Goal: Task Accomplishment & Management: Use online tool/utility

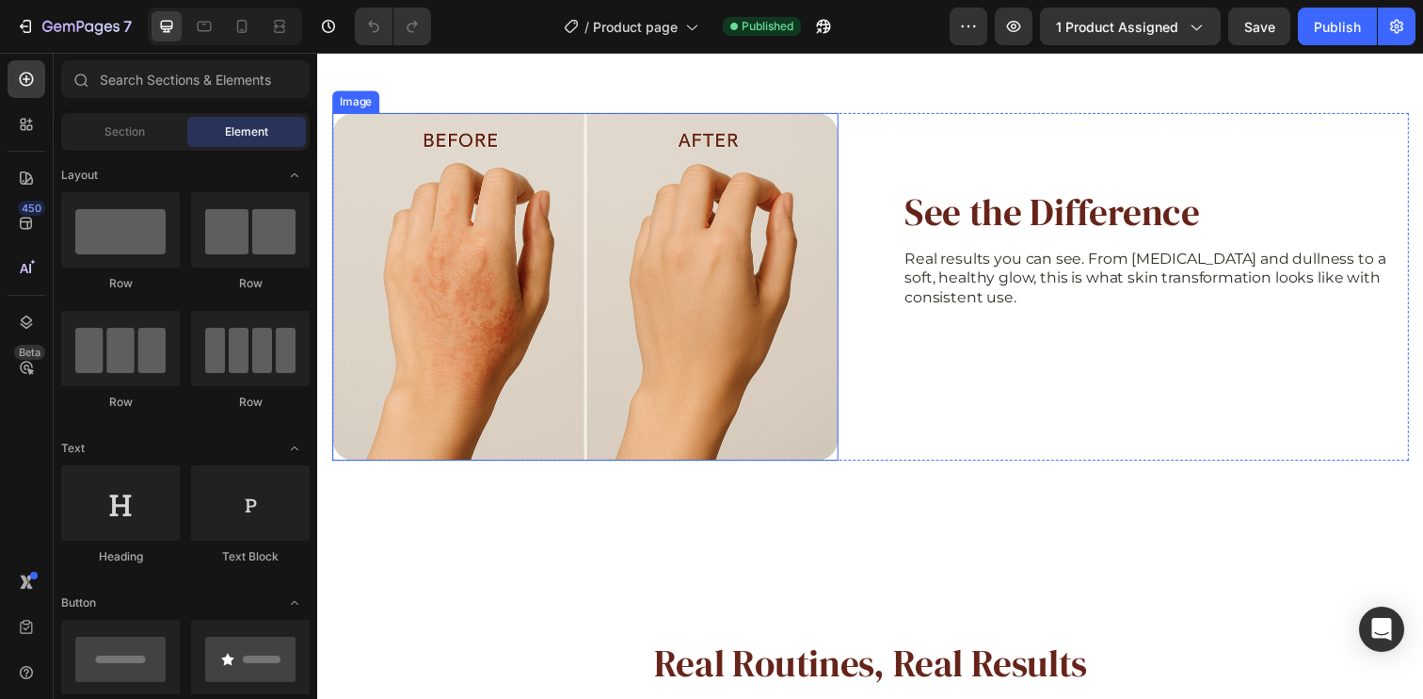
scroll to position [3392, 0]
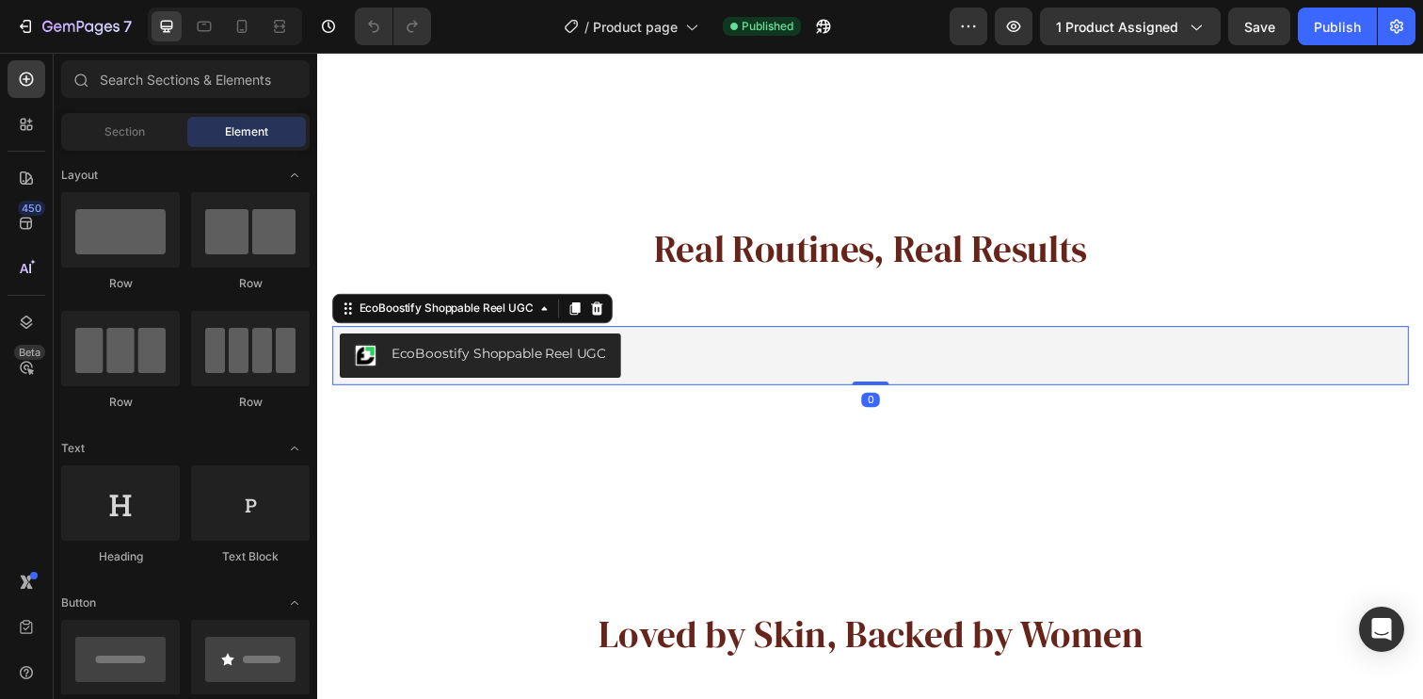
click at [824, 345] on div "EcoBoostify Shoppable Reel UGC" at bounding box center [882, 361] width 1084 height 45
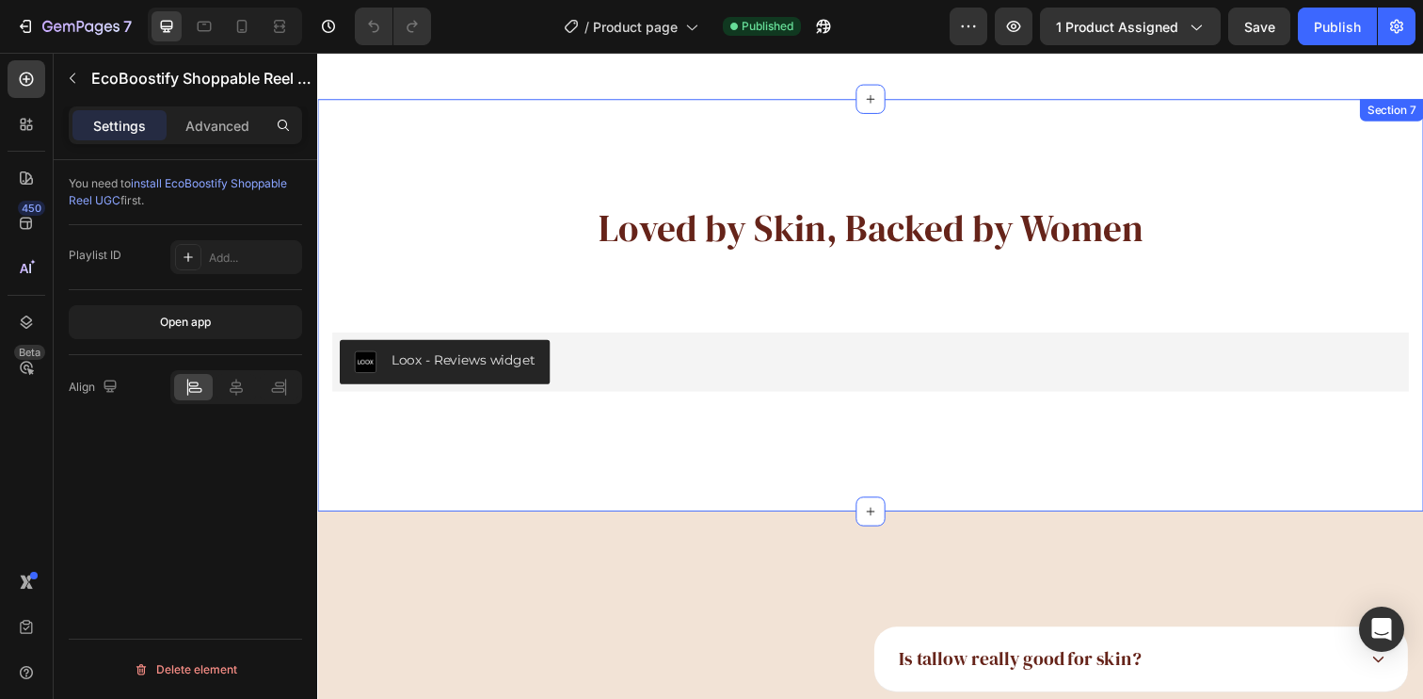
scroll to position [3805, 0]
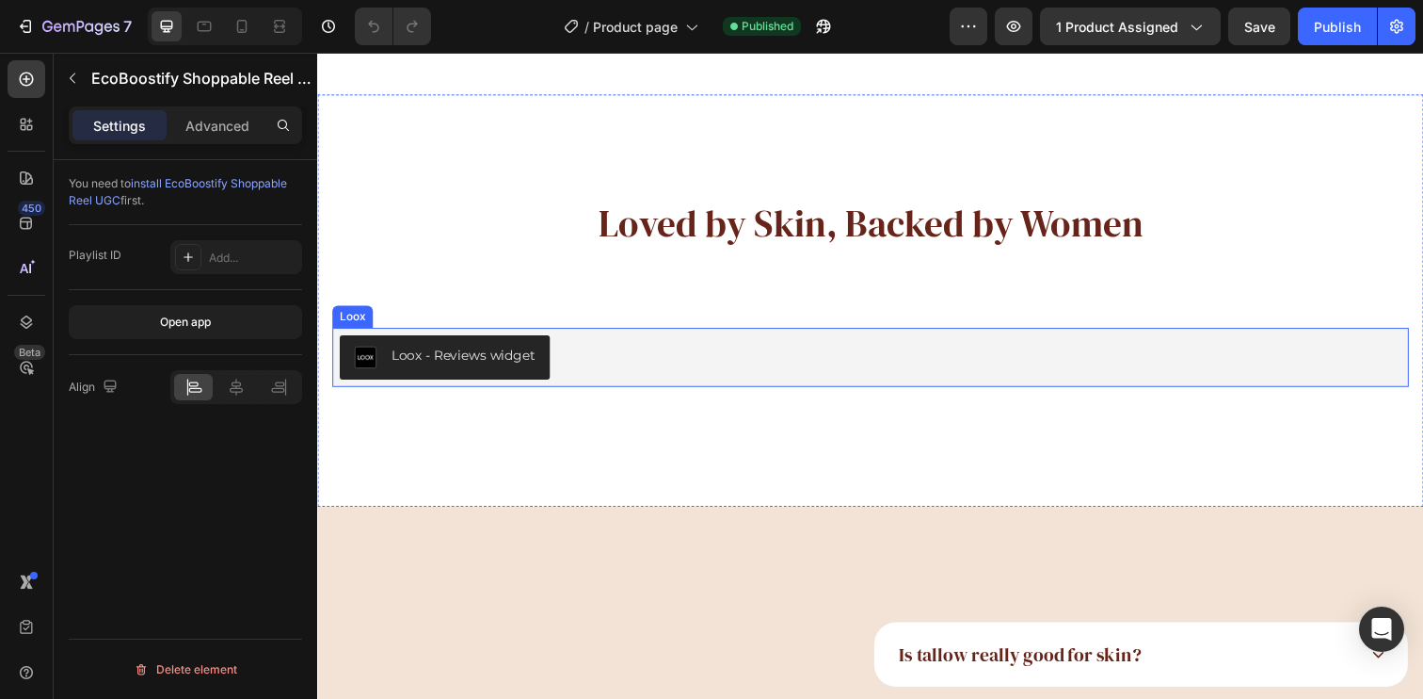
click at [741, 361] on div "Loox - Reviews widget" at bounding box center [882, 363] width 1084 height 45
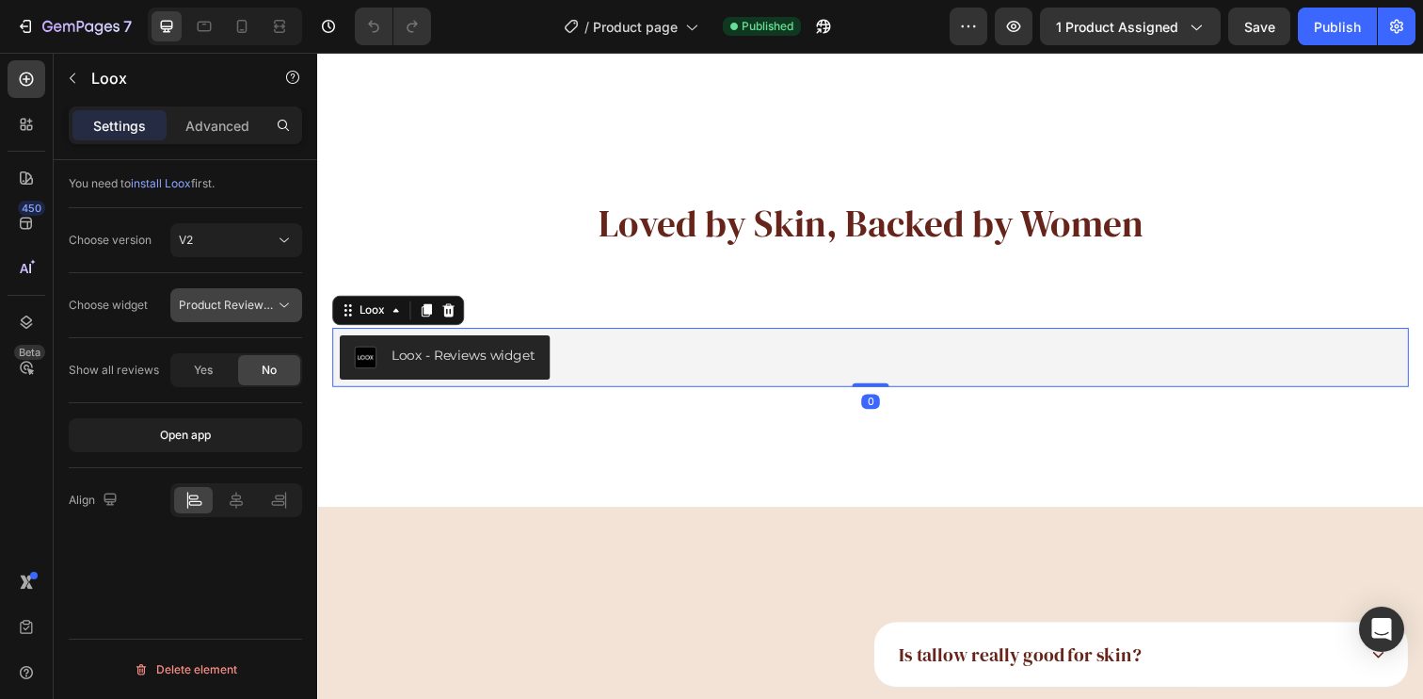
click at [229, 313] on span "Product Reviews Widget" at bounding box center [227, 305] width 96 height 17
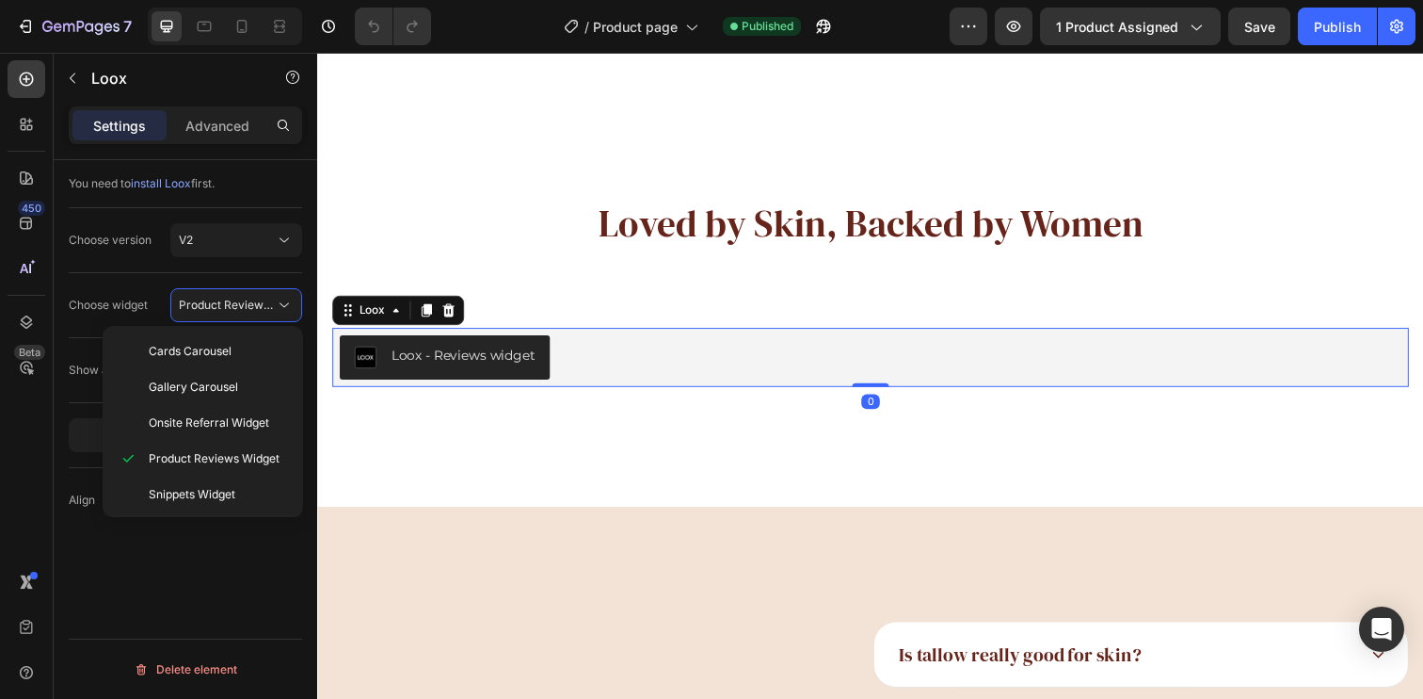
click at [74, 296] on div "Choose widget" at bounding box center [108, 305] width 79 height 30
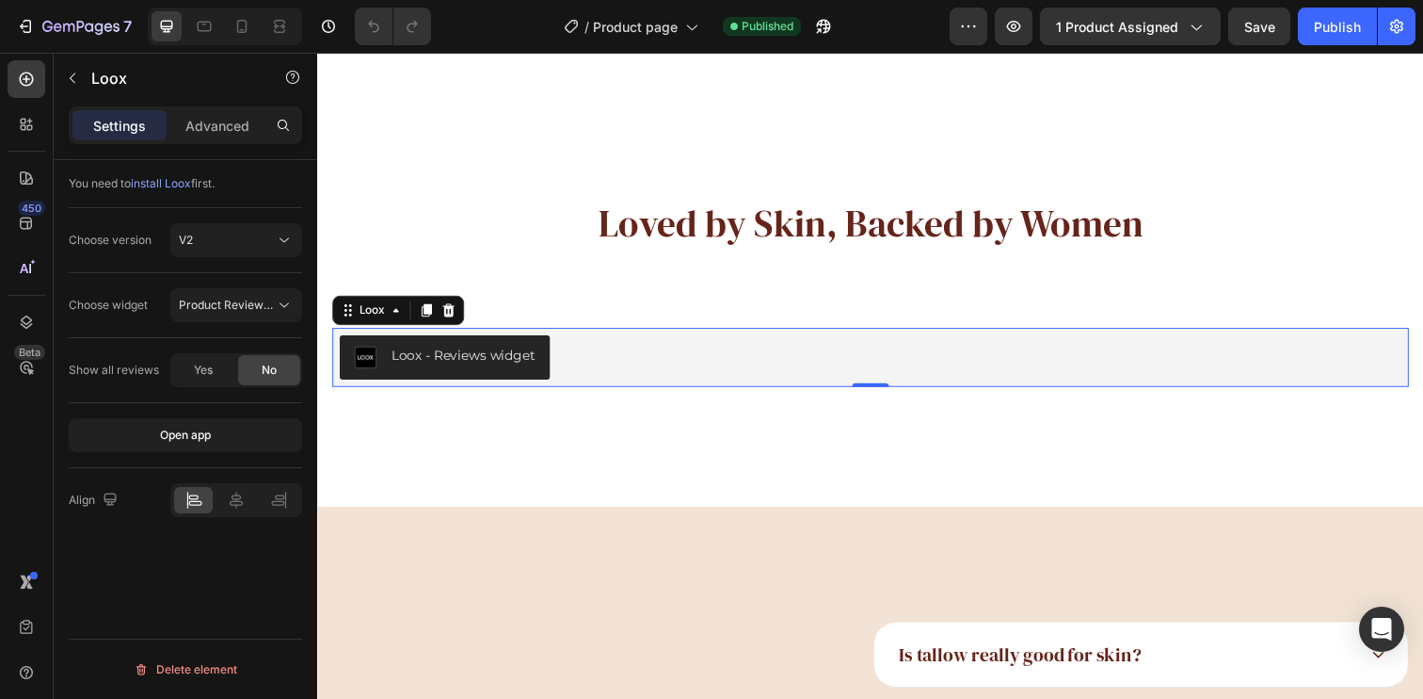
click at [968, 381] on div "Loox - Reviews widget" at bounding box center [882, 363] width 1084 height 45
click at [203, 26] on icon at bounding box center [204, 26] width 19 height 19
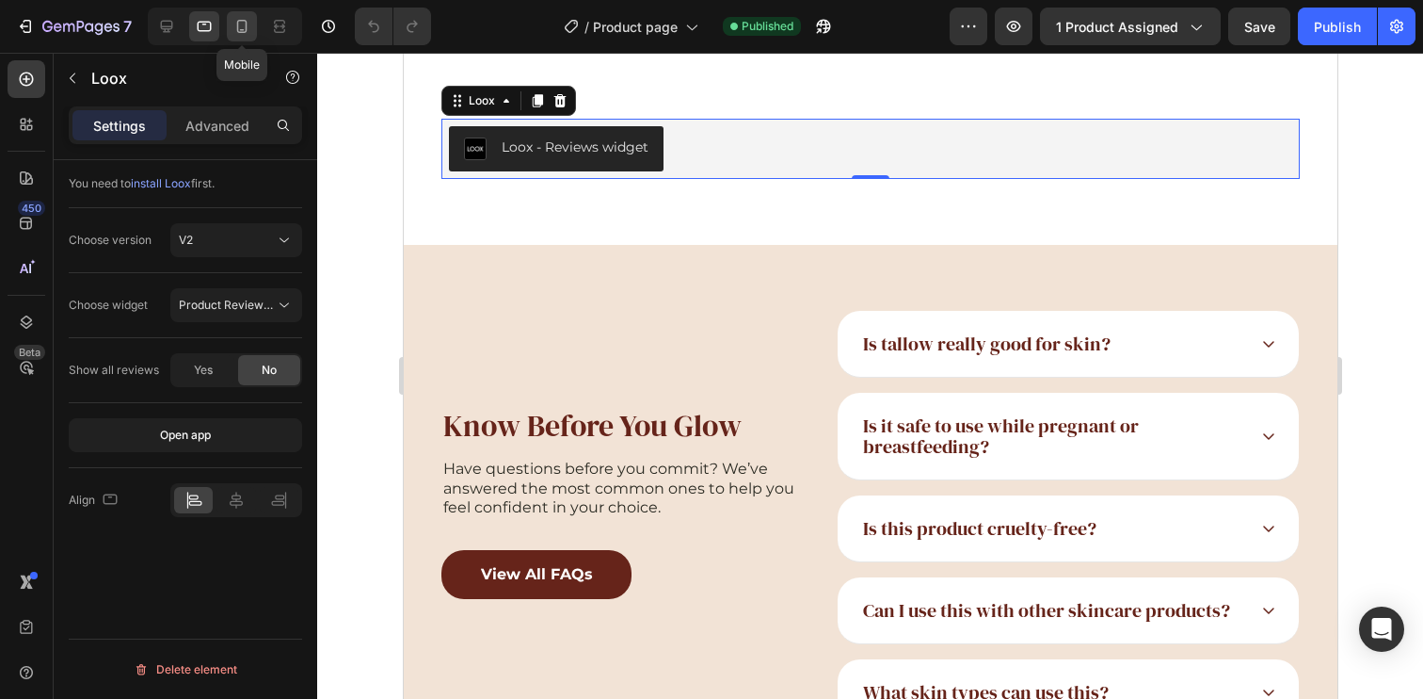
click at [245, 27] on icon at bounding box center [242, 26] width 19 height 19
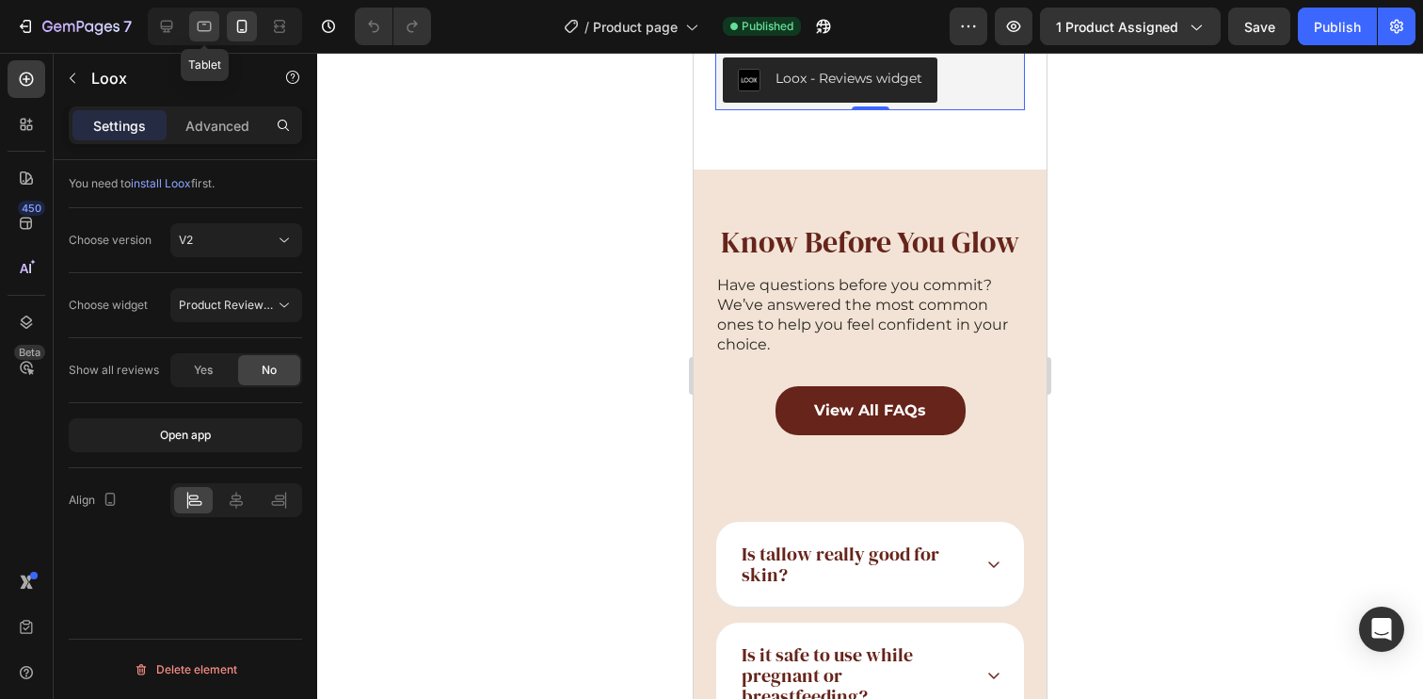
scroll to position [3673, 0]
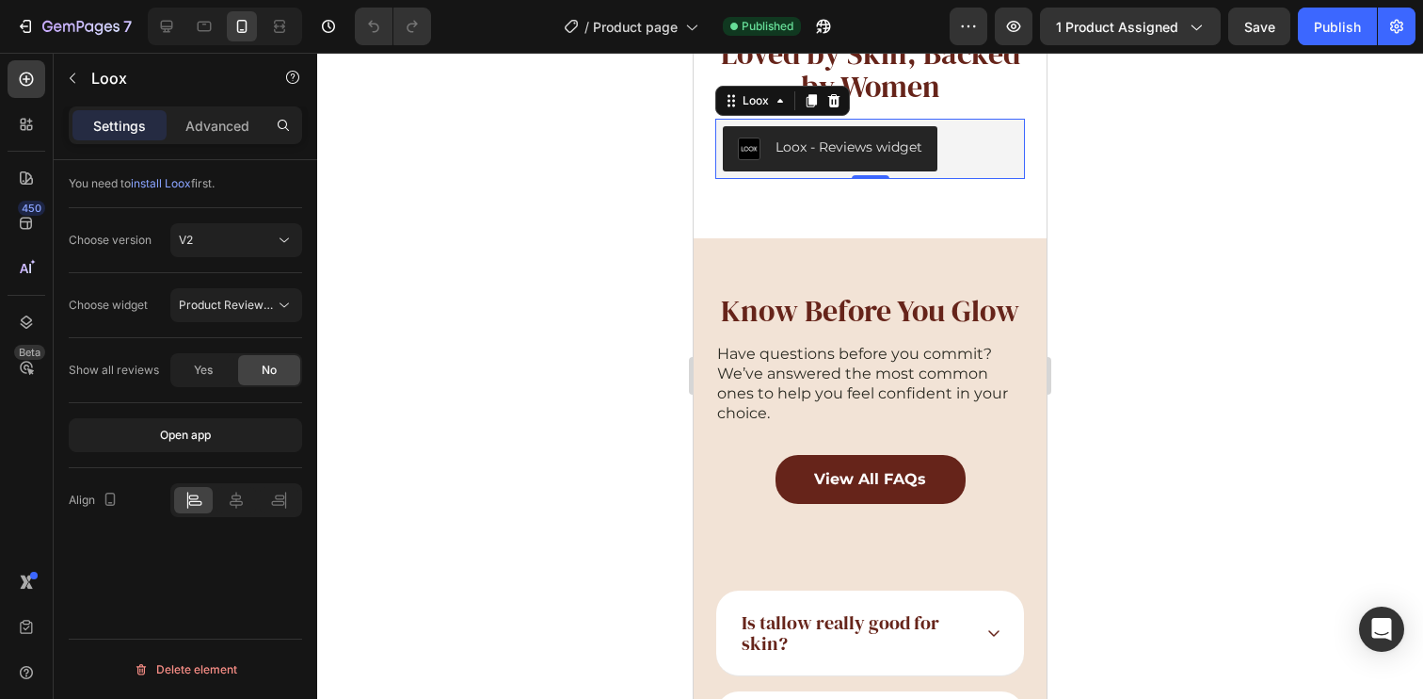
click at [151, 26] on div at bounding box center [225, 27] width 154 height 38
click at [166, 28] on icon at bounding box center [167, 27] width 12 height 12
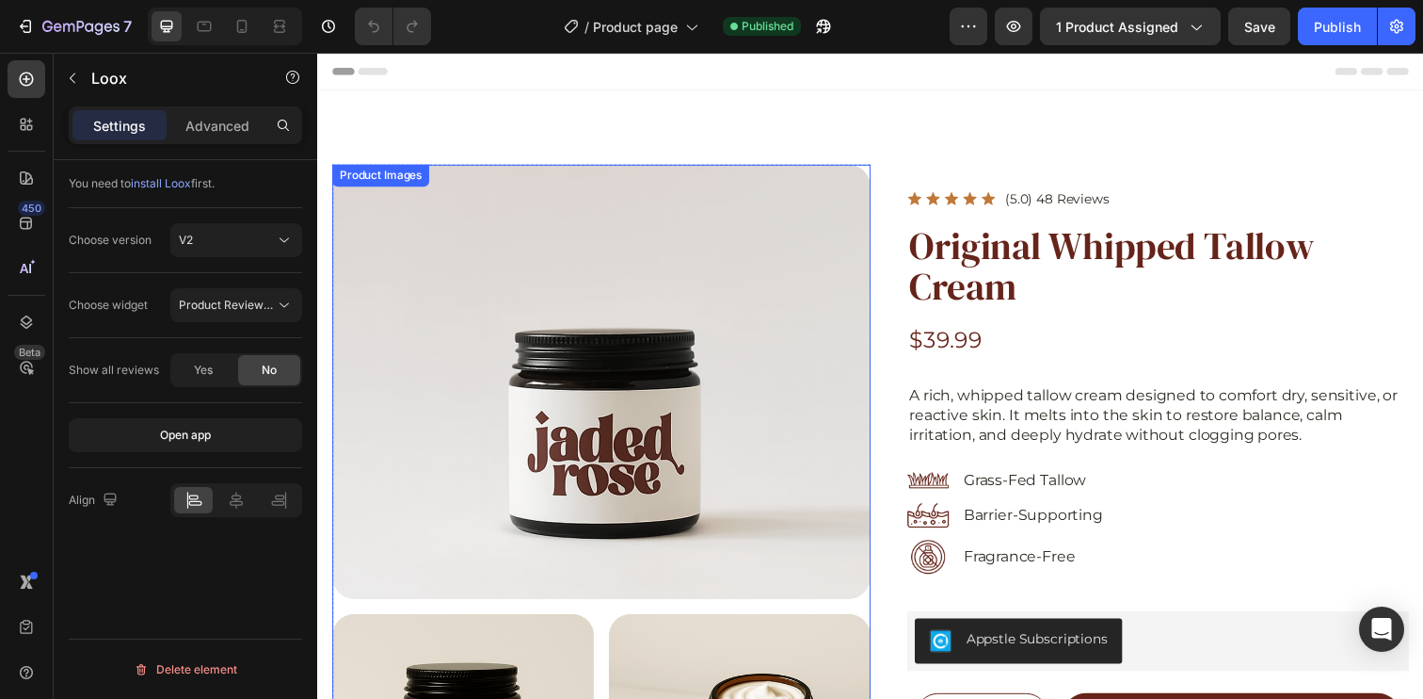
click at [702, 305] on div at bounding box center [607, 388] width 550 height 443
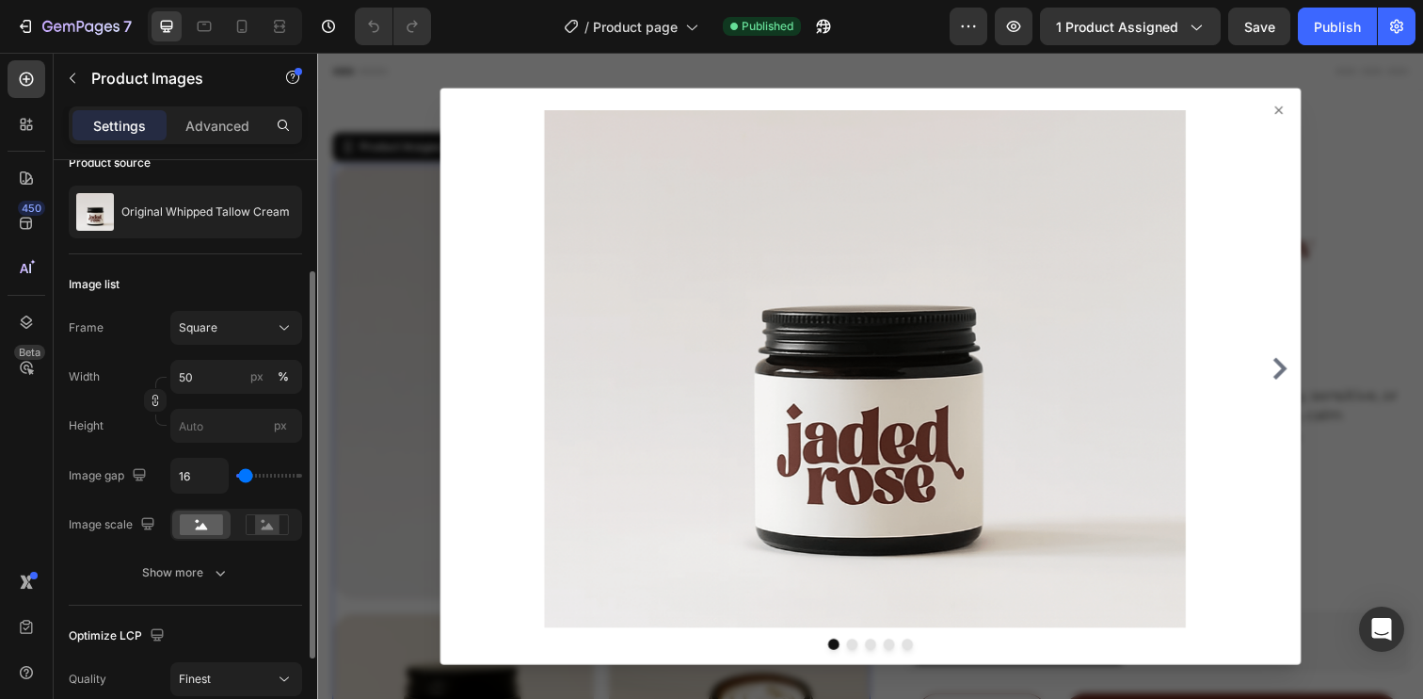
scroll to position [310, 0]
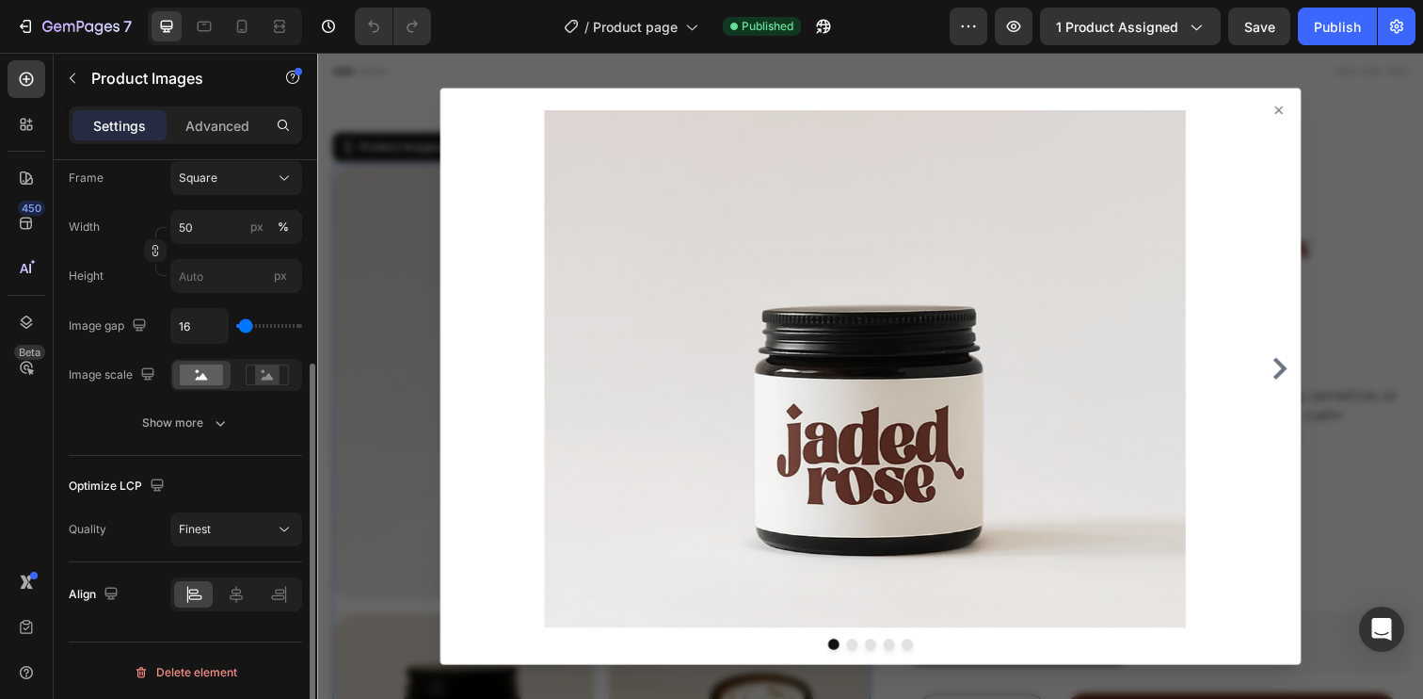
click at [1286, 102] on div at bounding box center [881, 382] width 879 height 588
click at [1295, 113] on icon at bounding box center [1299, 111] width 8 height 8
click at [223, 527] on div "Finest" at bounding box center [227, 529] width 96 height 17
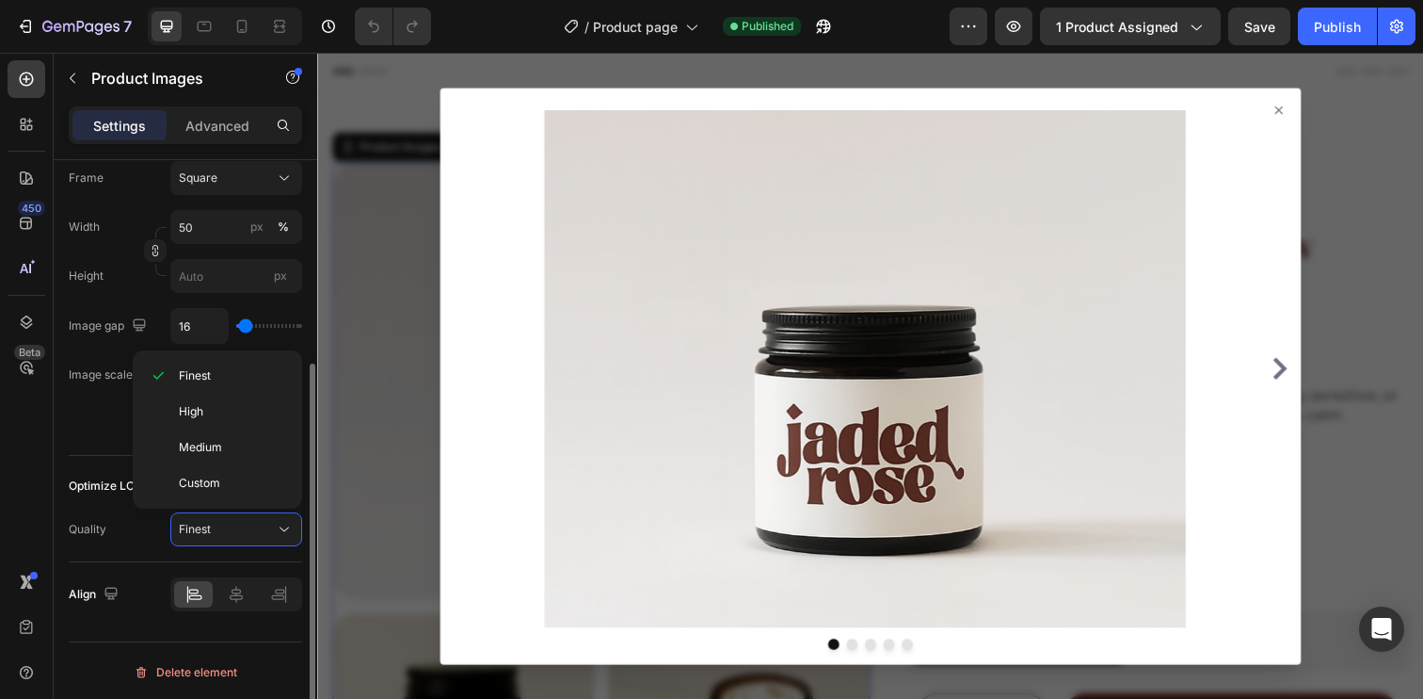
click at [84, 521] on div "Quality" at bounding box center [88, 529] width 38 height 17
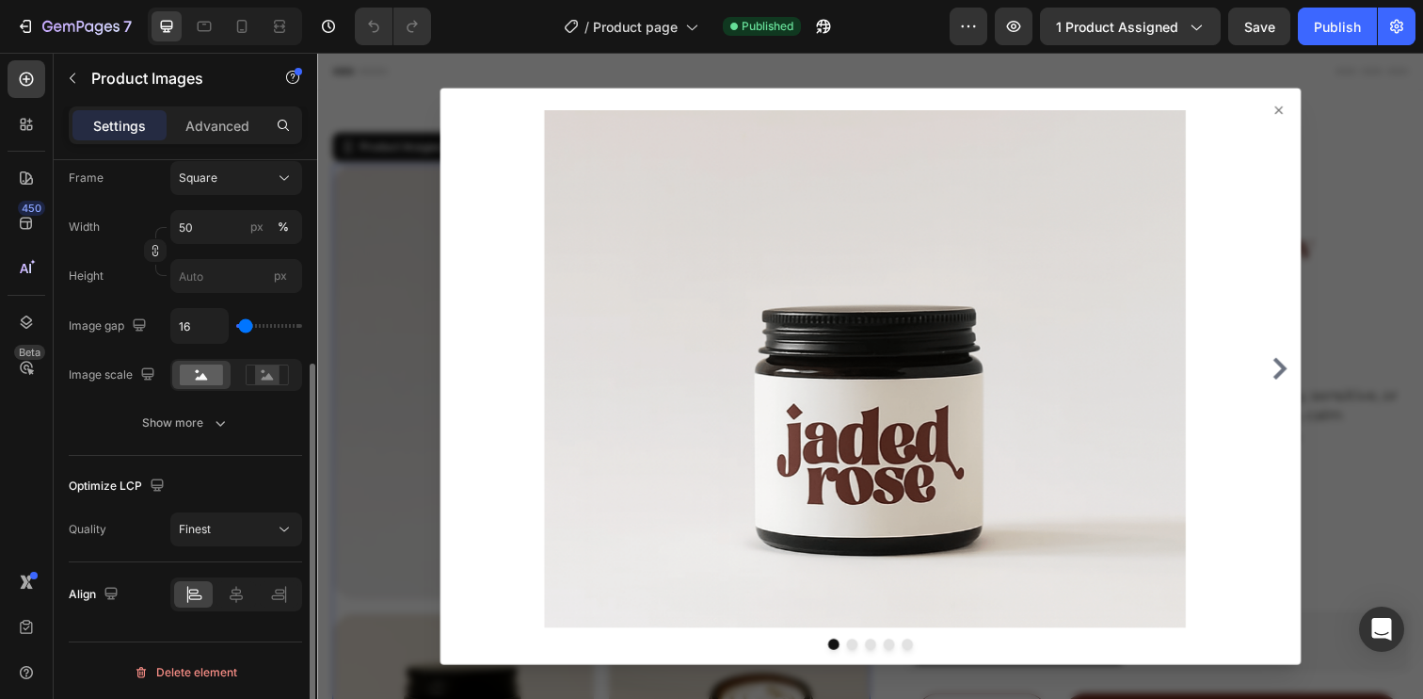
scroll to position [0, 0]
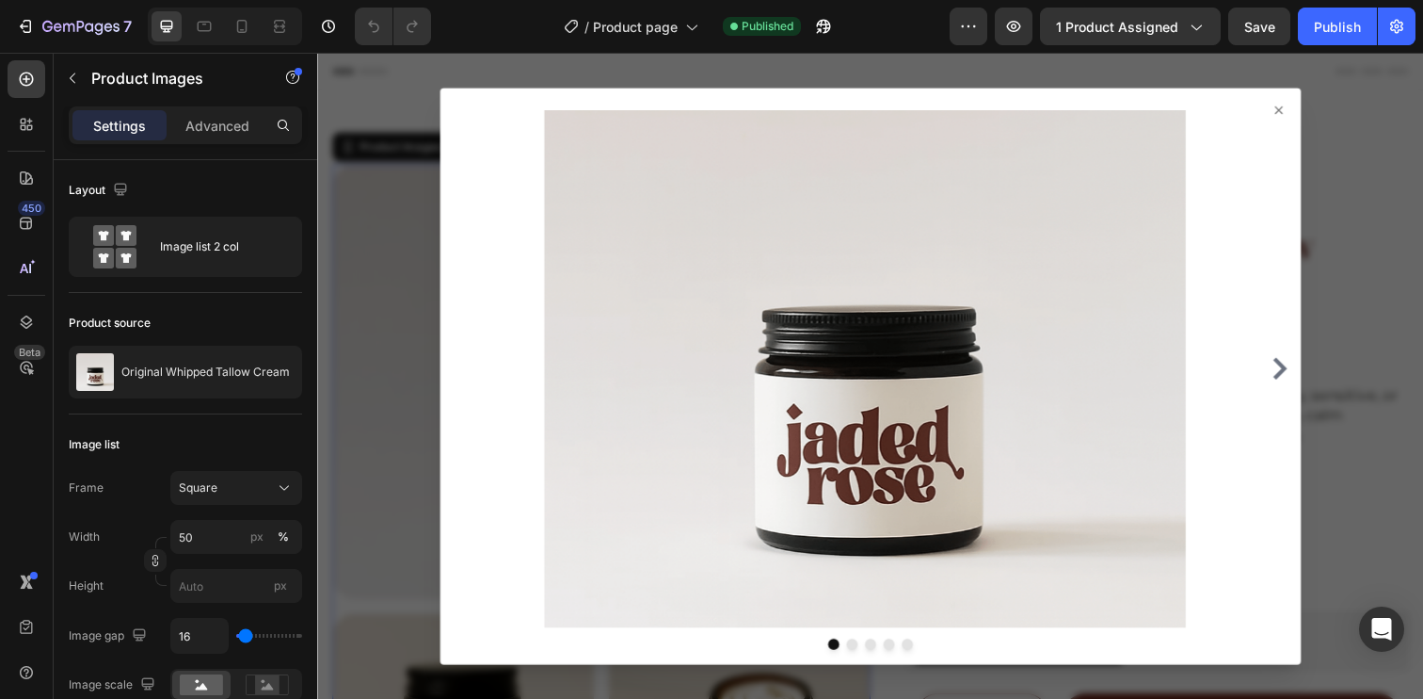
click at [1292, 116] on icon at bounding box center [1299, 111] width 15 height 15
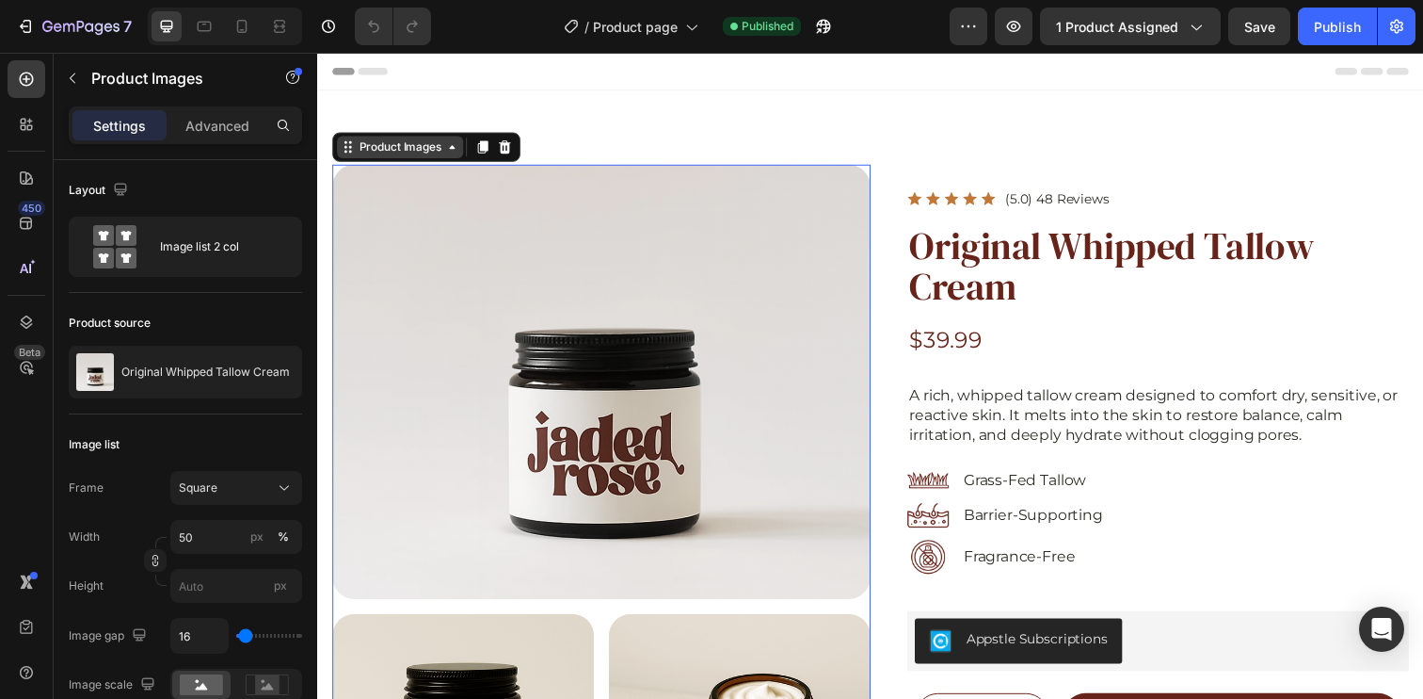
click at [426, 149] on div "Product Images" at bounding box center [401, 148] width 91 height 17
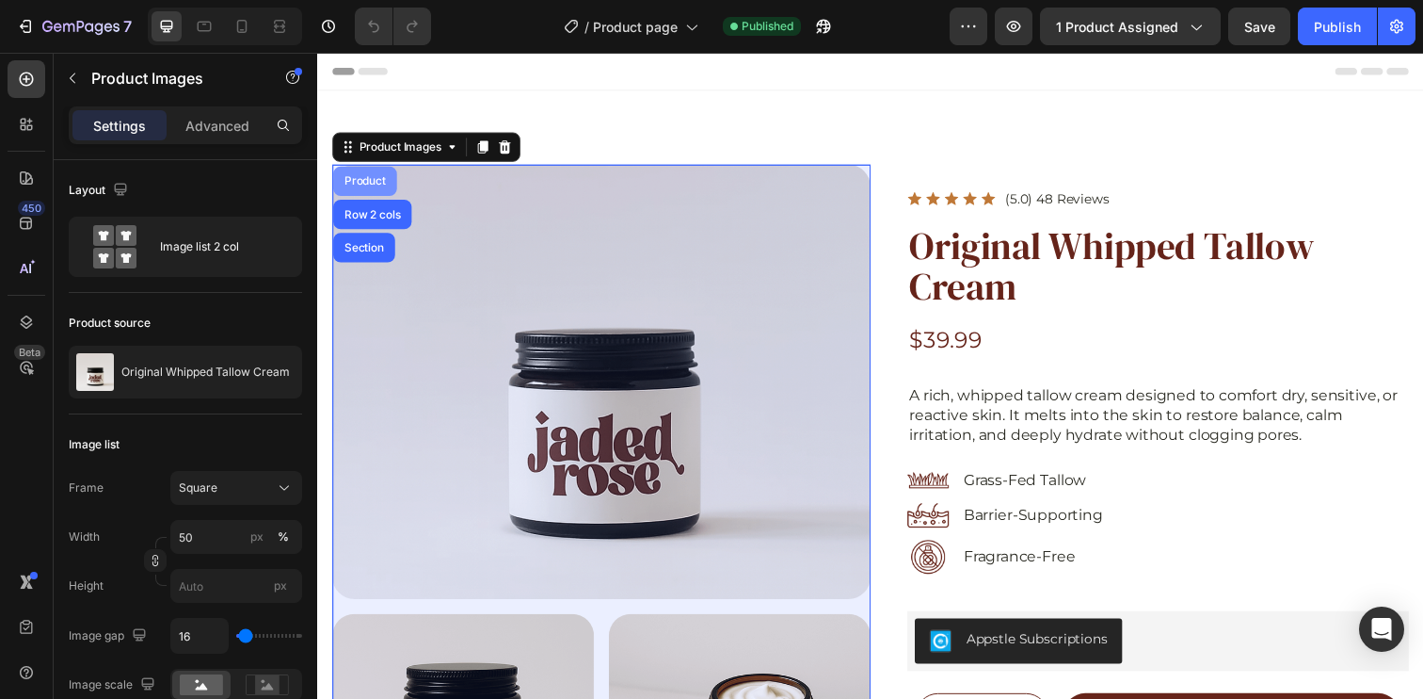
click at [365, 183] on div "Product" at bounding box center [366, 183] width 50 height 11
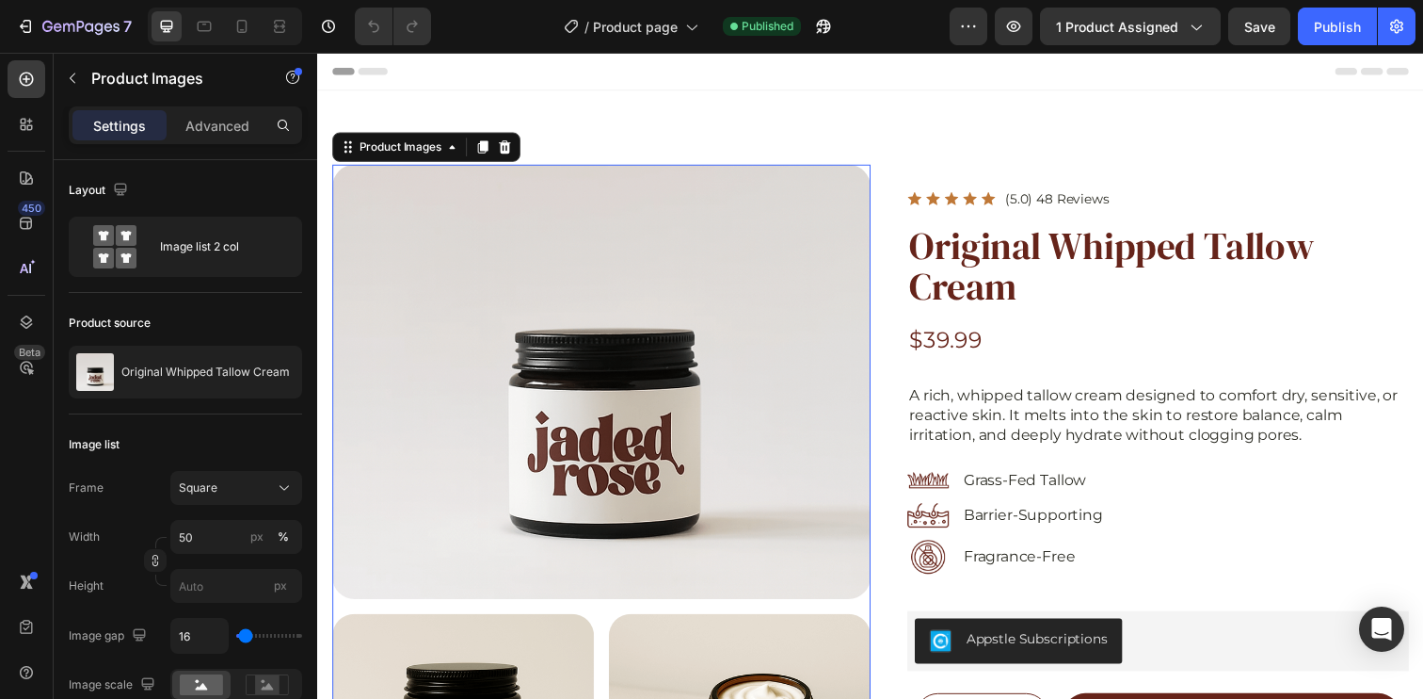
click at [408, 190] on div at bounding box center [607, 388] width 550 height 443
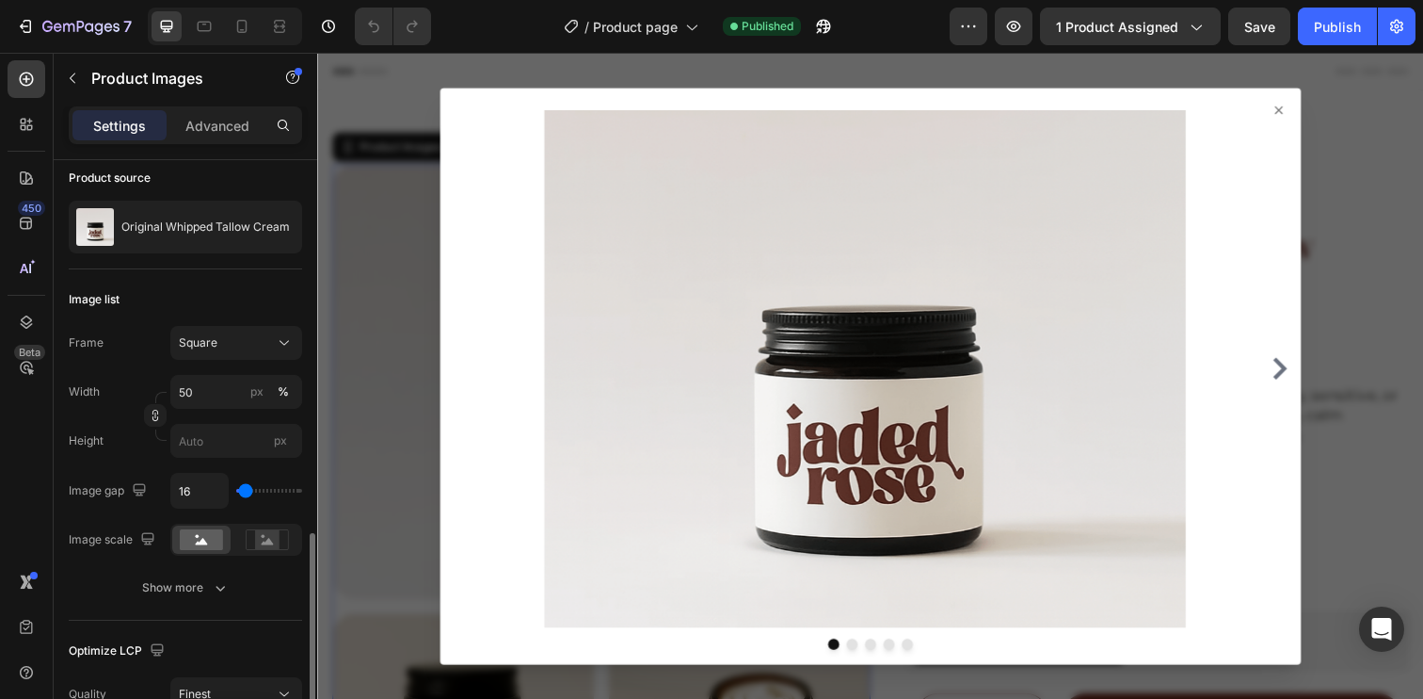
scroll to position [313, 0]
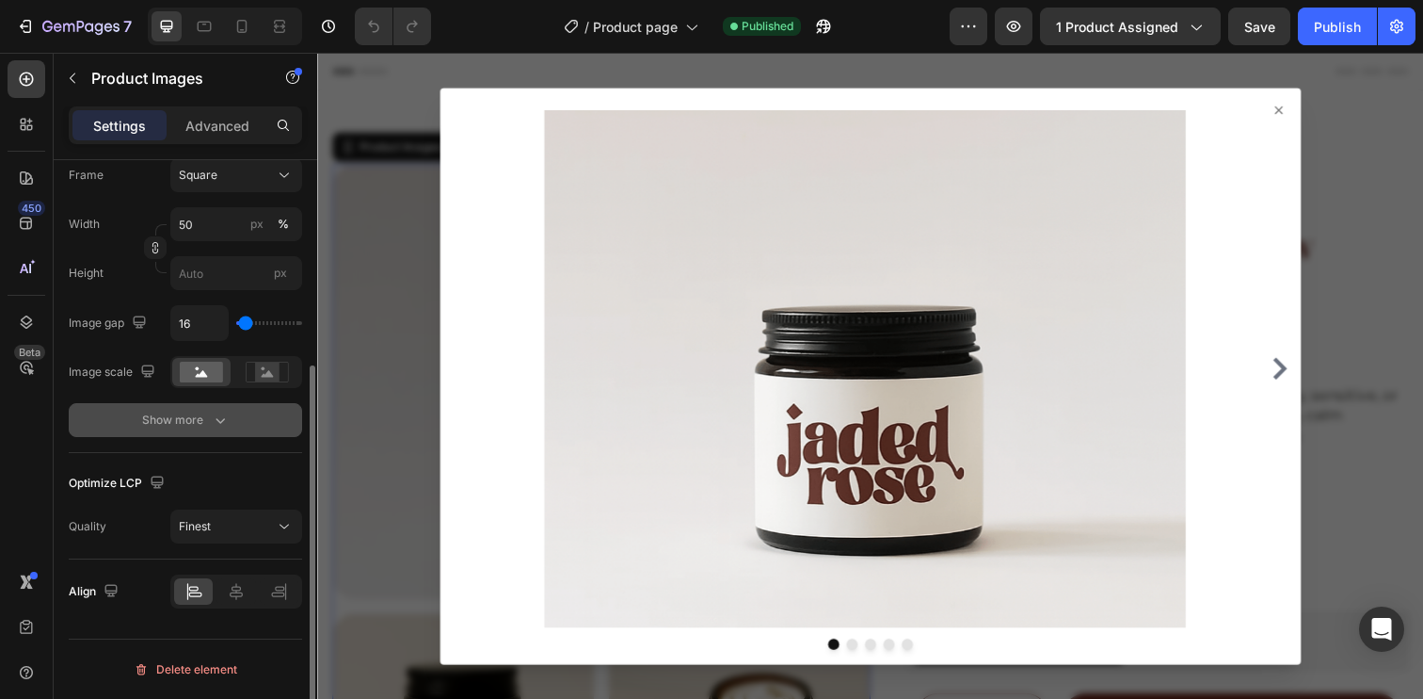
click at [168, 411] on div "Show more" at bounding box center [186, 419] width 88 height 19
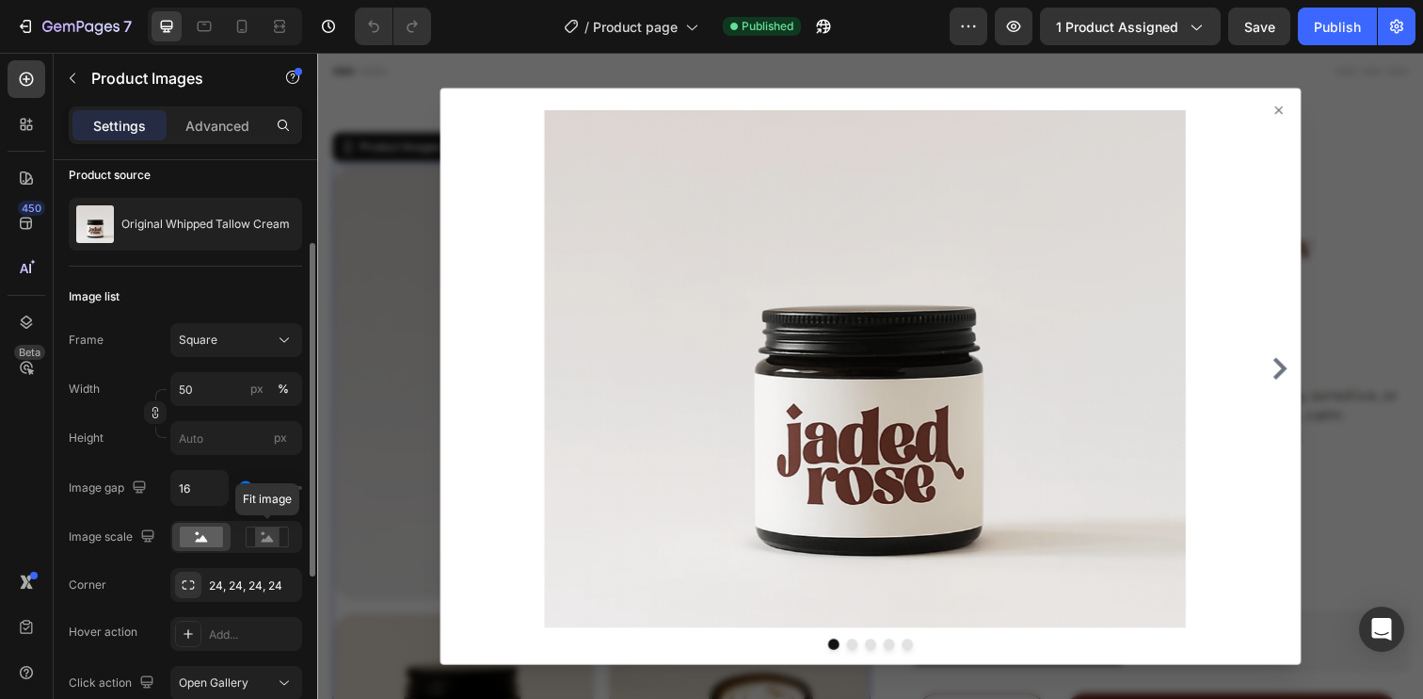
scroll to position [0, 0]
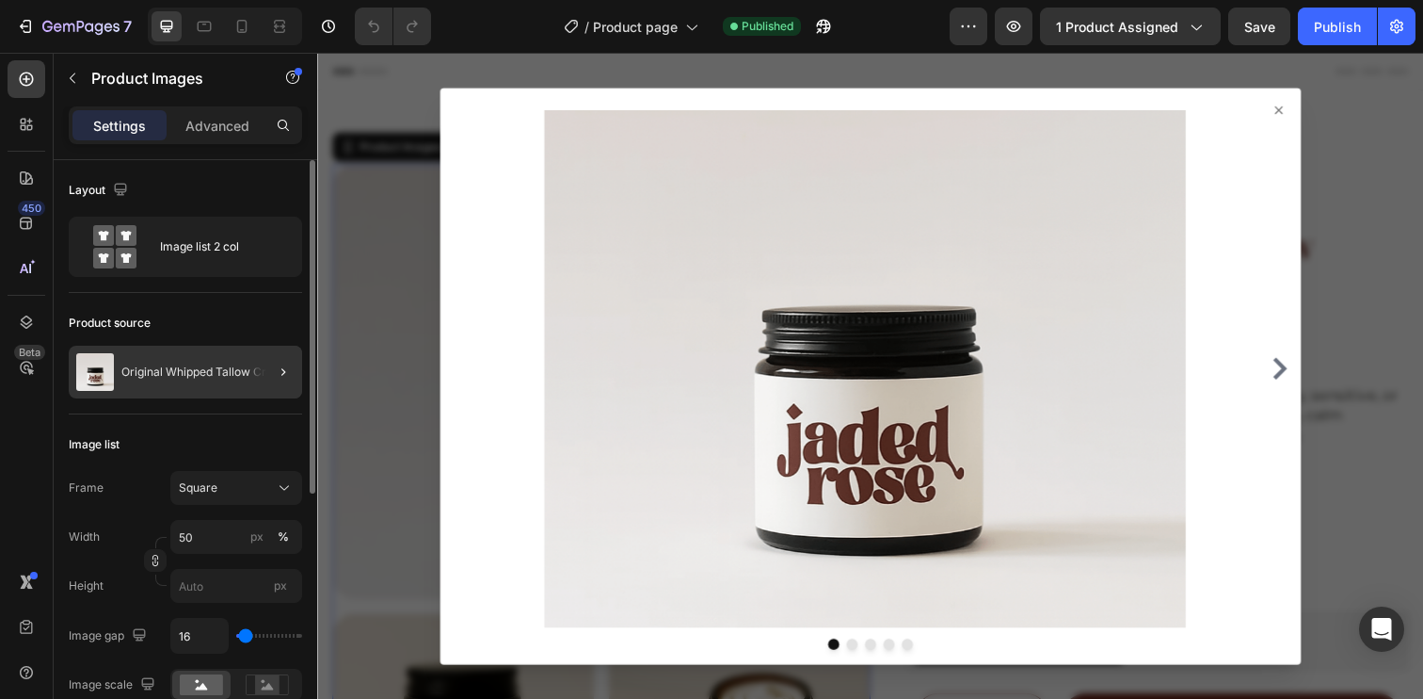
drag, startPoint x: 27, startPoint y: 470, endPoint x: 265, endPoint y: 384, distance: 253.1
click at [28, 470] on div "450 Beta" at bounding box center [27, 311] width 38 height 503
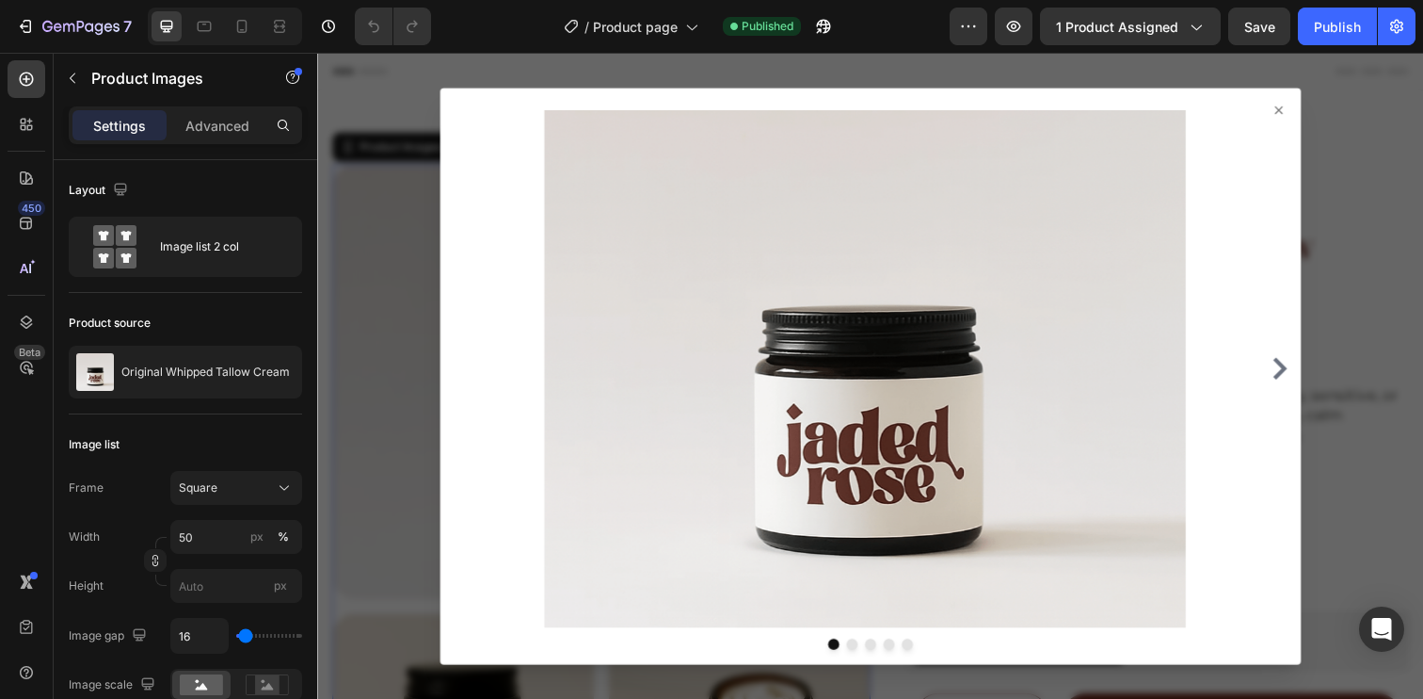
click at [1292, 116] on icon at bounding box center [1299, 111] width 15 height 15
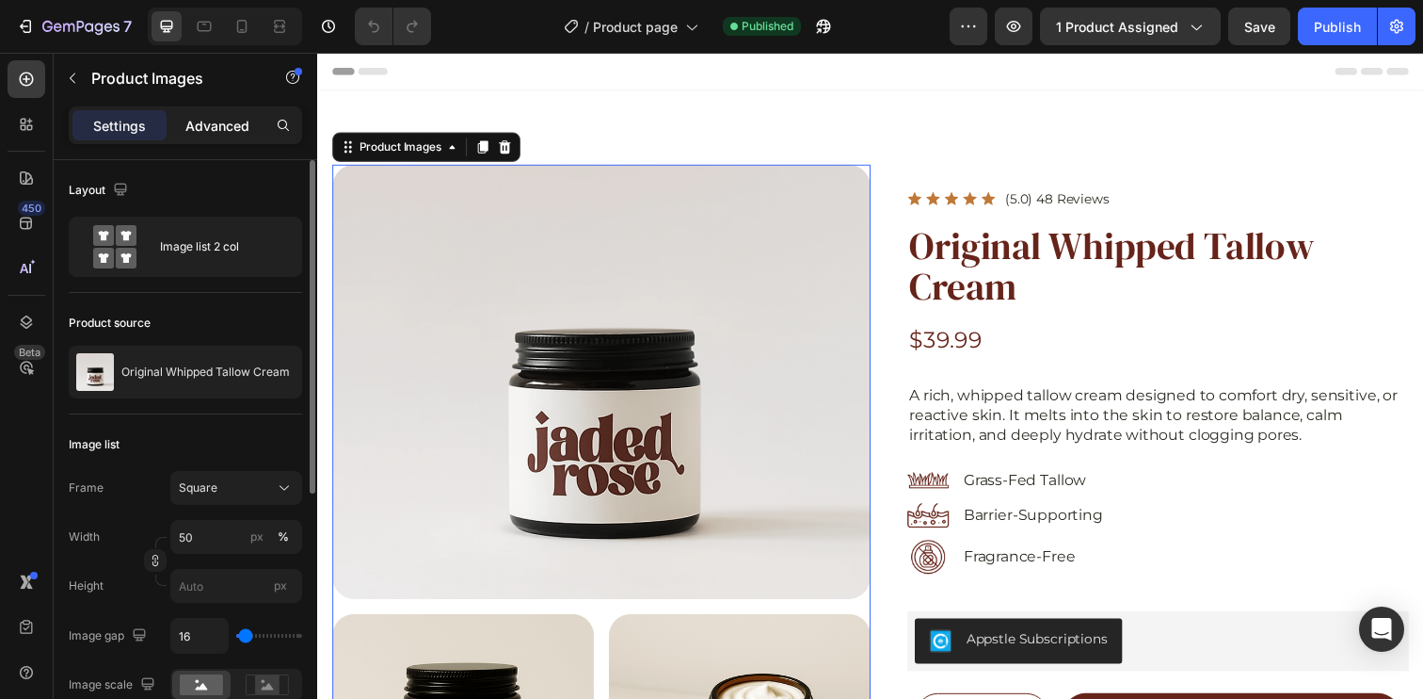
click at [222, 117] on p "Advanced" at bounding box center [217, 126] width 64 height 20
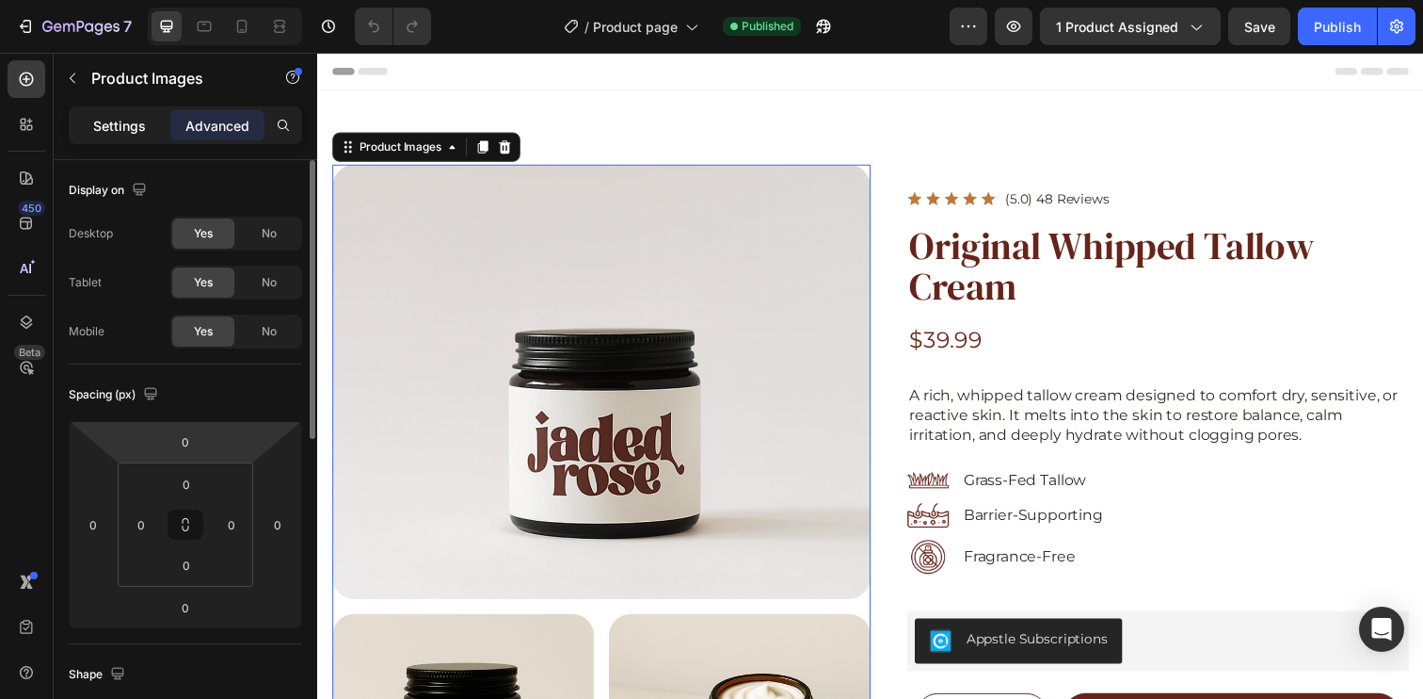
click at [129, 120] on p "Settings" at bounding box center [119, 126] width 53 height 20
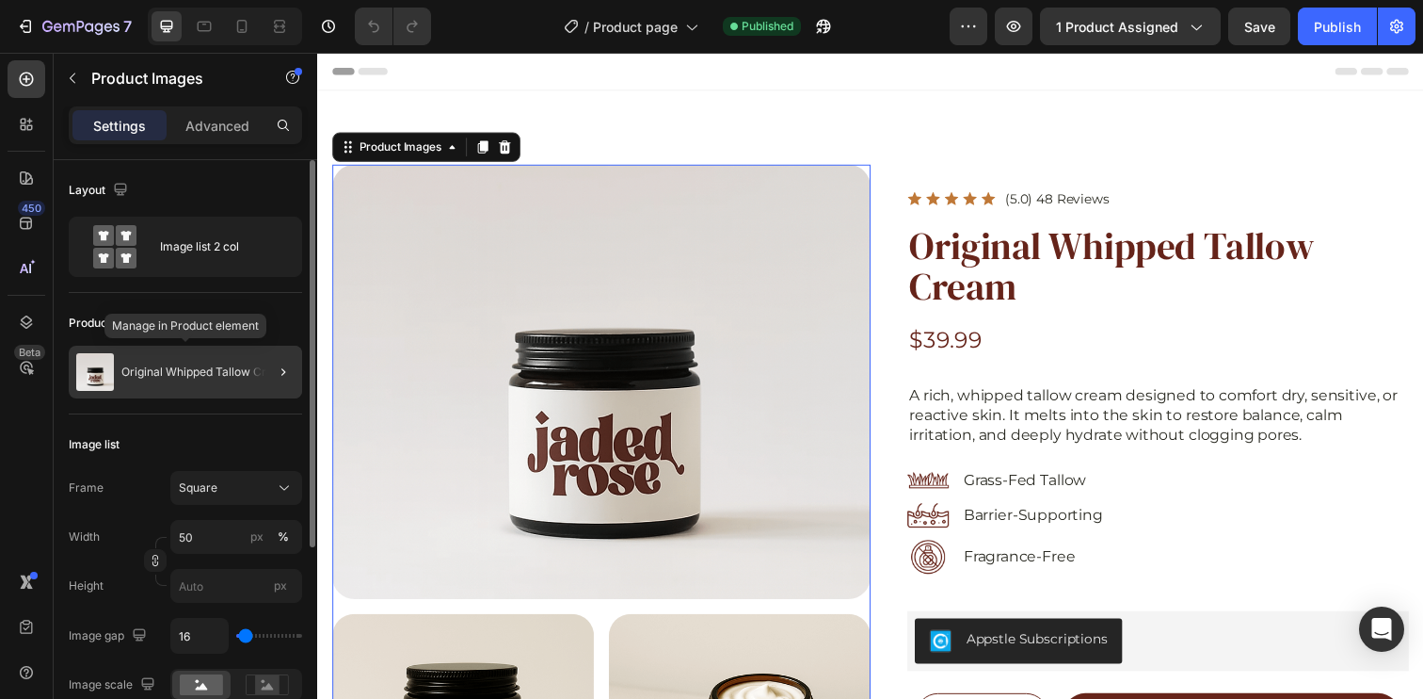
click at [190, 378] on div "Original Whipped Tallow Cream" at bounding box center [185, 371] width 233 height 53
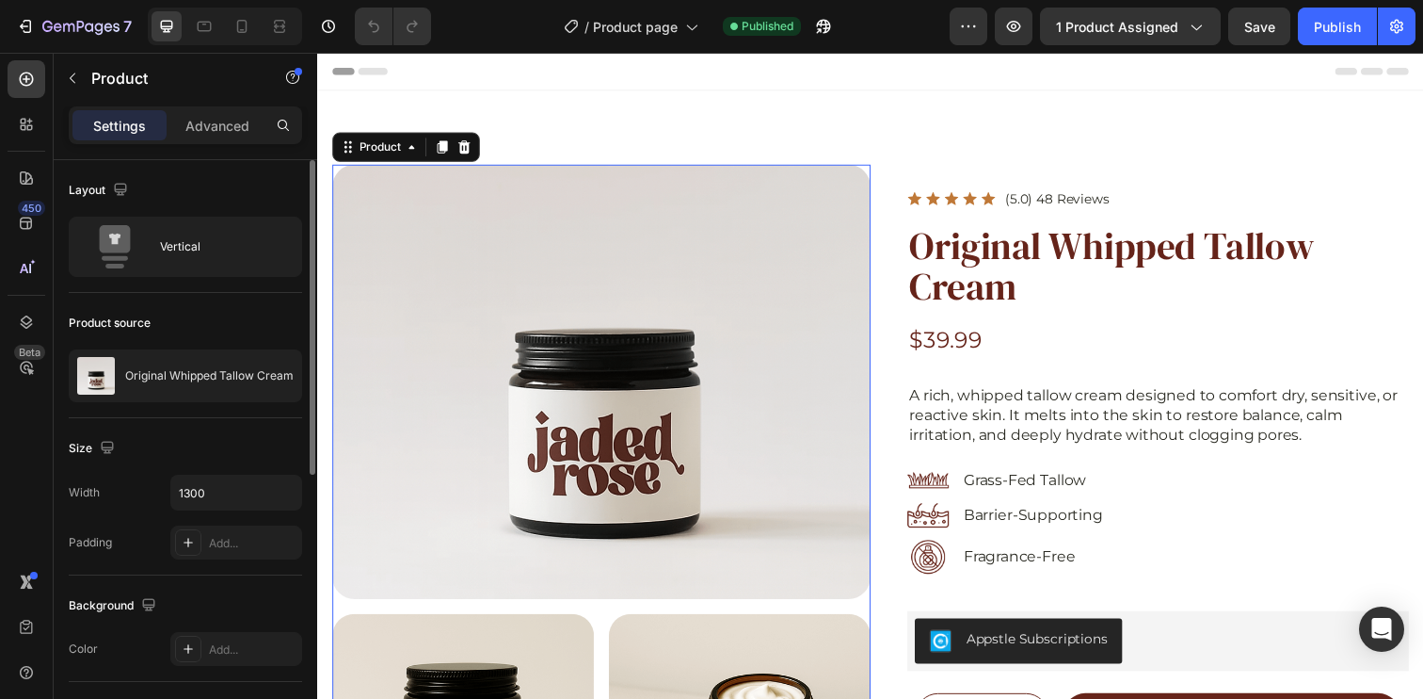
click at [164, 322] on div "Product source" at bounding box center [185, 323] width 233 height 30
click at [476, 257] on div at bounding box center [607, 388] width 550 height 443
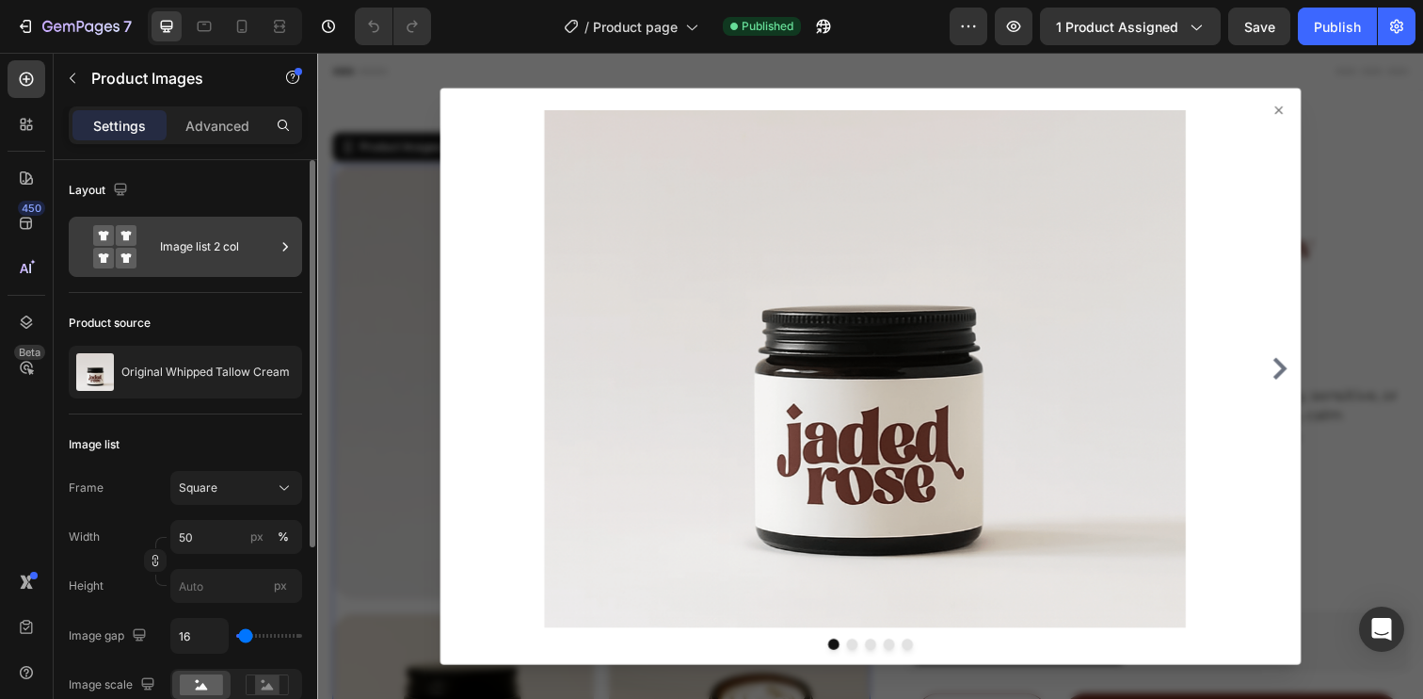
click at [217, 248] on div "Image list 2 col" at bounding box center [217, 246] width 115 height 43
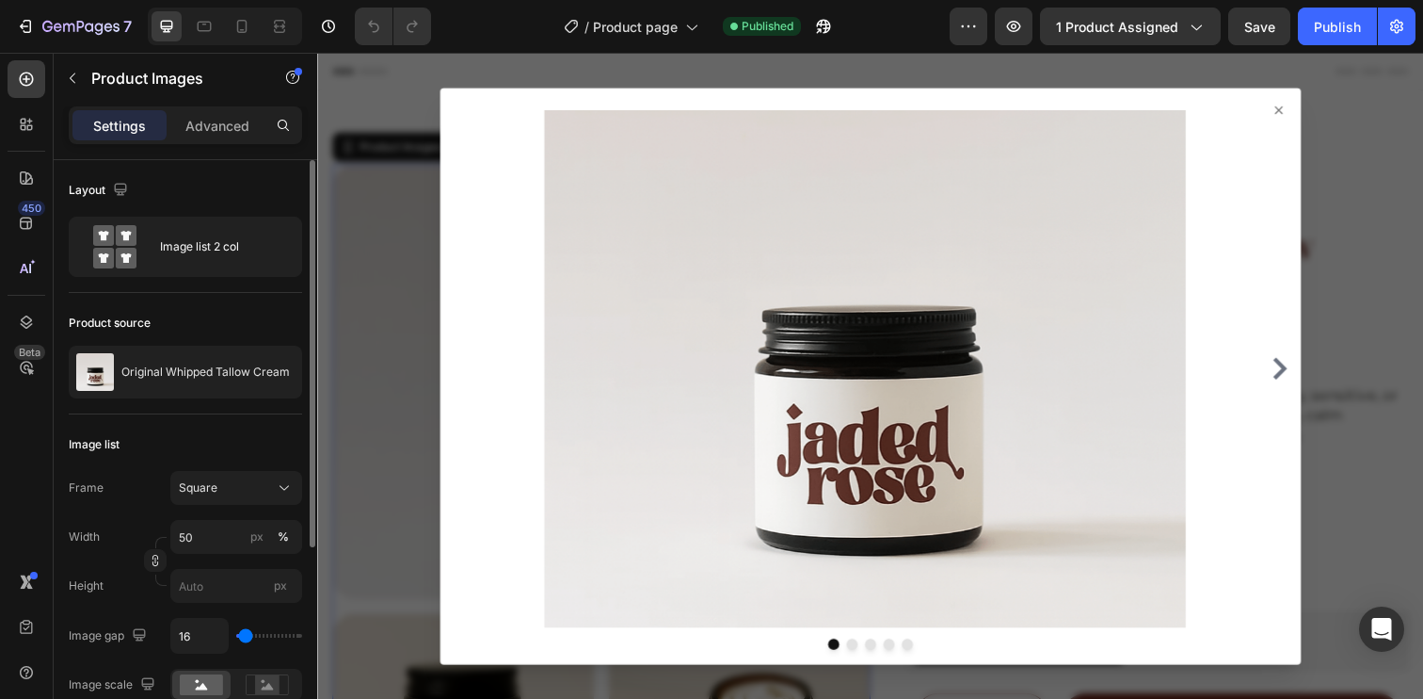
click at [230, 315] on div "Product source" at bounding box center [185, 323] width 233 height 30
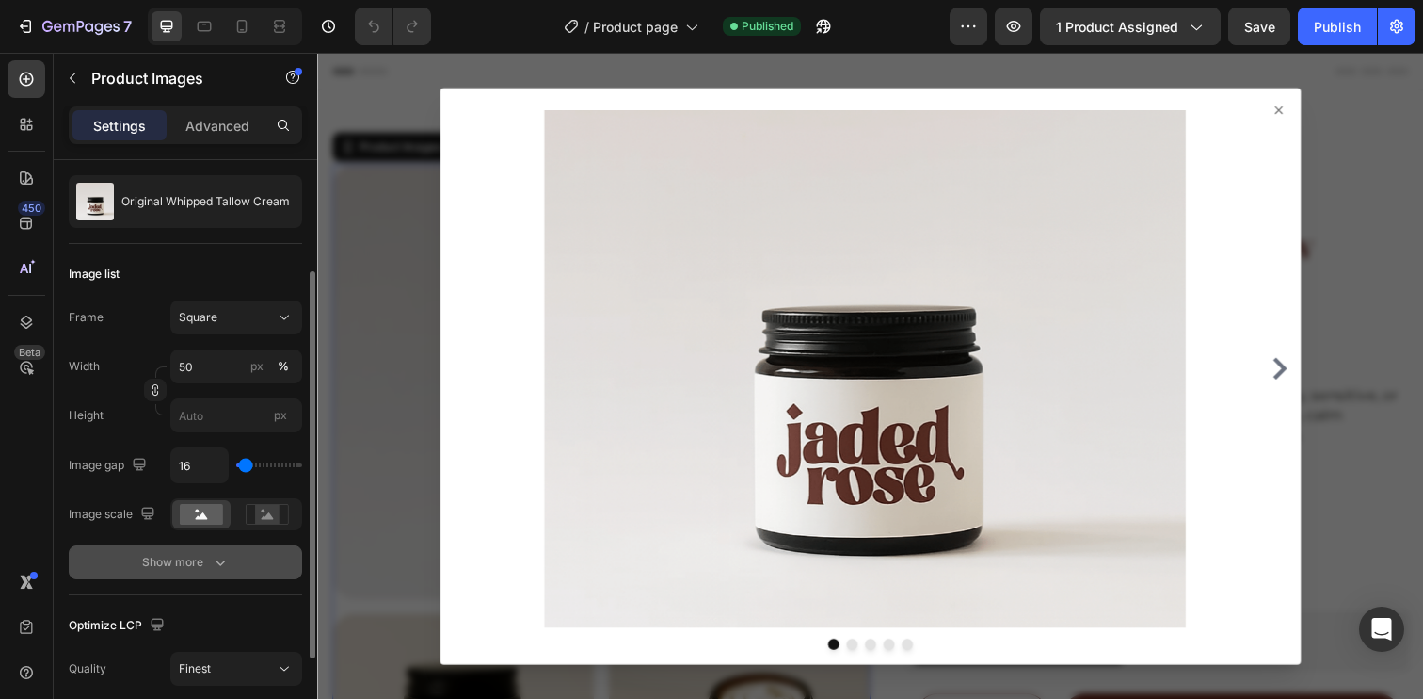
click at [199, 551] on button "Show more" at bounding box center [185, 562] width 233 height 34
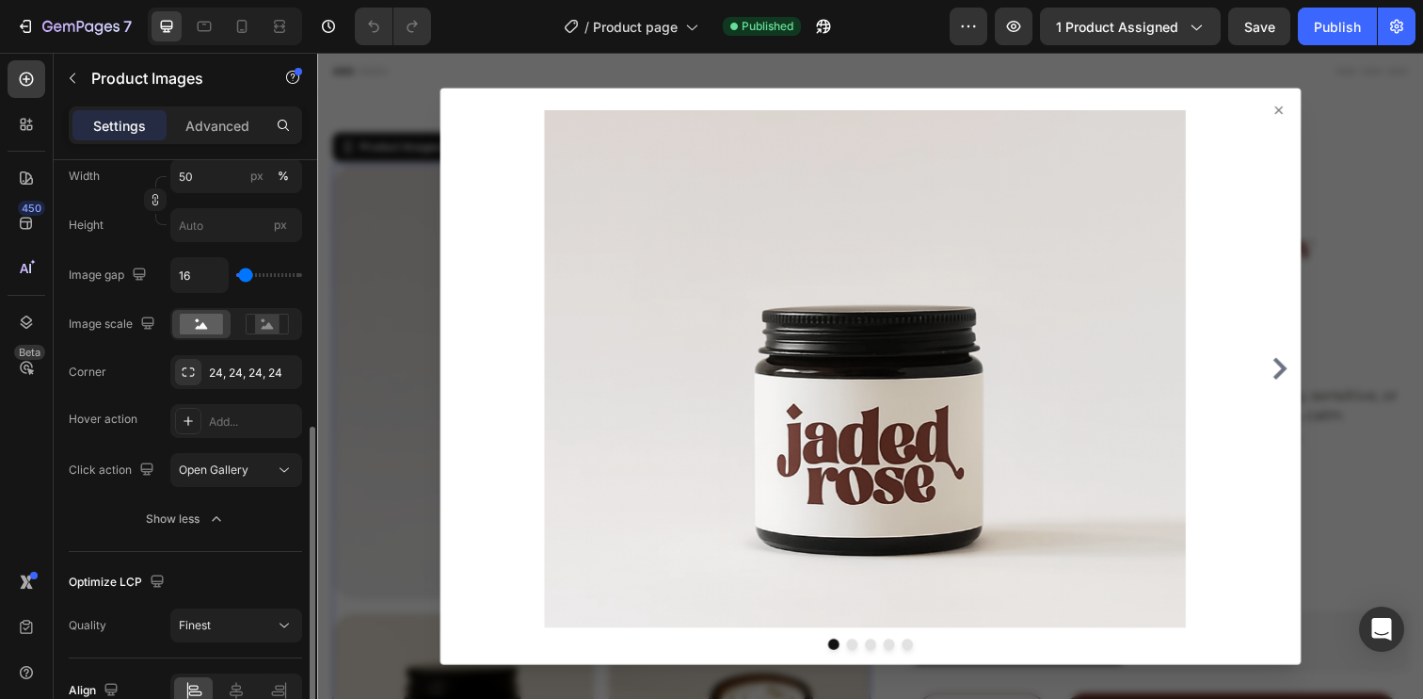
scroll to position [459, 0]
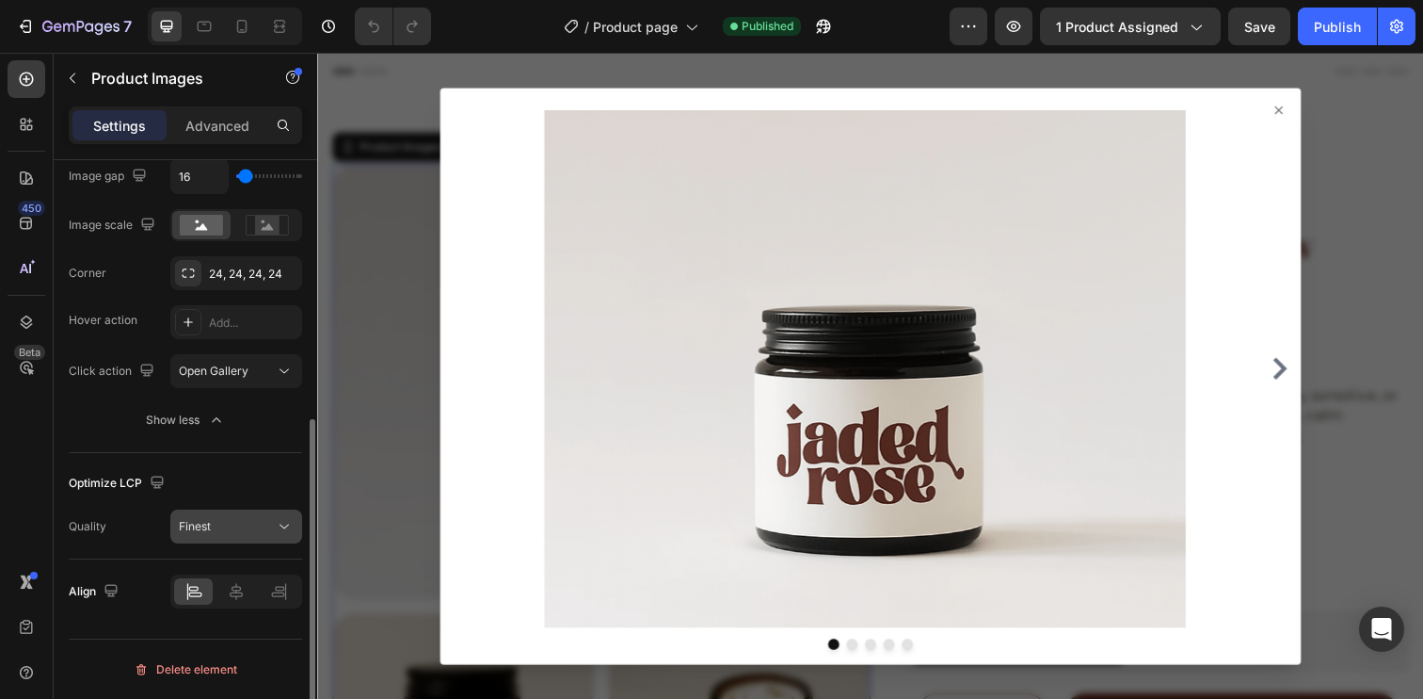
click at [214, 530] on div "Finest" at bounding box center [227, 526] width 96 height 17
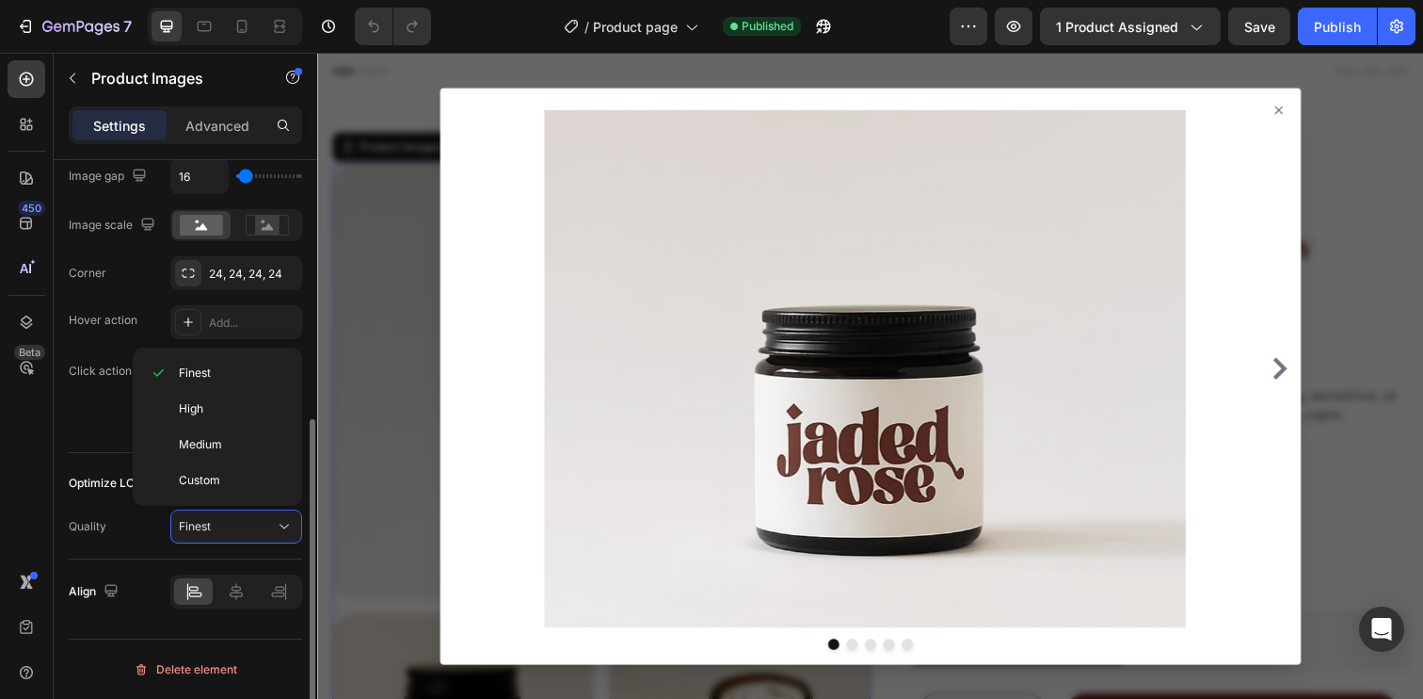
click at [134, 529] on div "Quality Finest" at bounding box center [185, 526] width 233 height 34
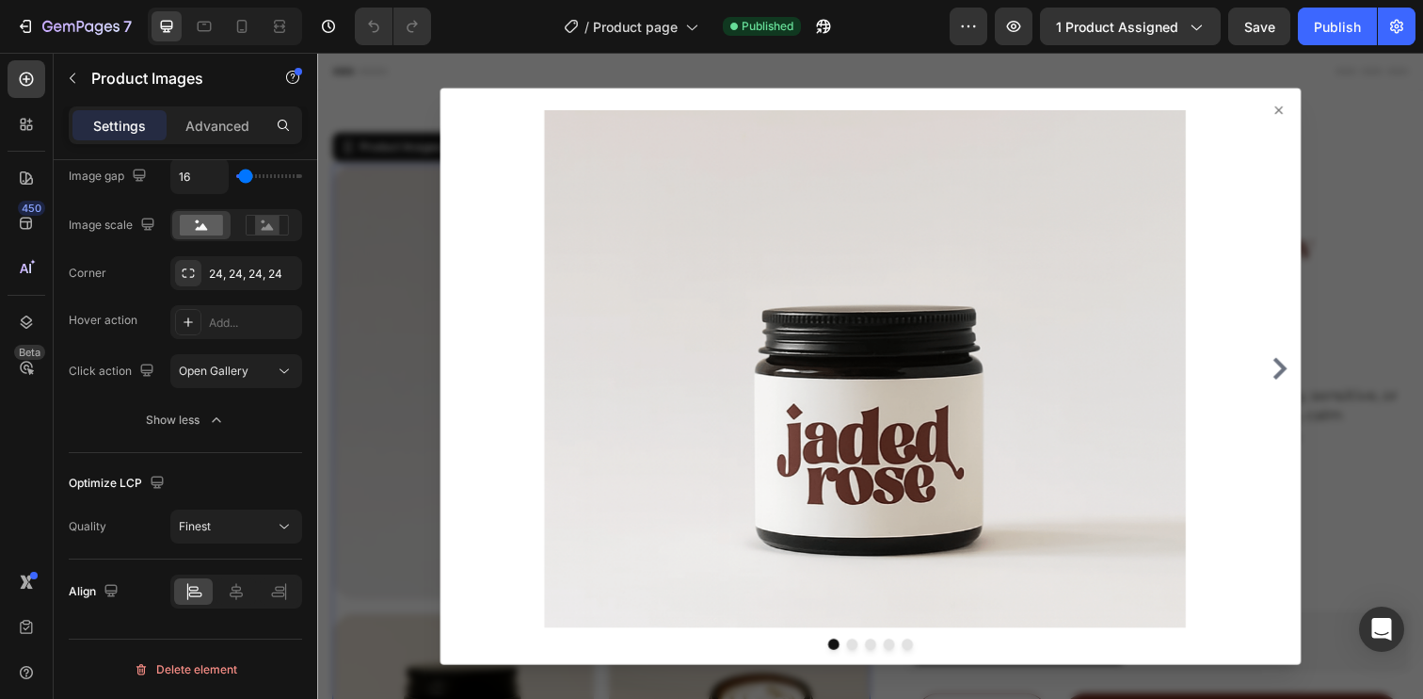
click at [1293, 110] on icon at bounding box center [1299, 111] width 15 height 15
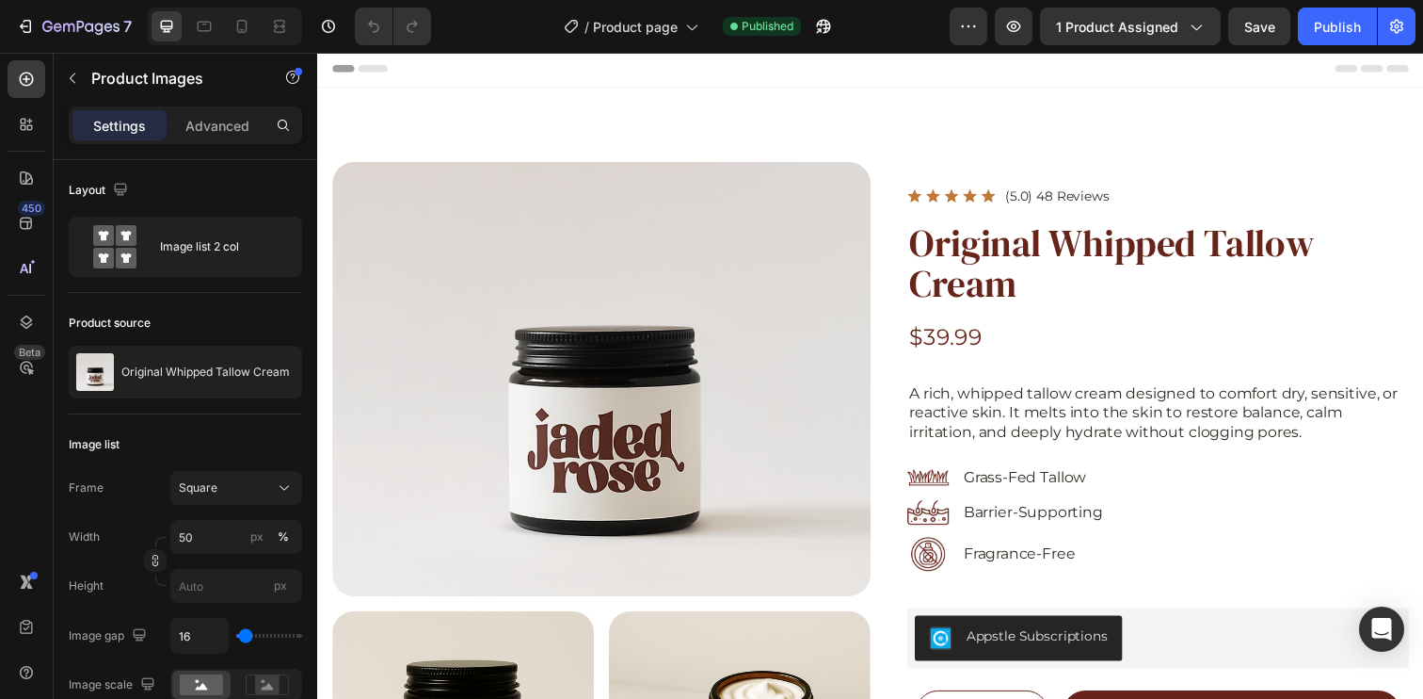
scroll to position [0, 0]
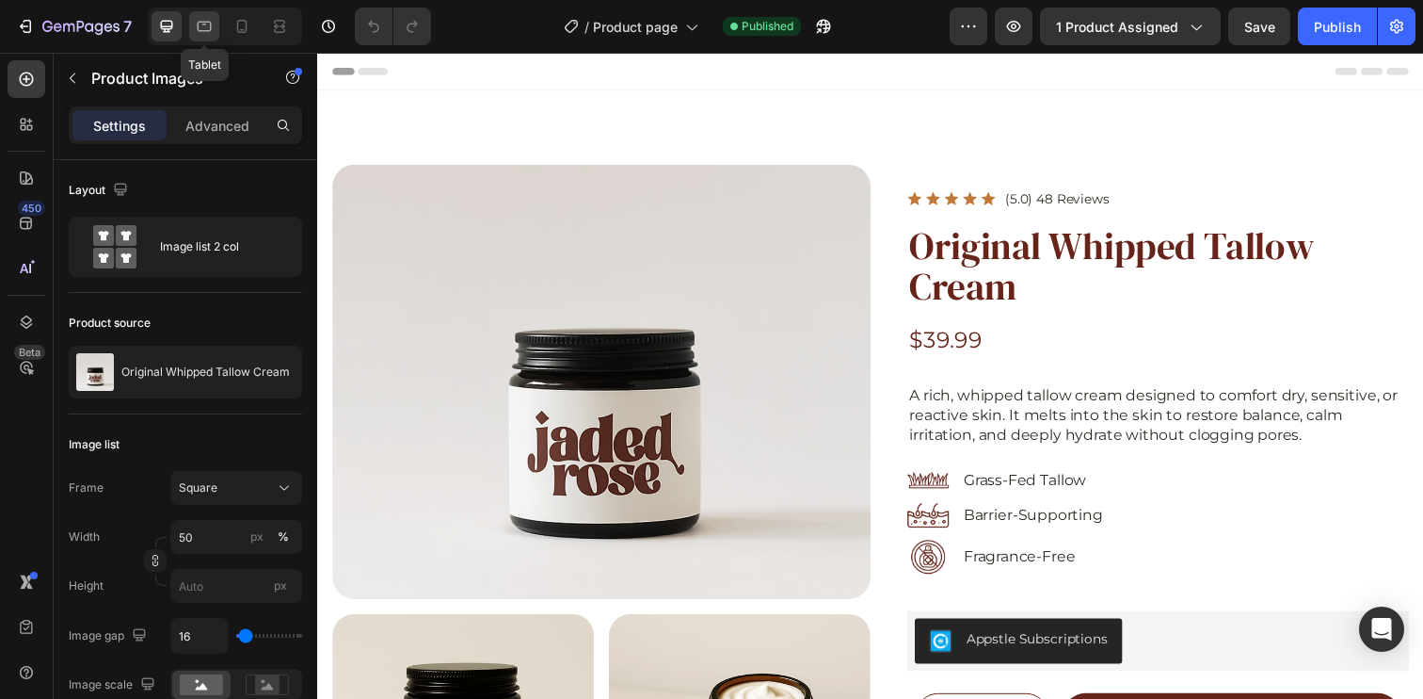
click at [214, 31] on div at bounding box center [204, 26] width 30 height 30
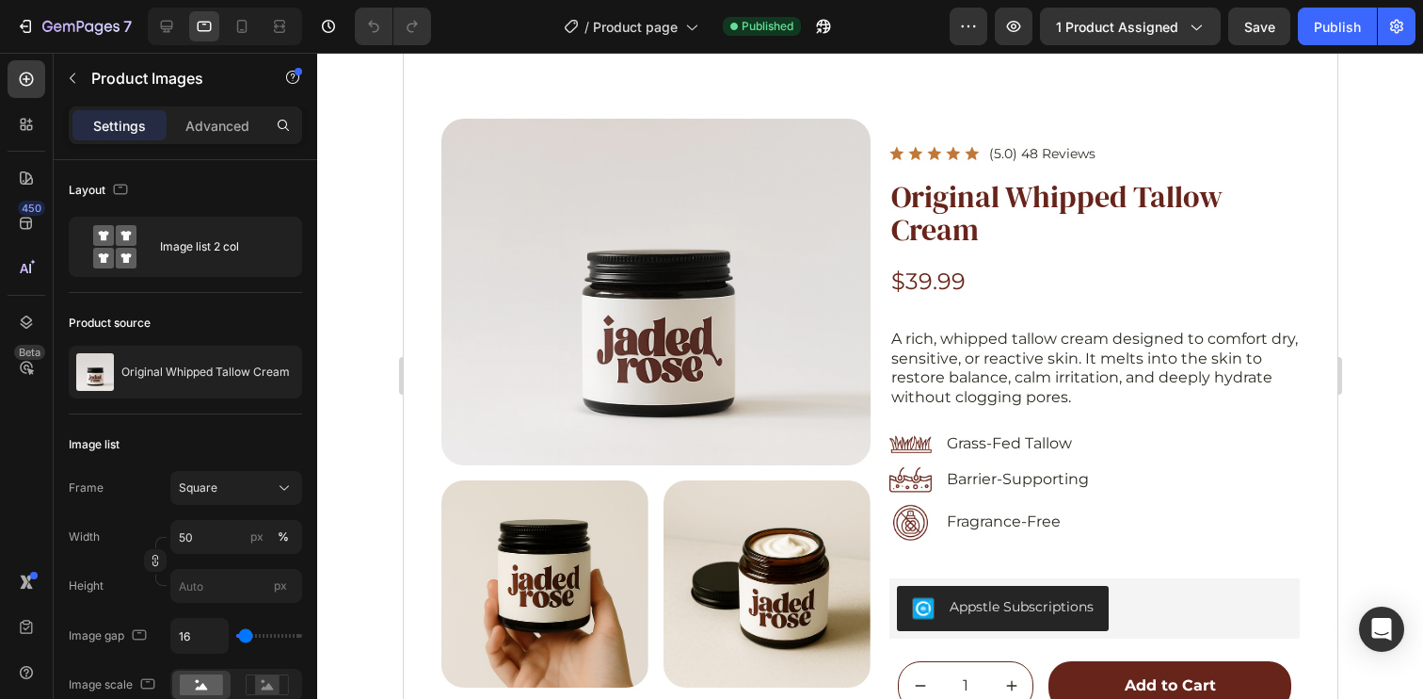
scroll to position [459, 0]
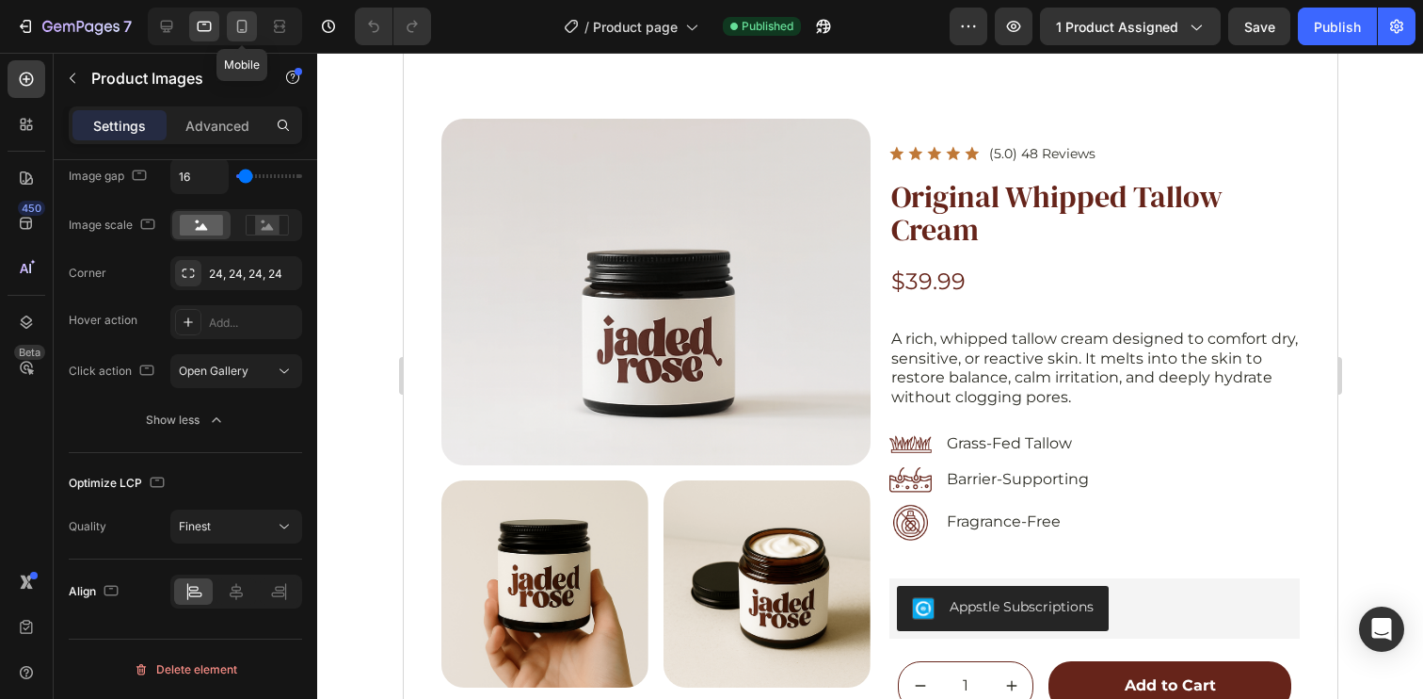
click at [239, 30] on icon at bounding box center [242, 26] width 19 height 19
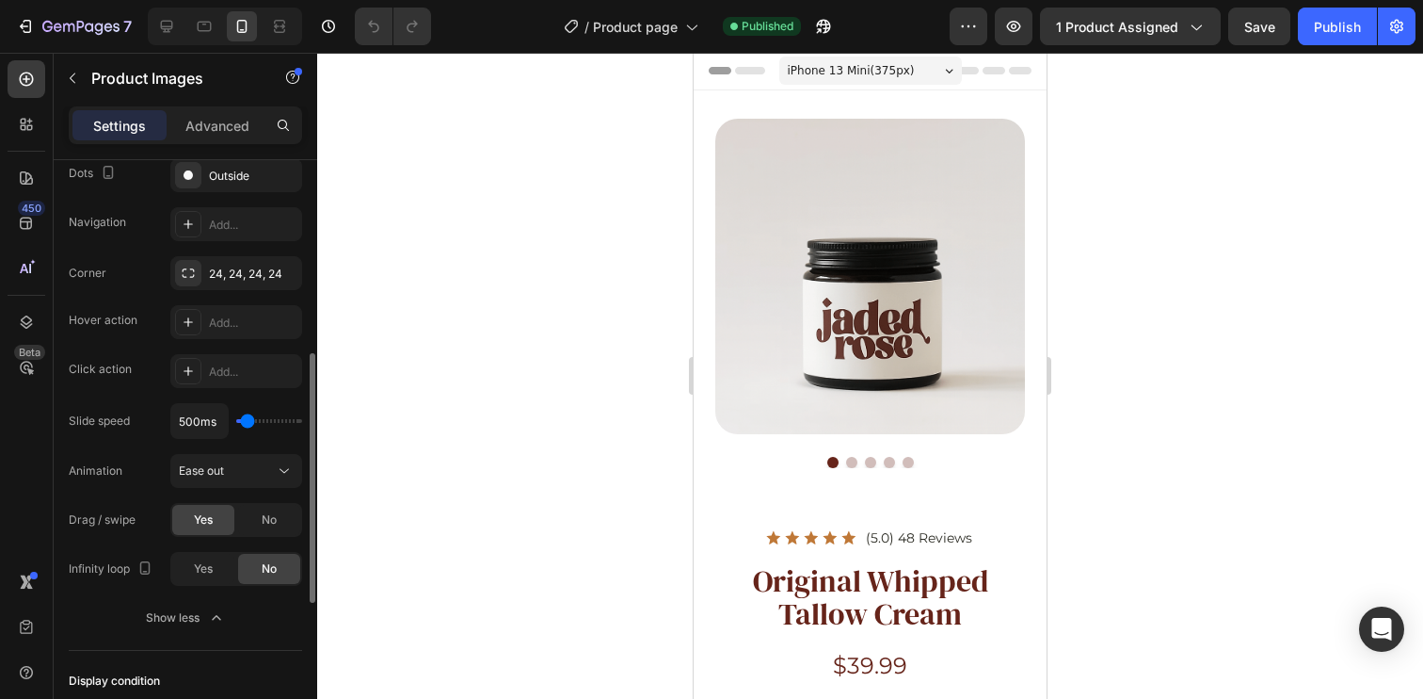
scroll to position [812, 0]
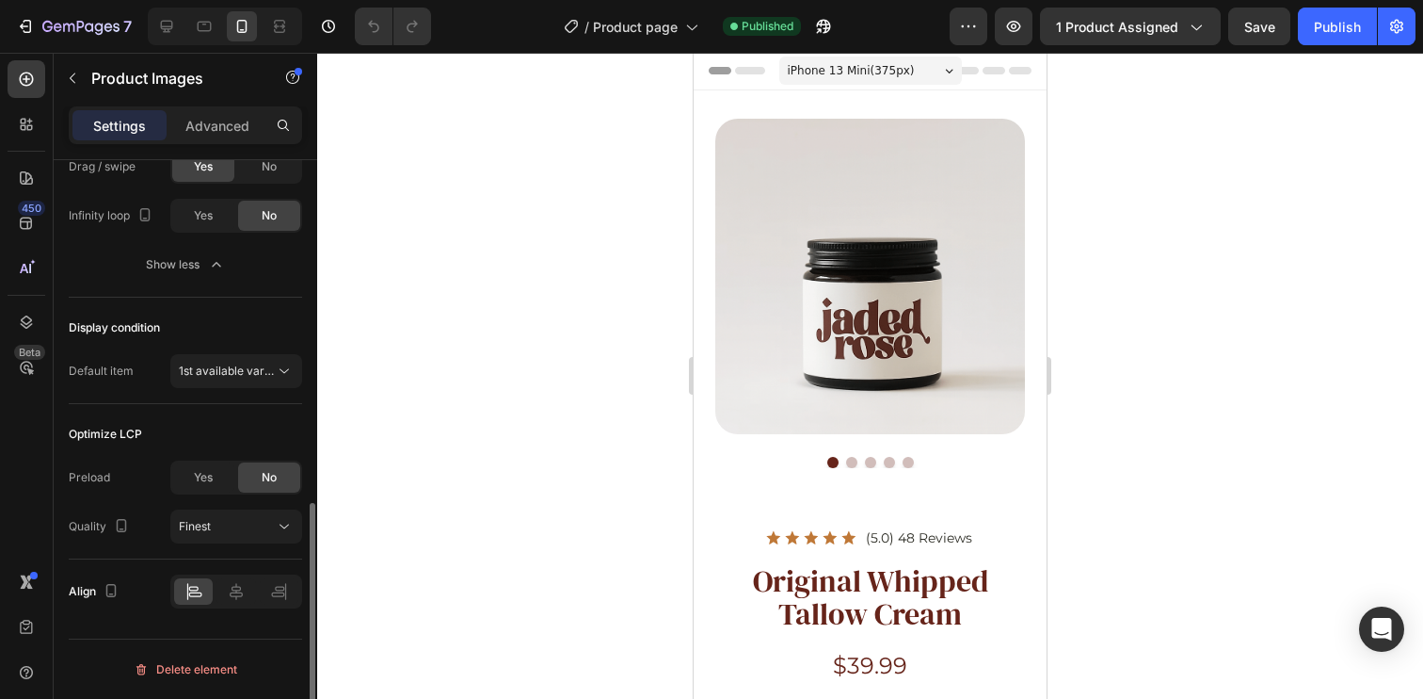
click at [198, 486] on div "Yes" at bounding box center [203, 477] width 62 height 30
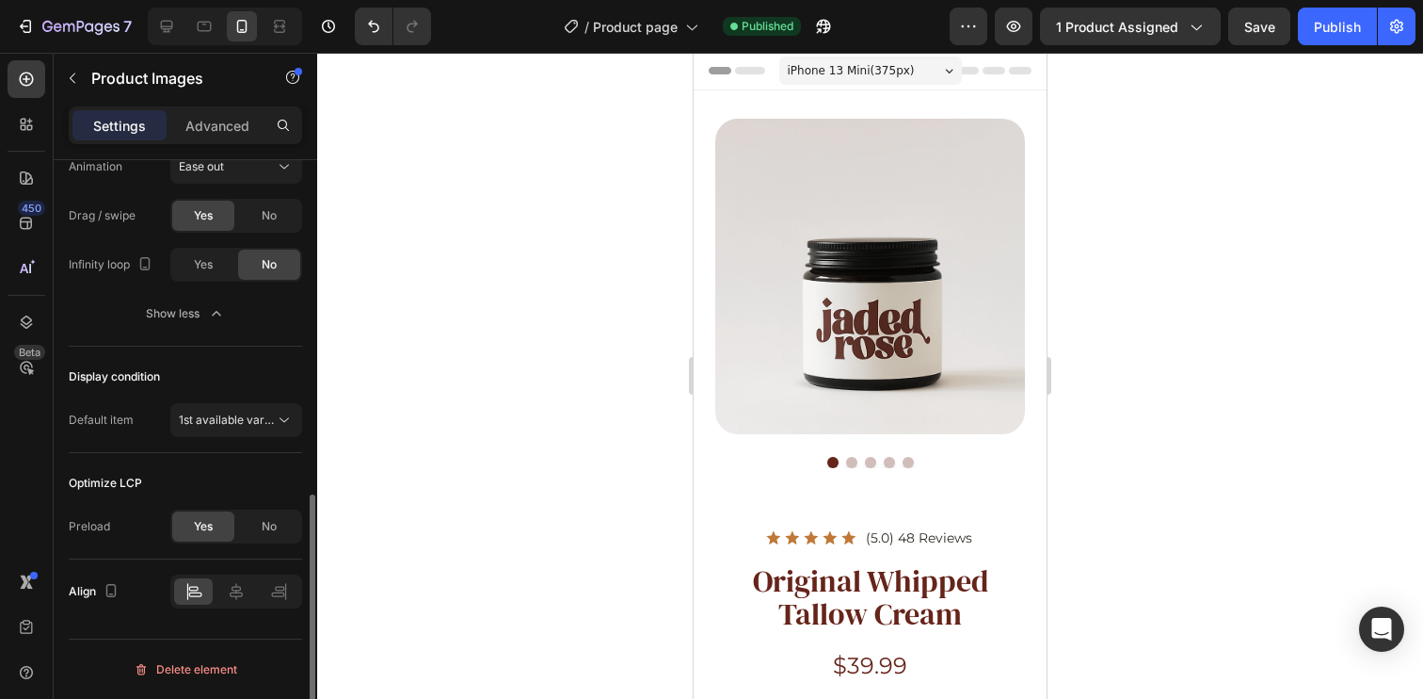
scroll to position [763, 0]
click at [238, 486] on div "Optimize LCP" at bounding box center [185, 483] width 233 height 30
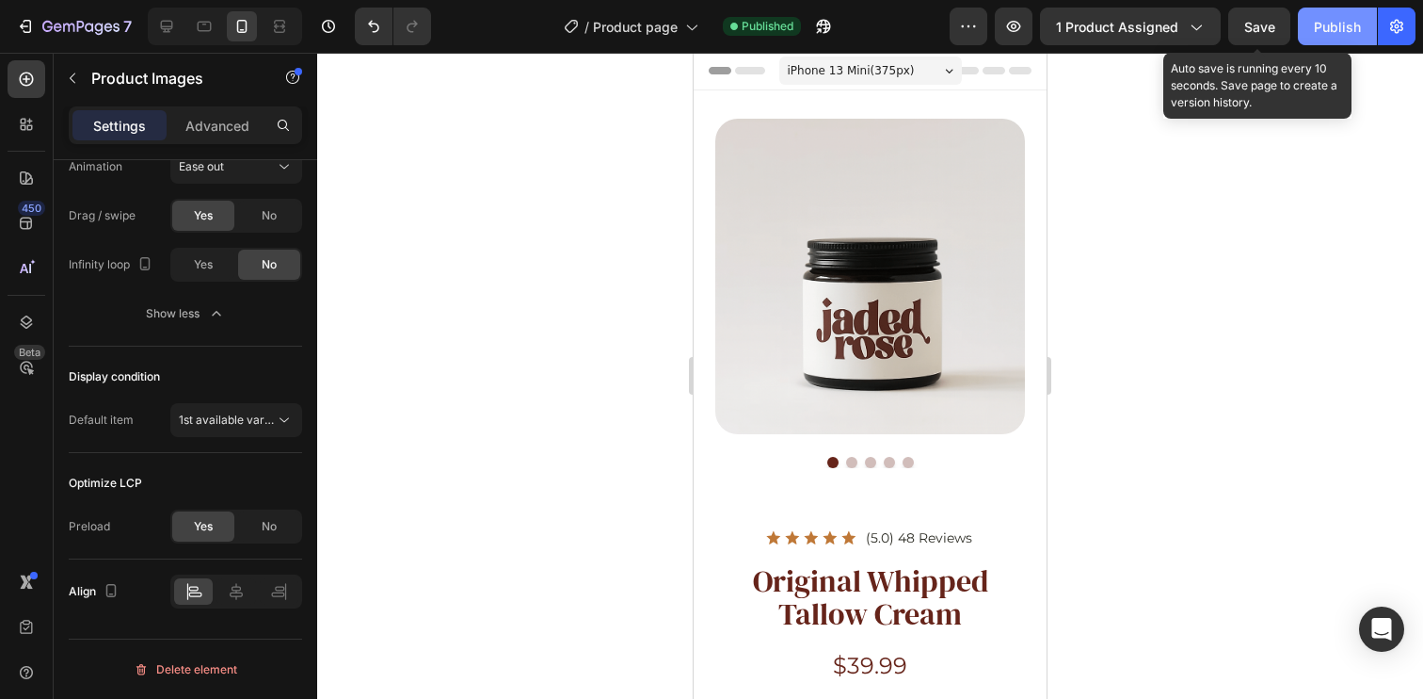
click at [1332, 22] on div "Publish" at bounding box center [1337, 27] width 47 height 20
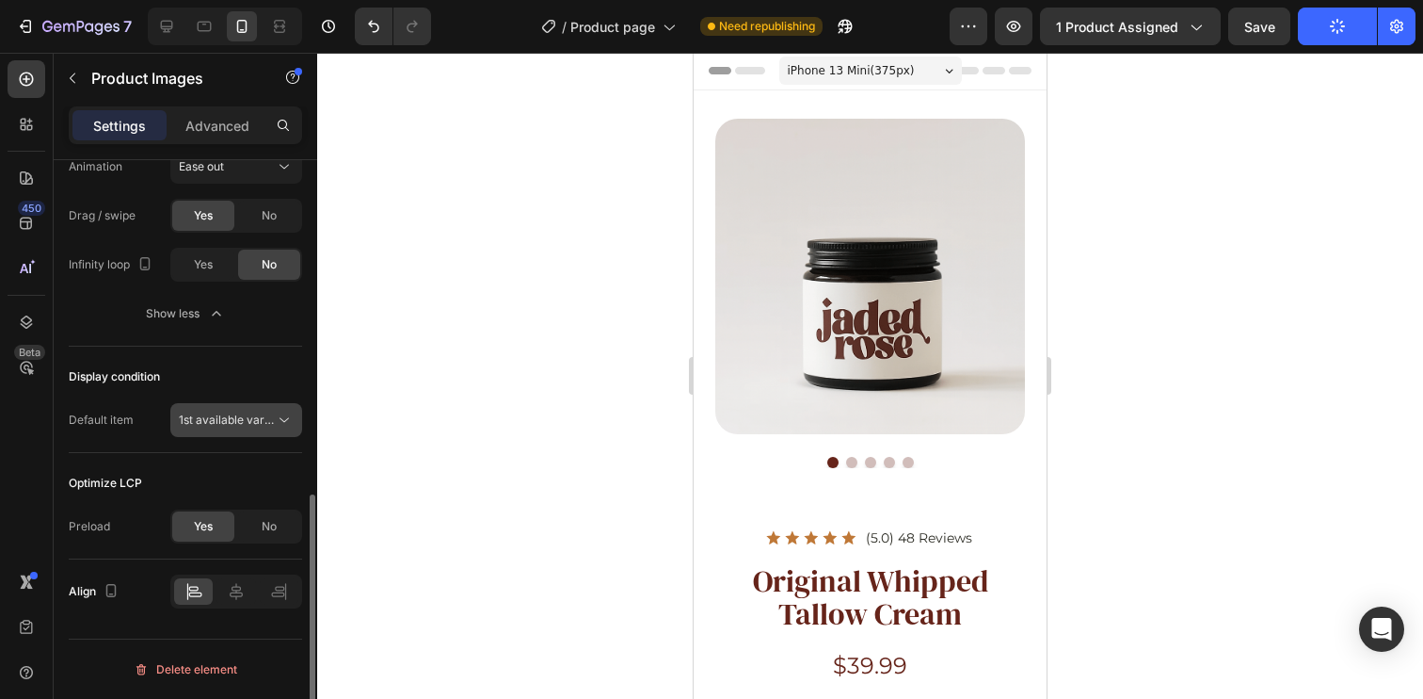
click at [247, 422] on span "1st available variant" at bounding box center [231, 419] width 105 height 14
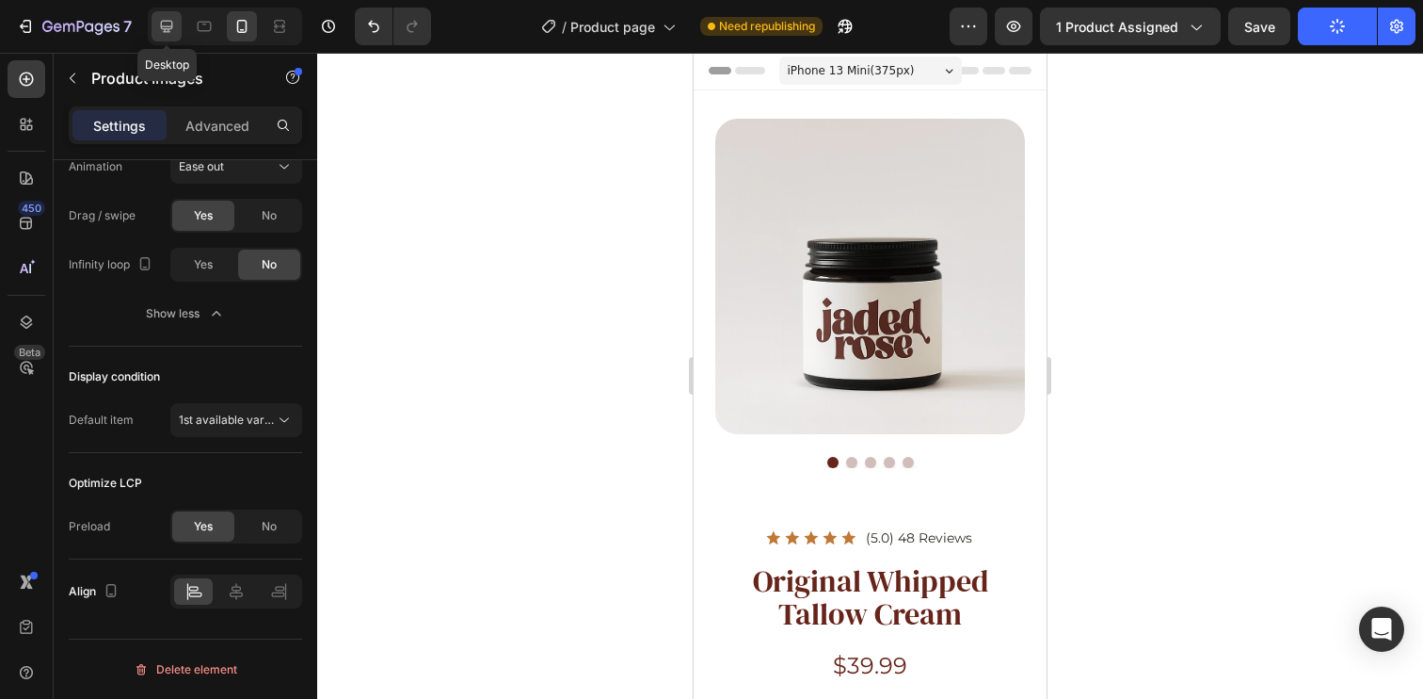
click at [164, 25] on icon at bounding box center [166, 26] width 19 height 19
type input "50"
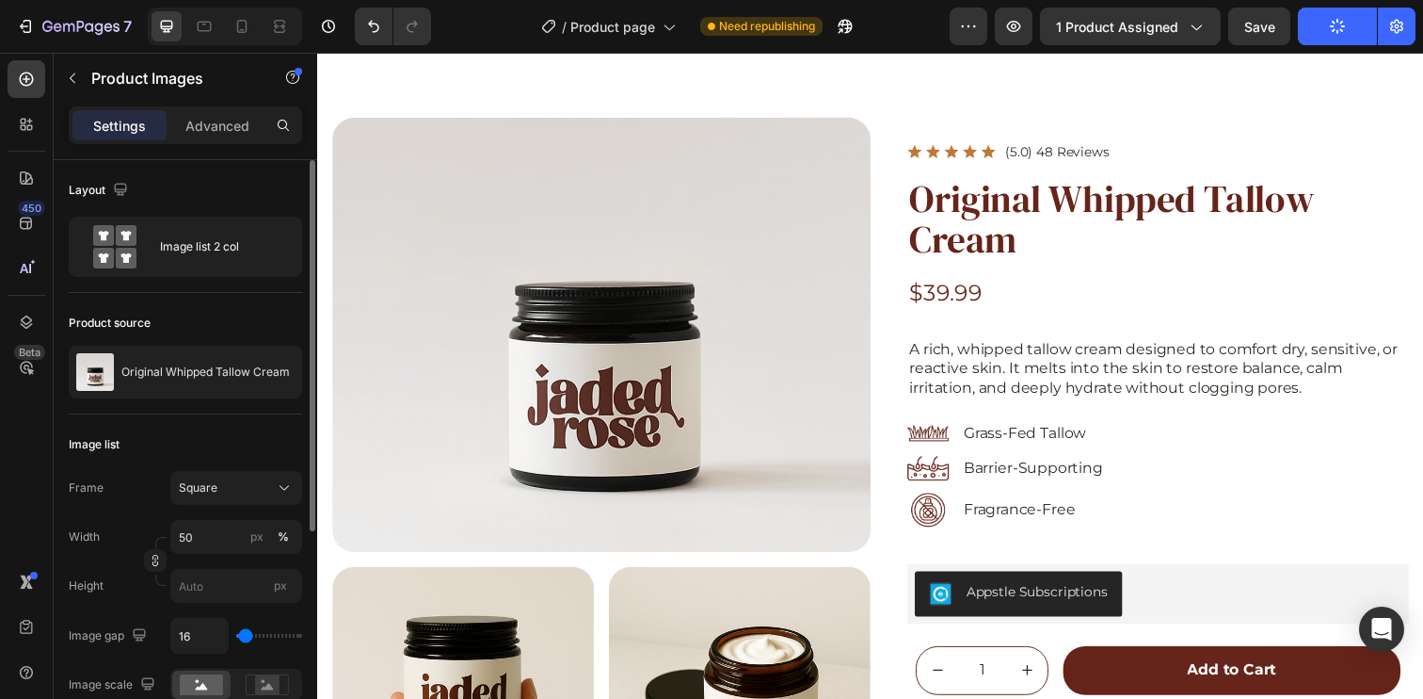
scroll to position [353, 0]
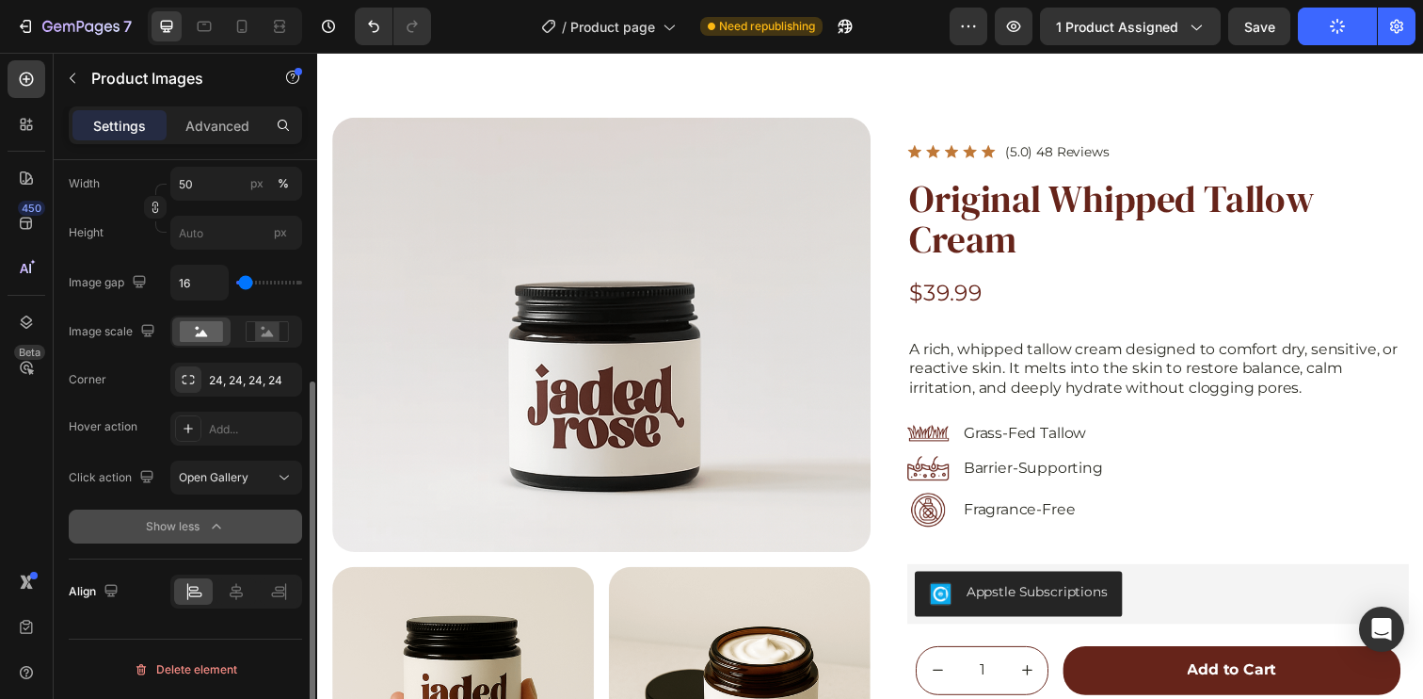
click at [209, 535] on icon "button" at bounding box center [216, 526] width 19 height 19
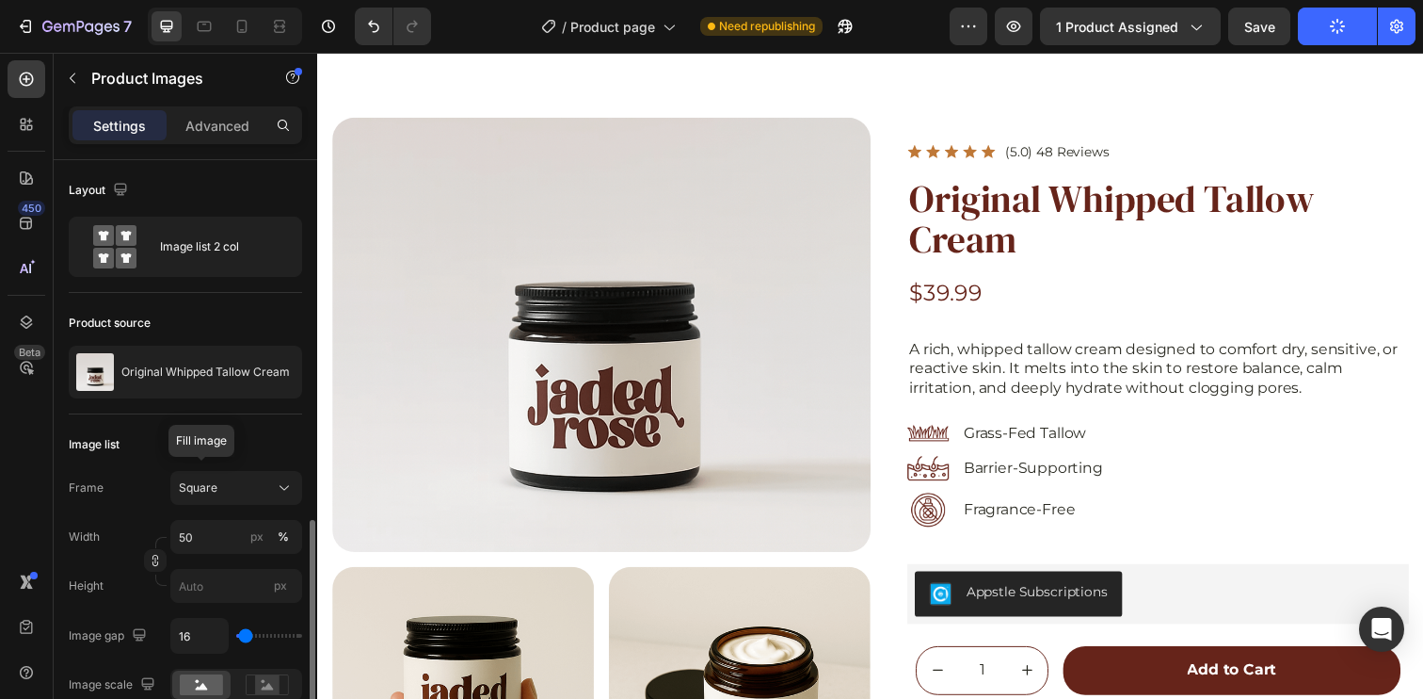
scroll to position [206, 0]
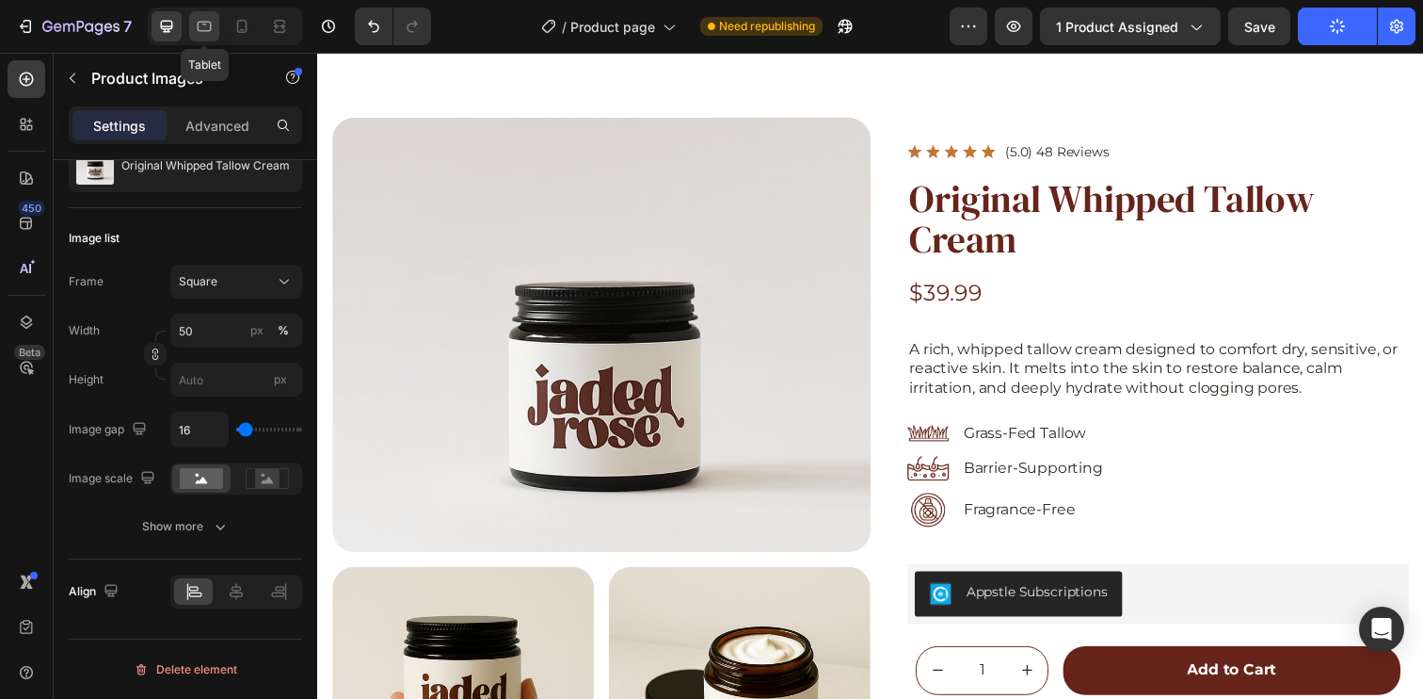
click at [196, 27] on icon at bounding box center [204, 26] width 19 height 19
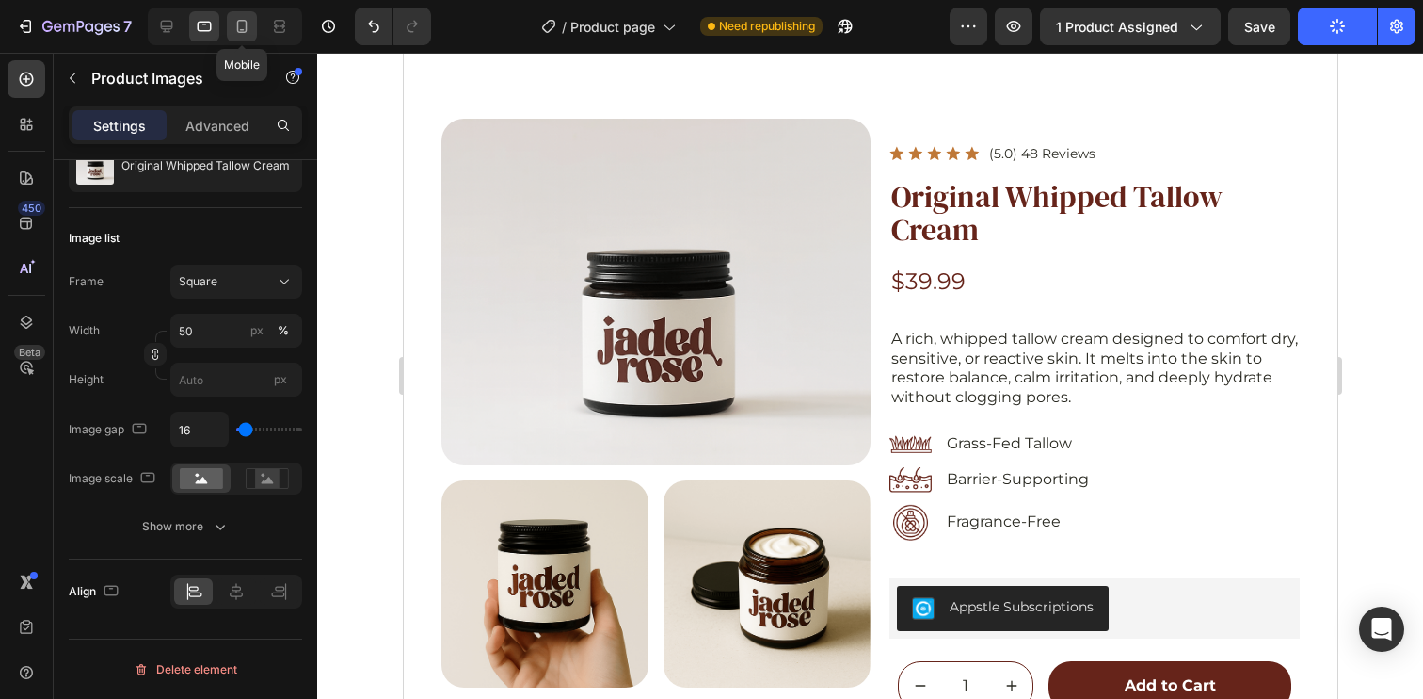
click at [247, 28] on icon at bounding box center [242, 26] width 19 height 19
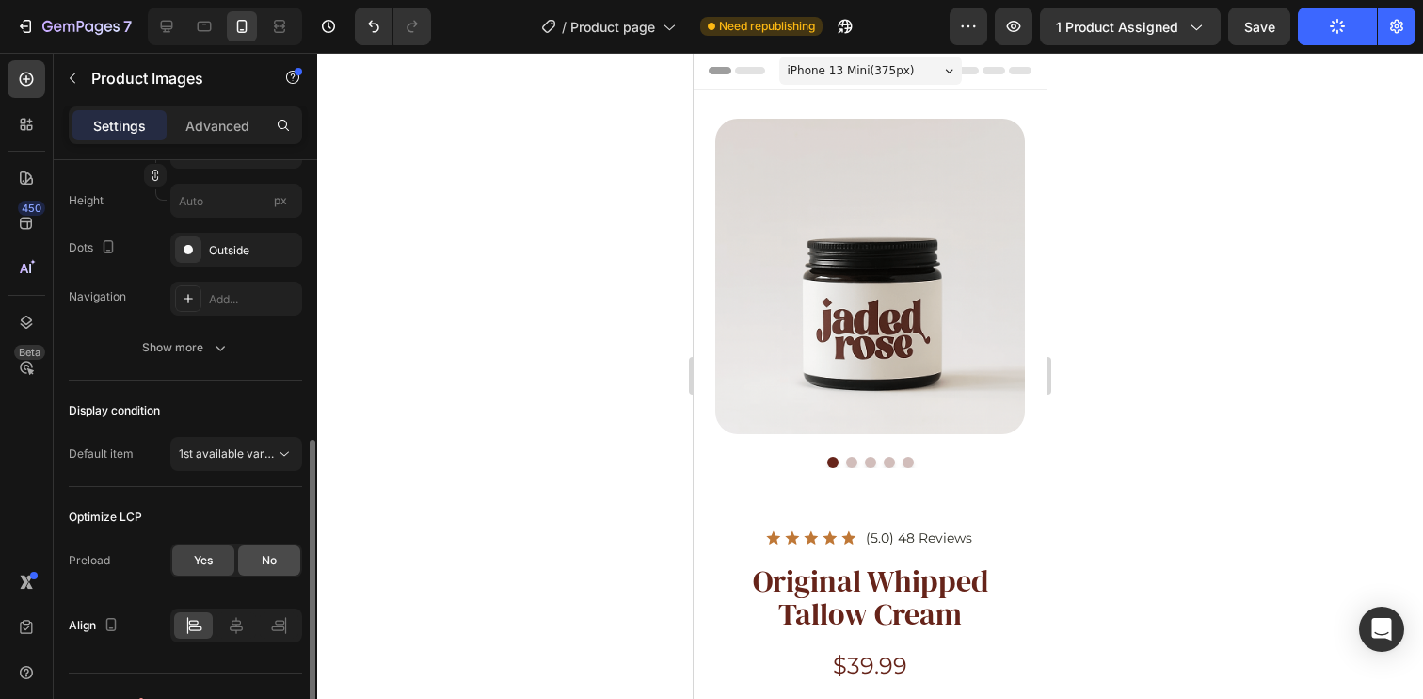
scroll to position [419, 0]
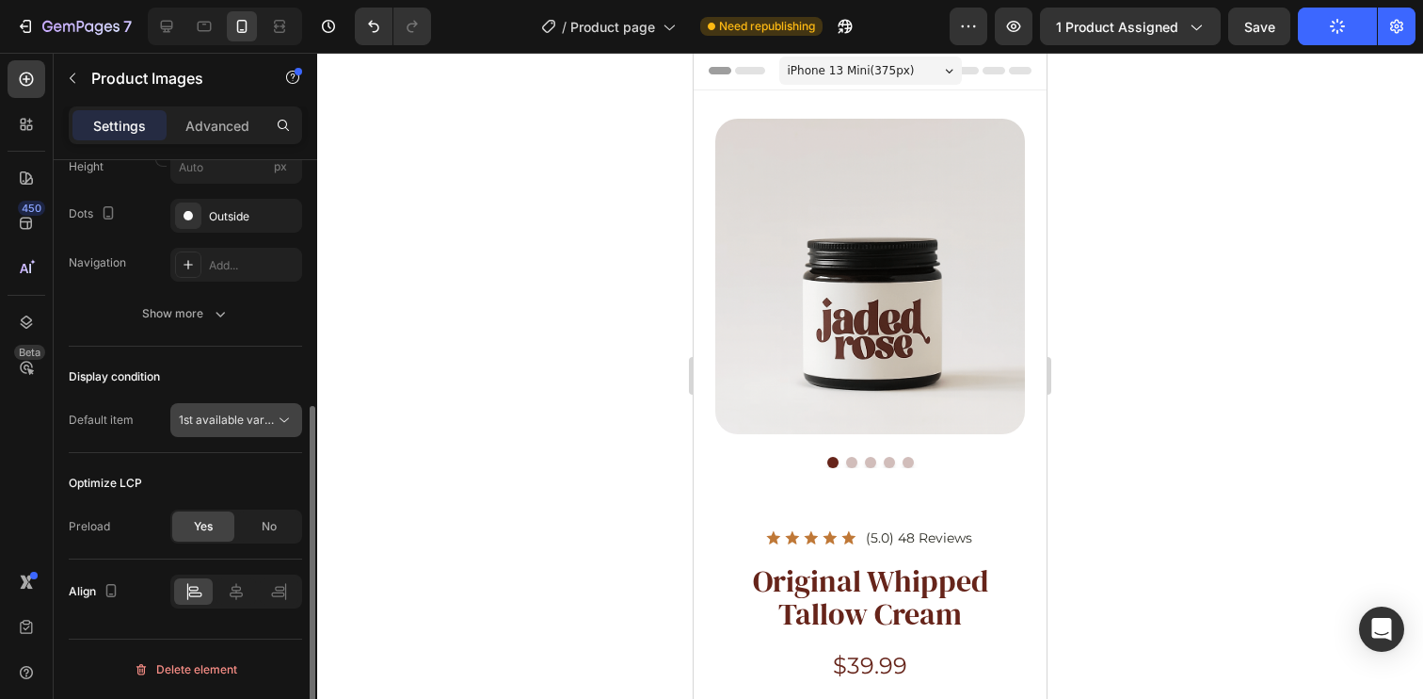
click at [247, 426] on span "1st available variant" at bounding box center [231, 419] width 105 height 14
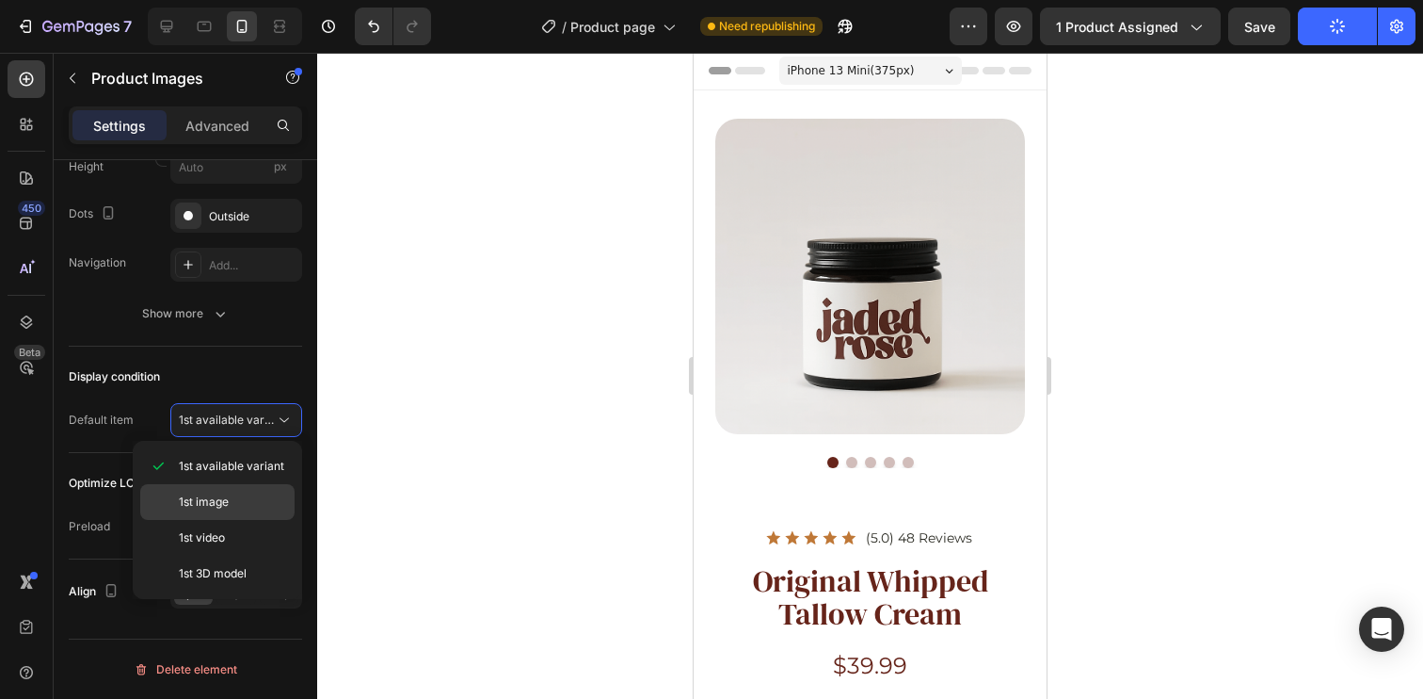
click at [233, 500] on p "1st image" at bounding box center [232, 501] width 107 height 17
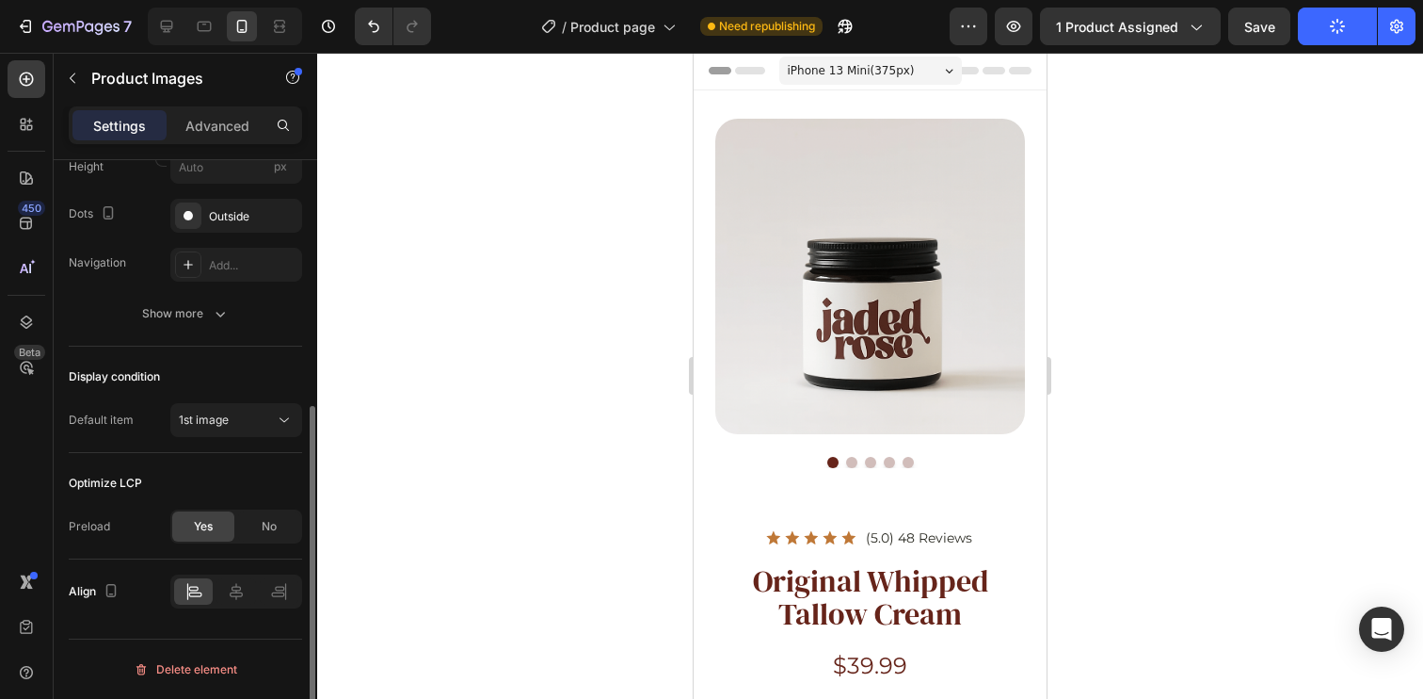
click at [243, 378] on div "Display condition" at bounding box center [185, 376] width 233 height 30
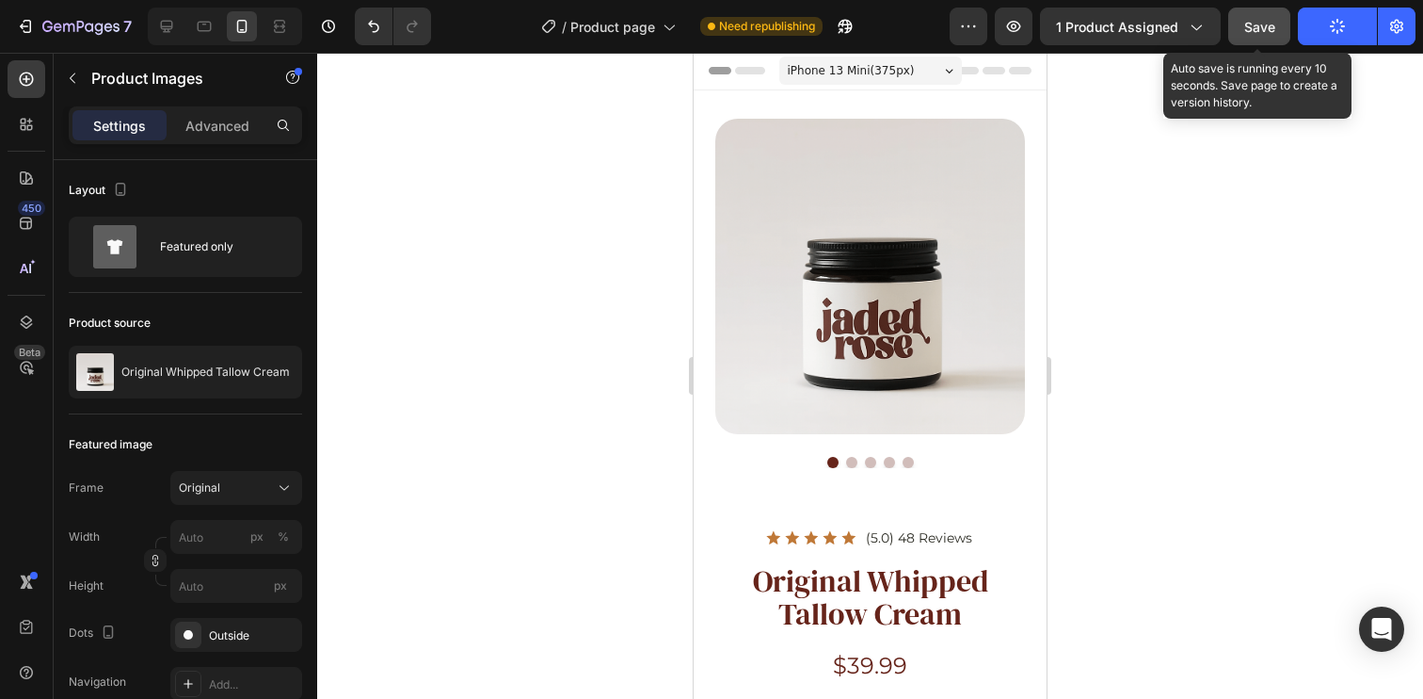
click at [1247, 22] on span "Save" at bounding box center [1260, 27] width 31 height 16
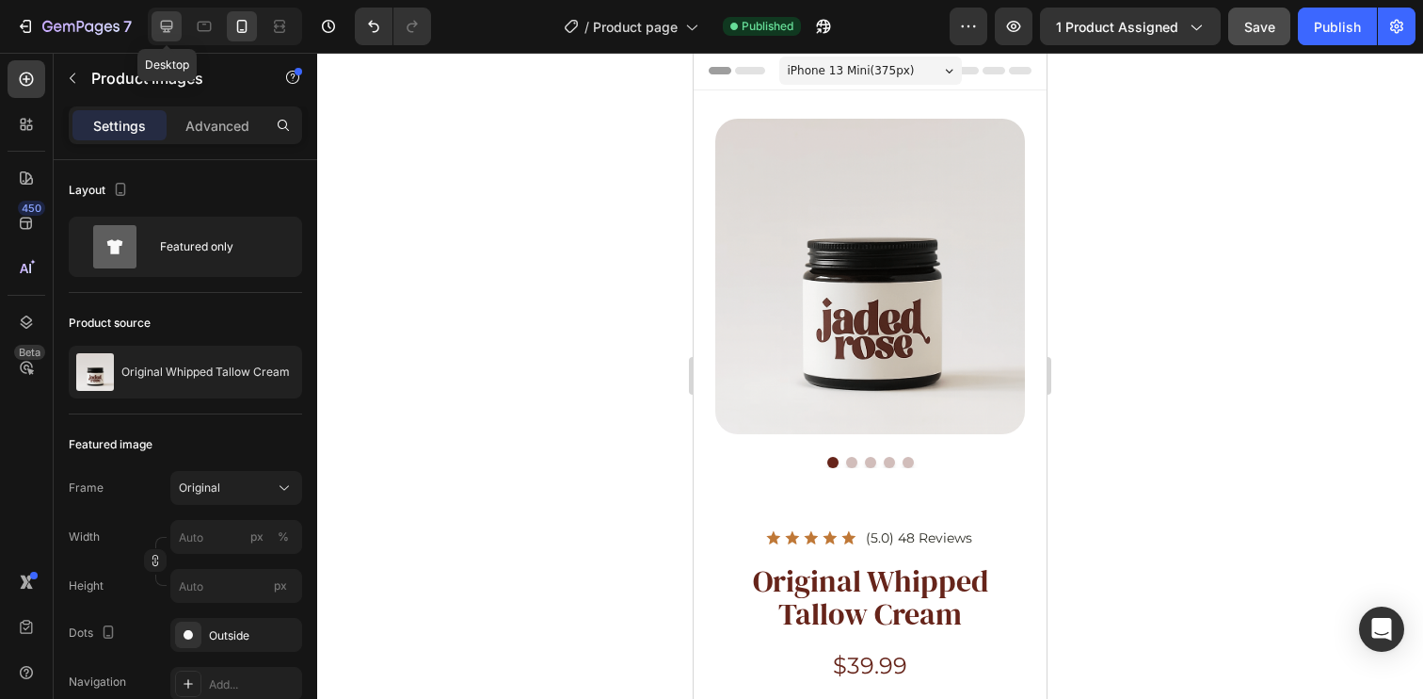
click at [172, 24] on icon at bounding box center [167, 27] width 12 height 12
type input "50"
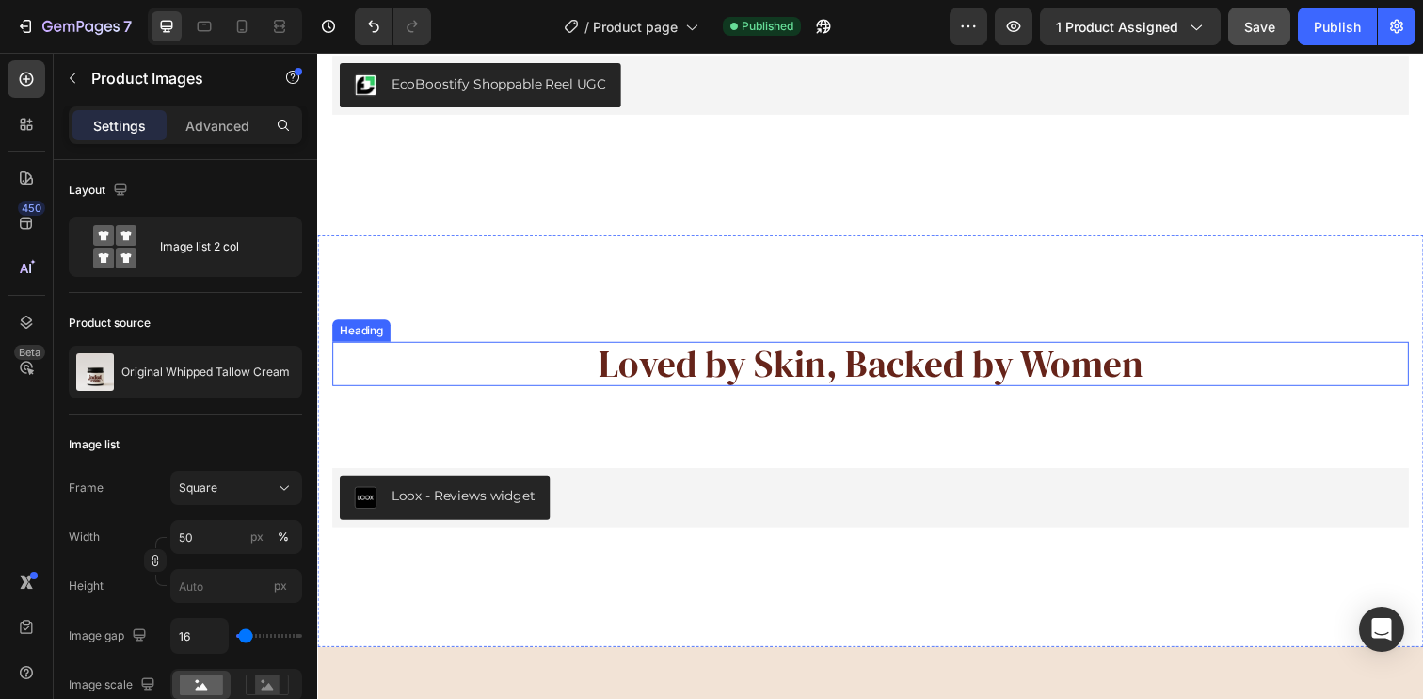
scroll to position [3269, 0]
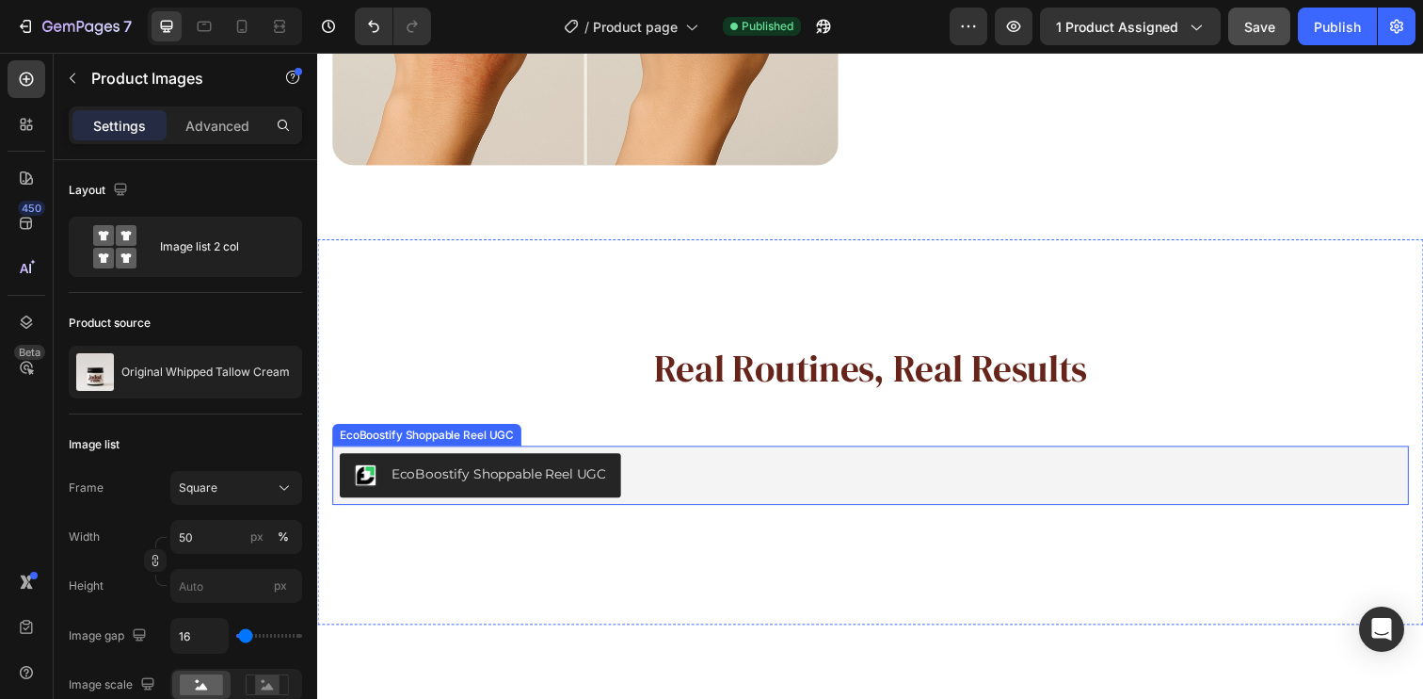
click at [741, 484] on div "EcoBoostify Shoppable Reel UGC" at bounding box center [882, 483] width 1084 height 45
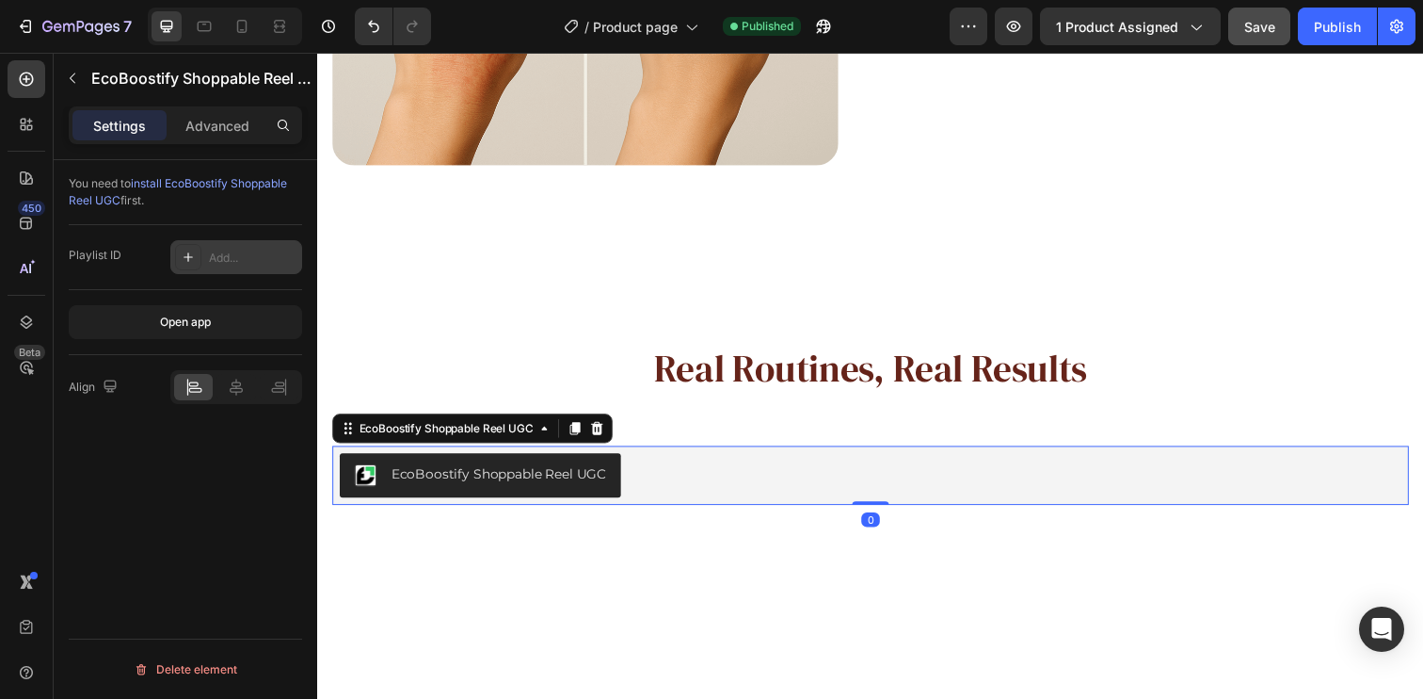
click at [232, 267] on div "Add..." at bounding box center [236, 257] width 132 height 34
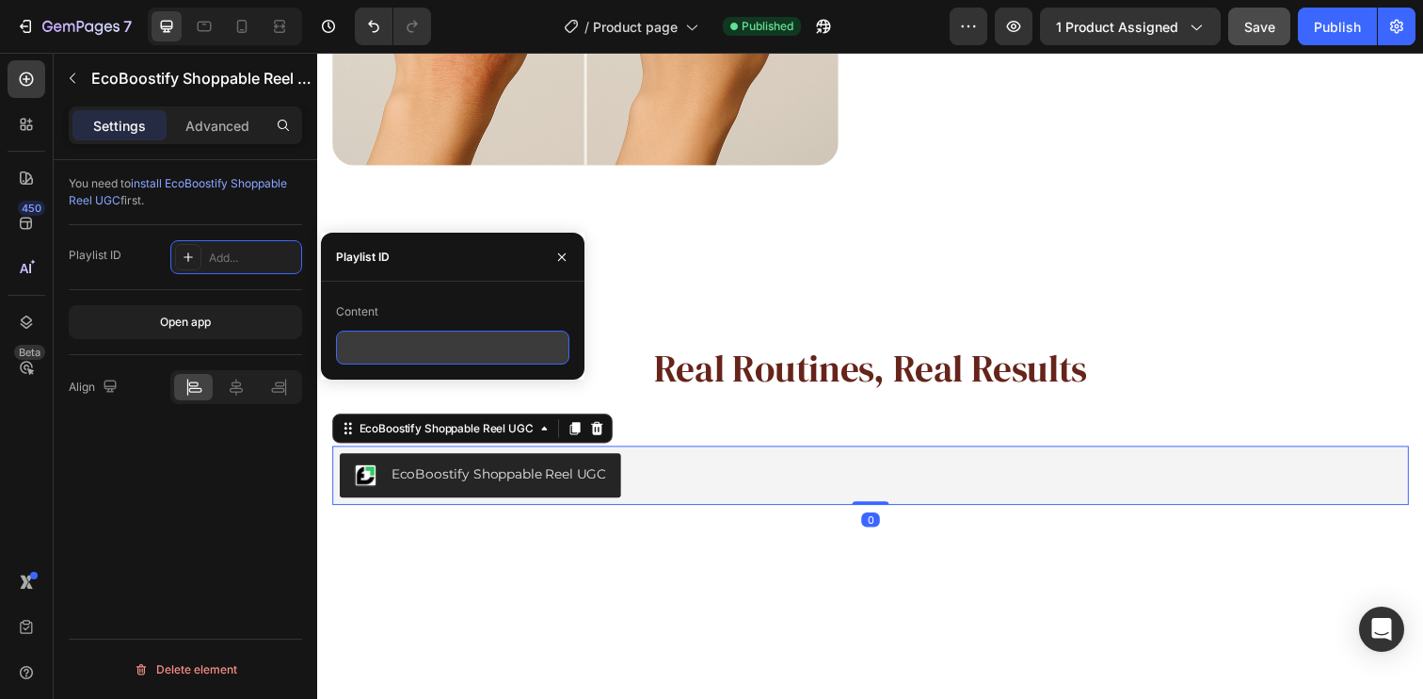
click at [406, 350] on input "text" at bounding box center [452, 347] width 233 height 34
paste input "581724750556976194"
type input "581724750556976194"
click at [139, 463] on div "You need to install EcoBoostify Shoppable Reel UGC first. Playlist ID Add... Op…" at bounding box center [186, 456] width 264 height 592
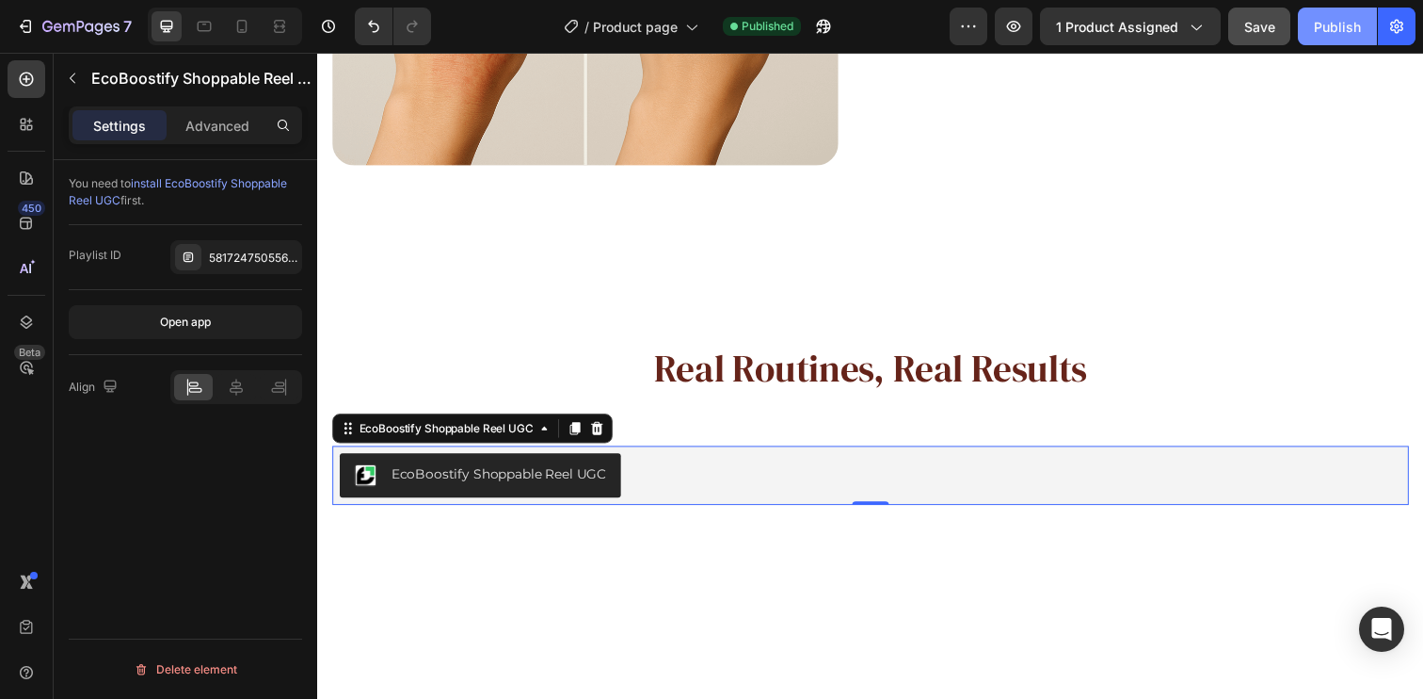
click at [1331, 30] on div "Publish" at bounding box center [1337, 27] width 47 height 20
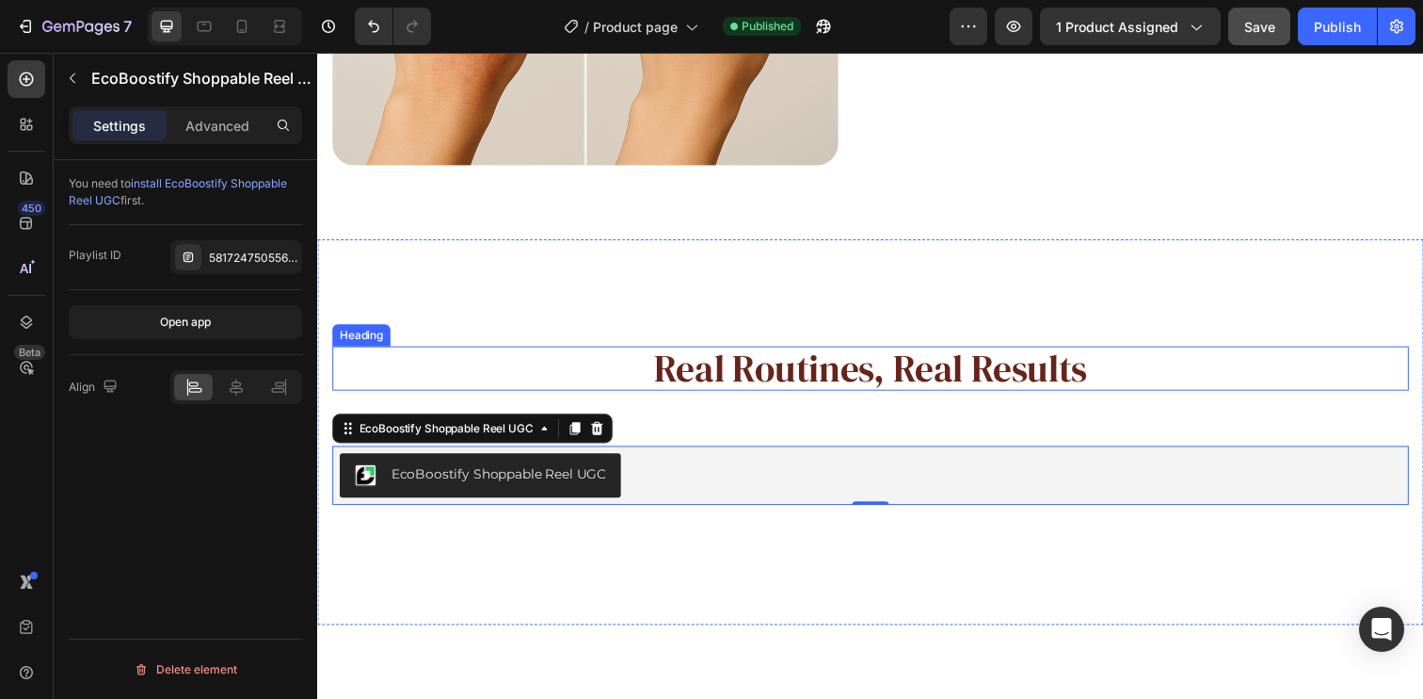
click at [587, 378] on h2 "Real Routines, Real Results" at bounding box center [882, 374] width 1100 height 45
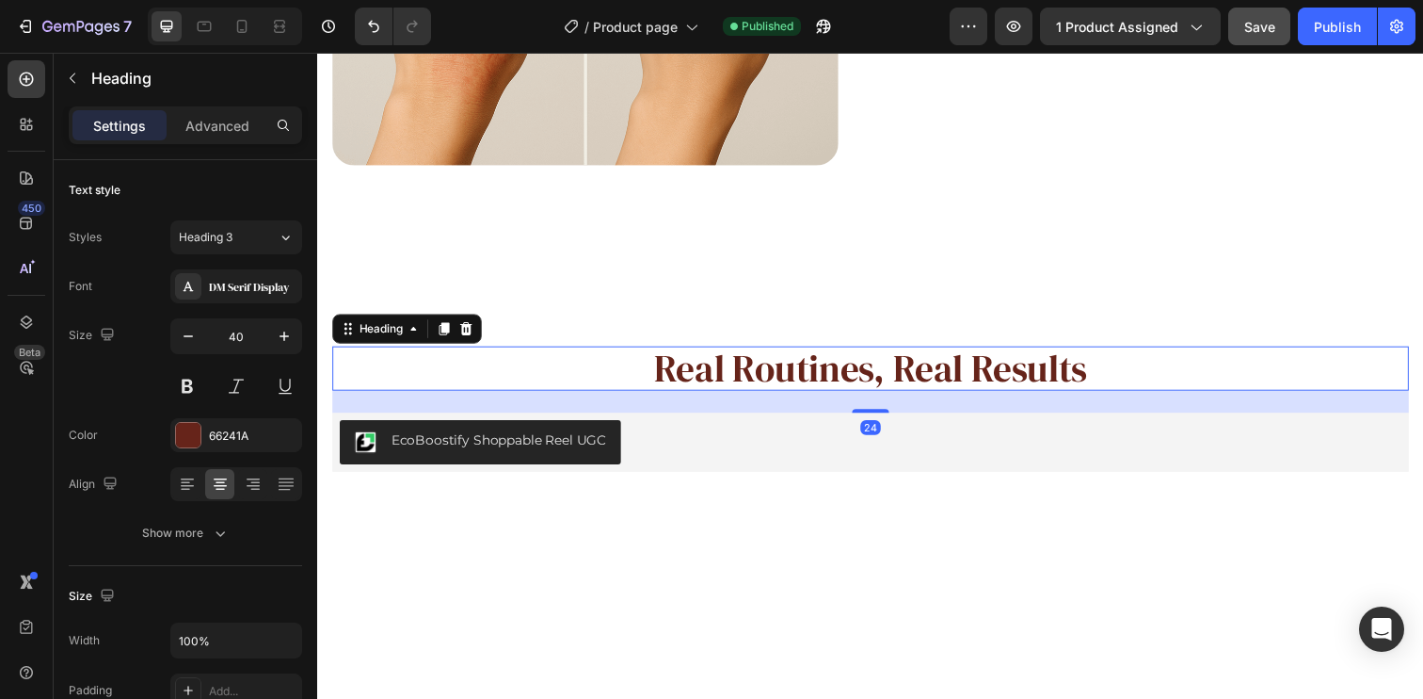
drag, startPoint x: 879, startPoint y: 445, endPoint x: 894, endPoint y: 411, distance: 37.1
click at [894, 397] on div "24" at bounding box center [882, 397] width 1100 height 0
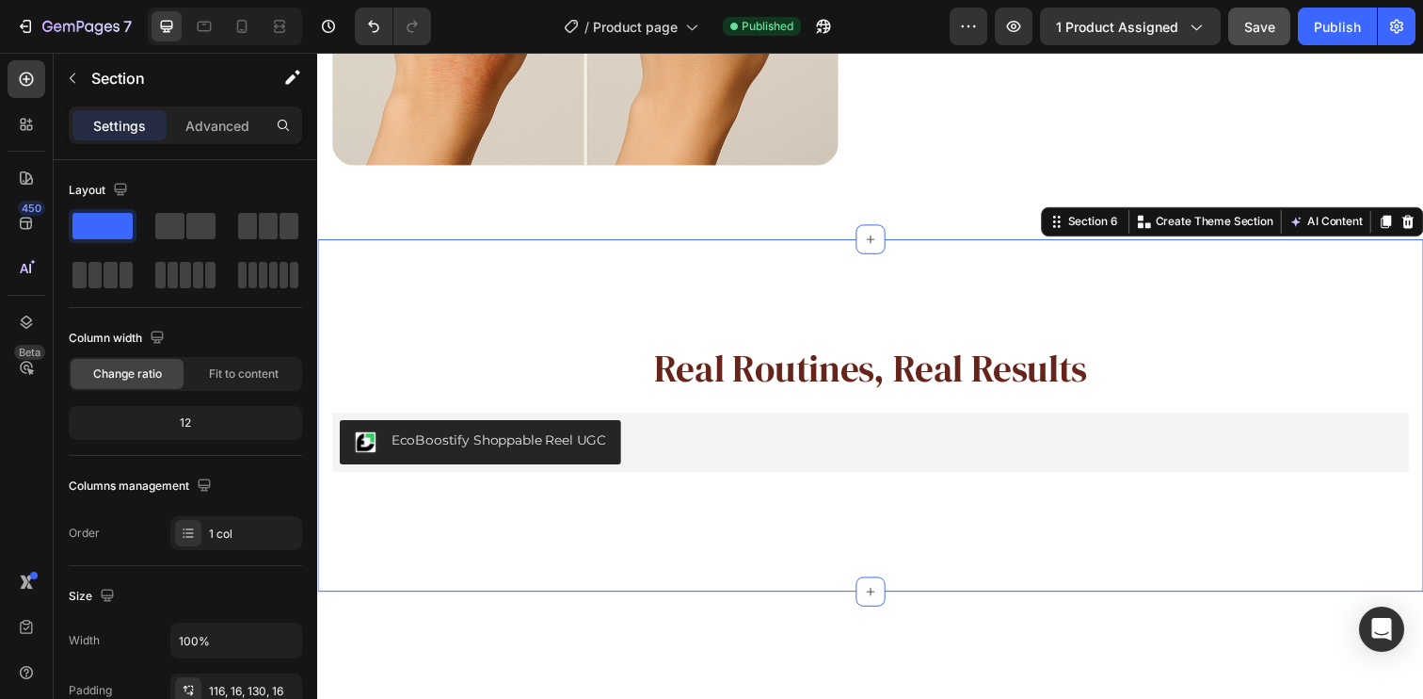
click at [743, 307] on div "Real Routines, Real Results Heading EcoBoostify Shoppable Reel UGC EcoBoostify …" at bounding box center [882, 423] width 1130 height 360
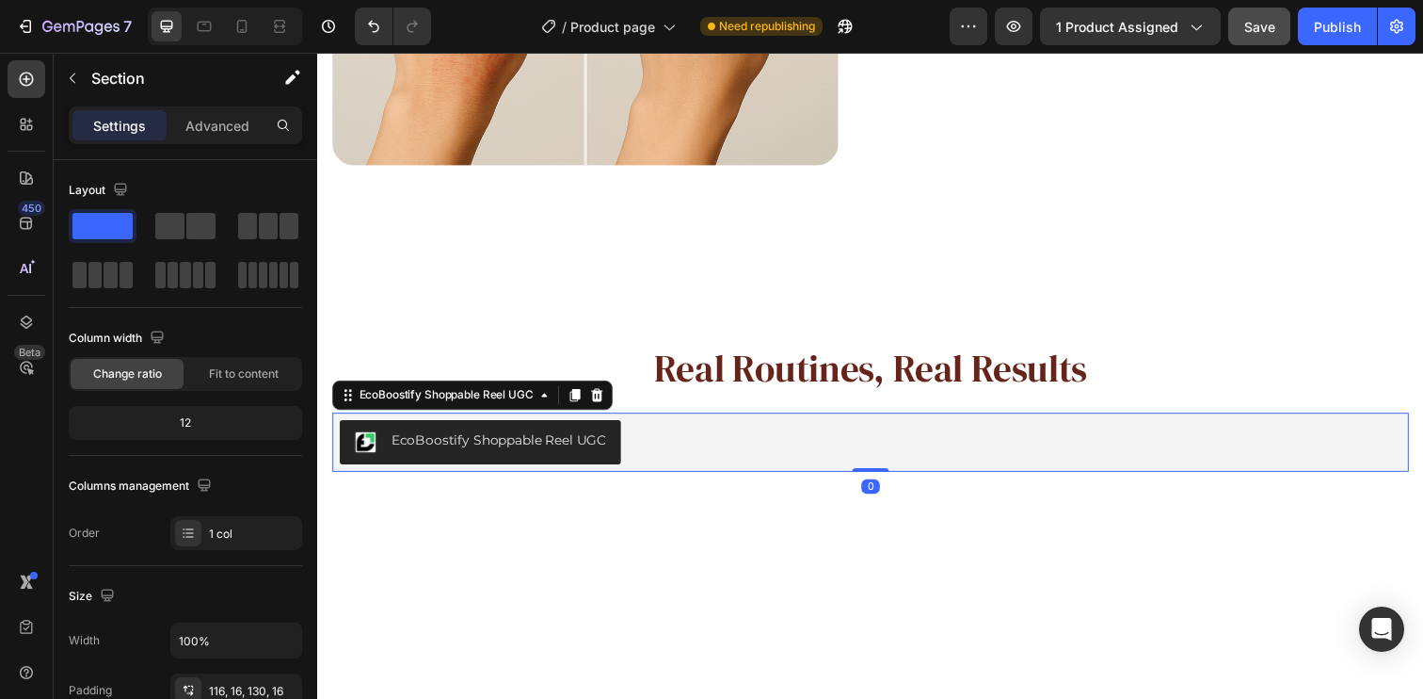
click at [781, 452] on div "EcoBoostify Shoppable Reel UGC" at bounding box center [882, 449] width 1084 height 45
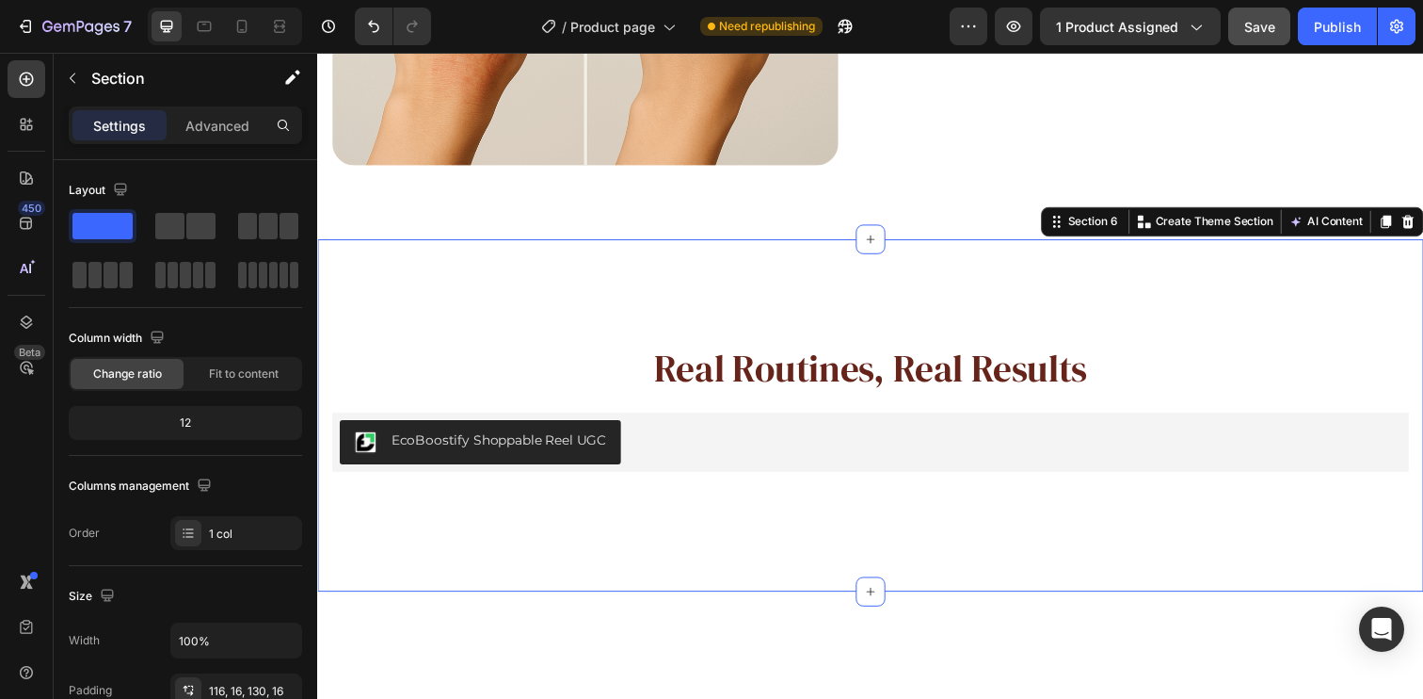
click at [902, 283] on div "Real Routines, Real Results Heading EcoBoostify Shoppable Reel UGC EcoBoostify …" at bounding box center [882, 423] width 1130 height 360
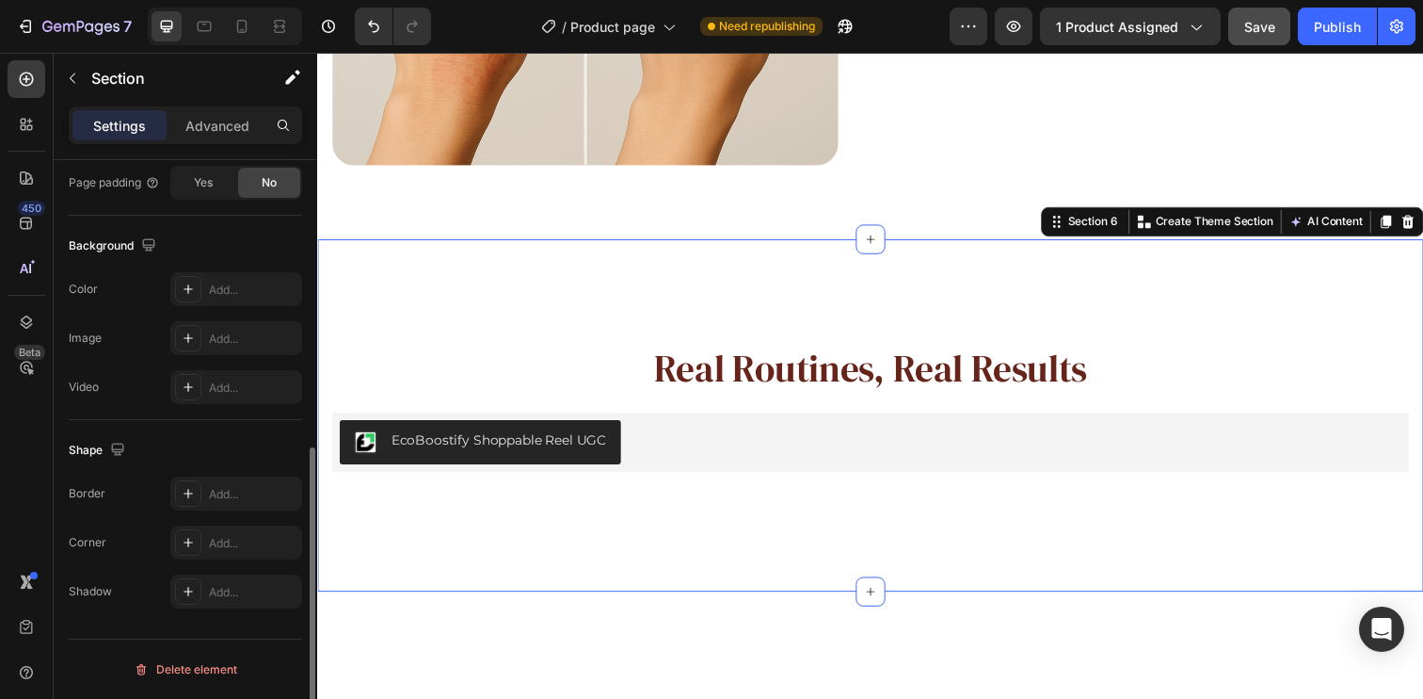
scroll to position [0, 0]
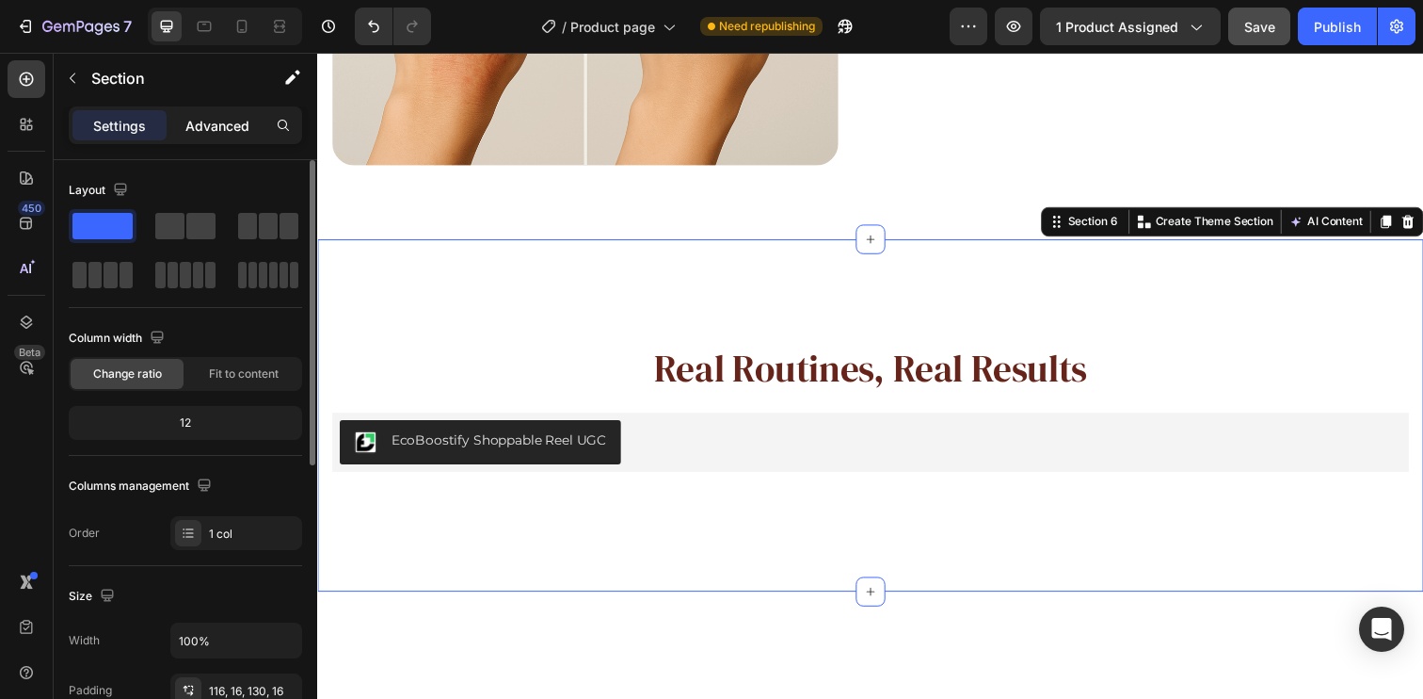
click at [216, 120] on p "Advanced" at bounding box center [217, 126] width 64 height 20
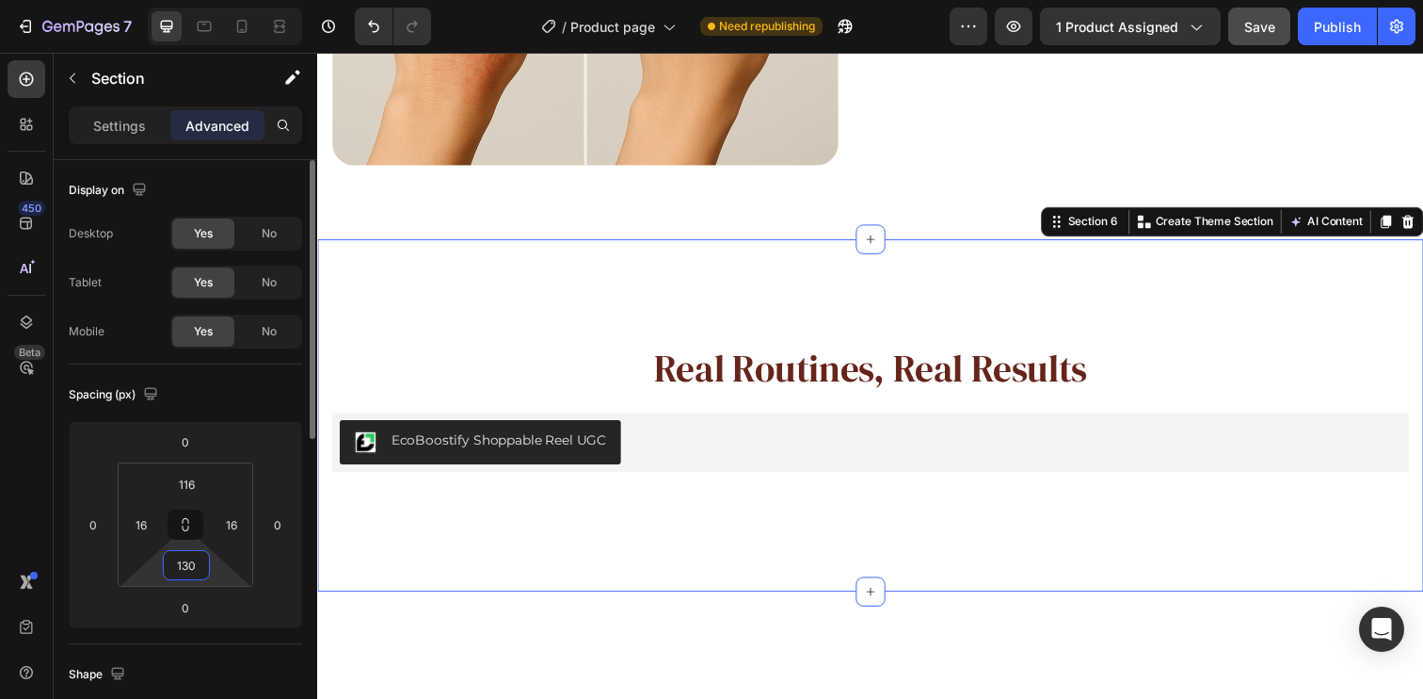
click at [189, 572] on input "130" at bounding box center [187, 565] width 38 height 28
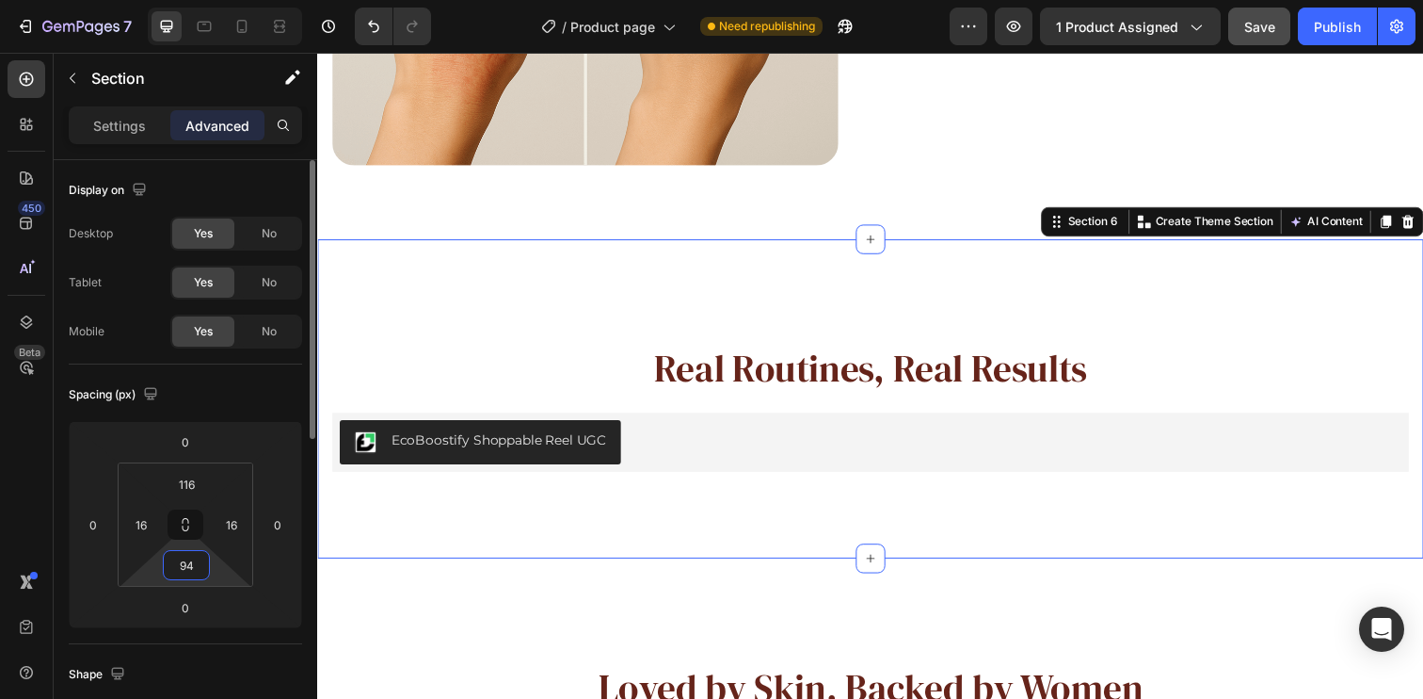
type input "94"
click at [217, 393] on div "Spacing (px)" at bounding box center [185, 394] width 233 height 30
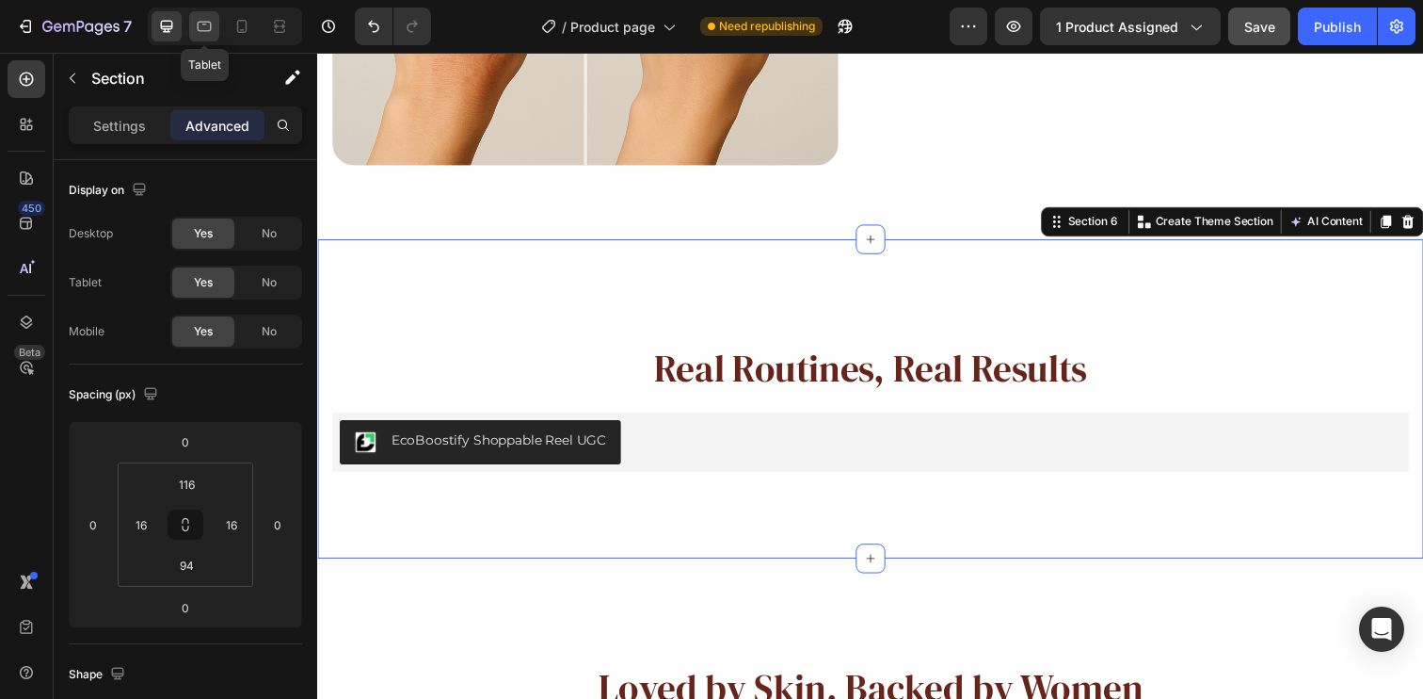
click at [207, 40] on div at bounding box center [204, 26] width 30 height 30
type input "70"
type input "40"
type input "70"
type input "40"
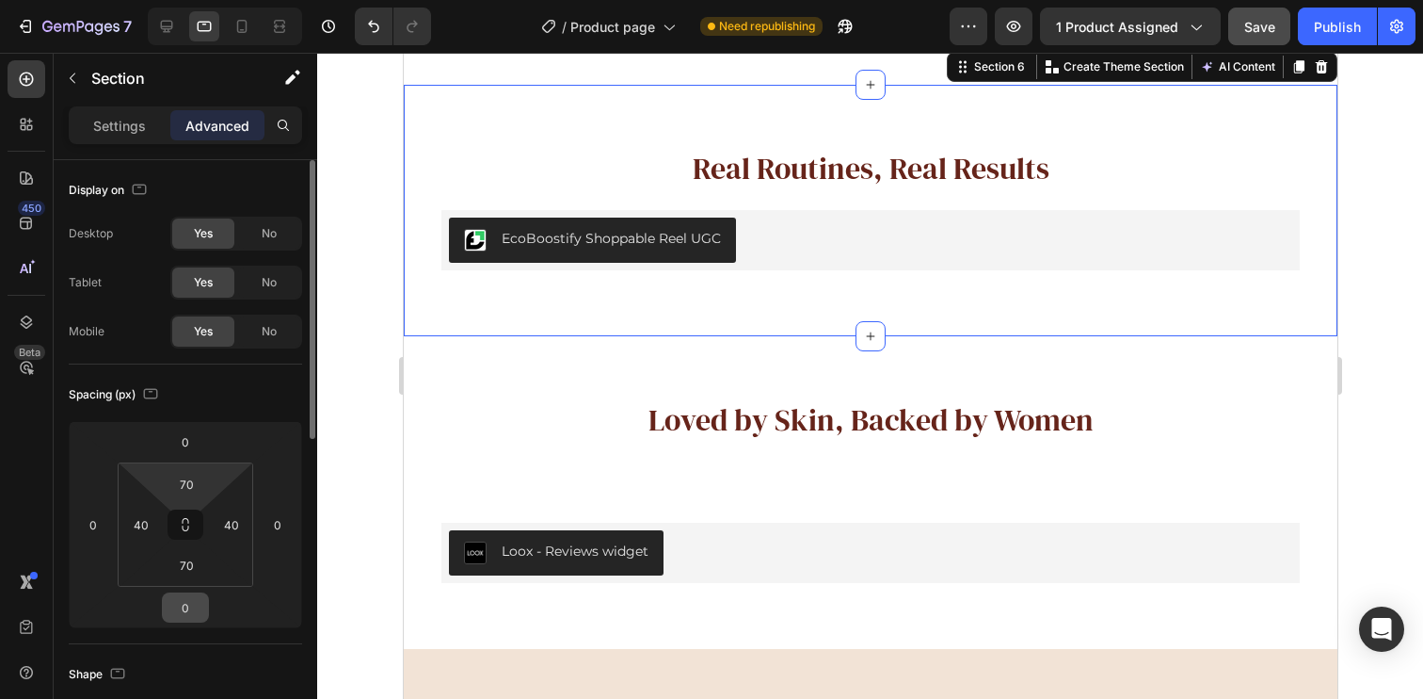
scroll to position [3230, 0]
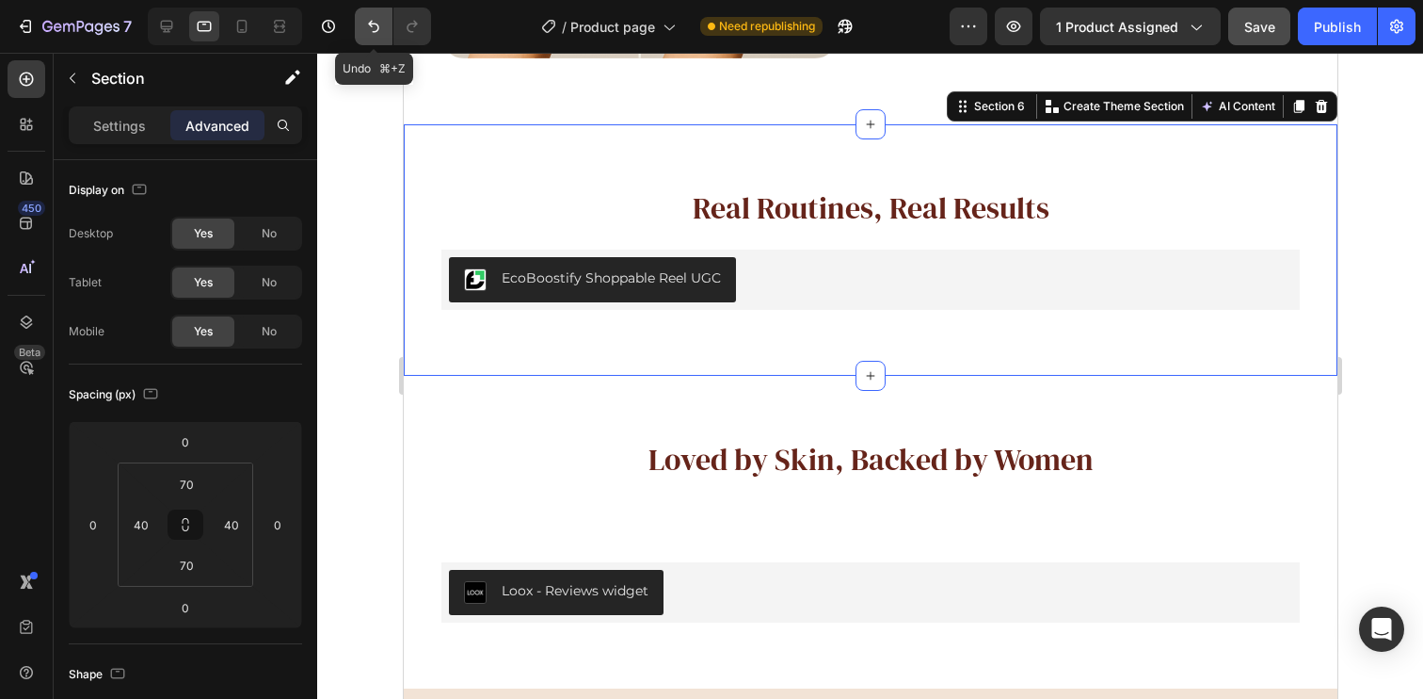
click at [367, 26] on icon "Undo/Redo" at bounding box center [373, 26] width 19 height 19
click at [168, 32] on icon at bounding box center [166, 26] width 19 height 19
type input "116"
type input "16"
type input "94"
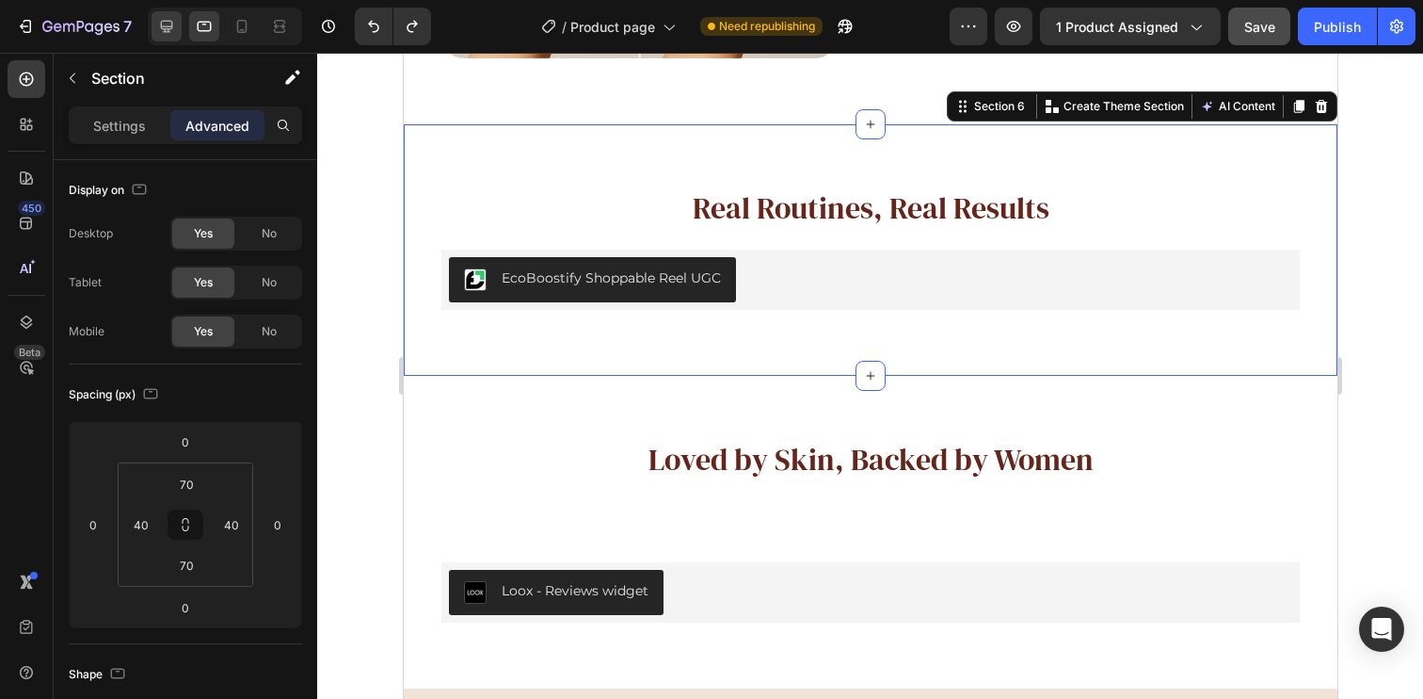
type input "16"
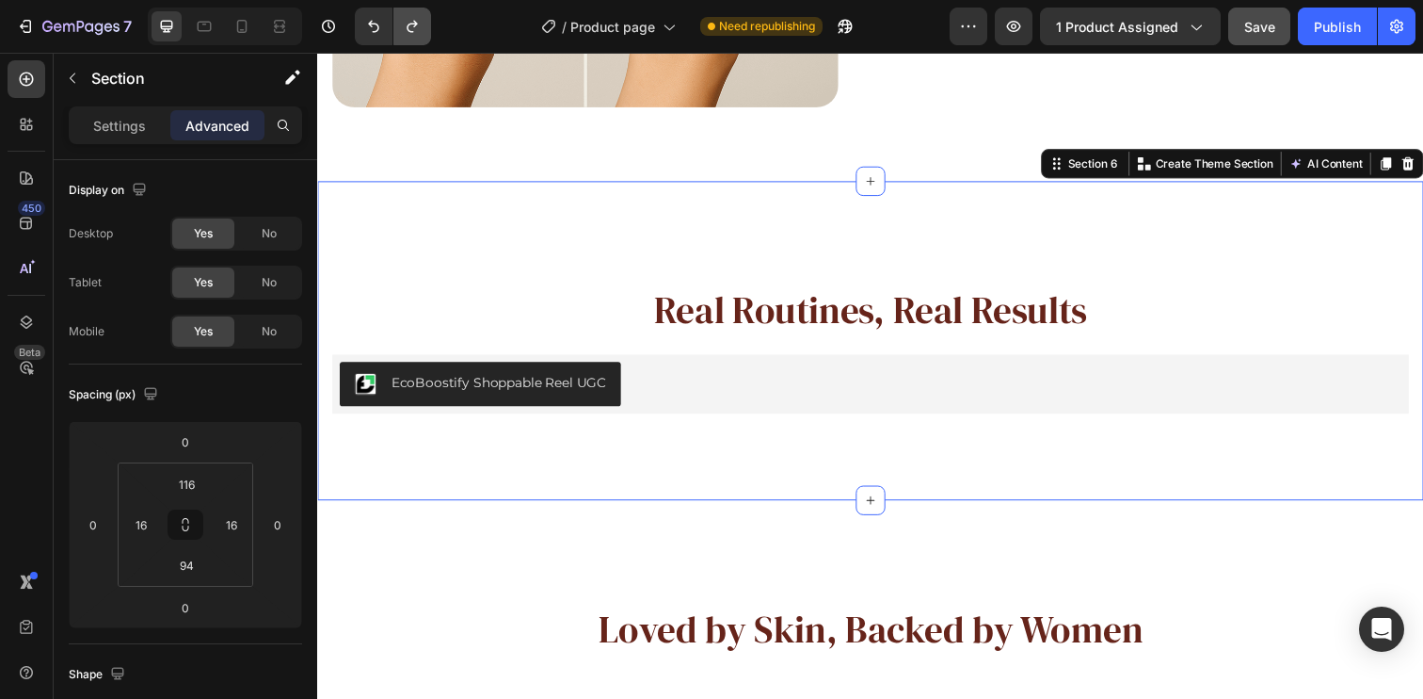
scroll to position [3388, 0]
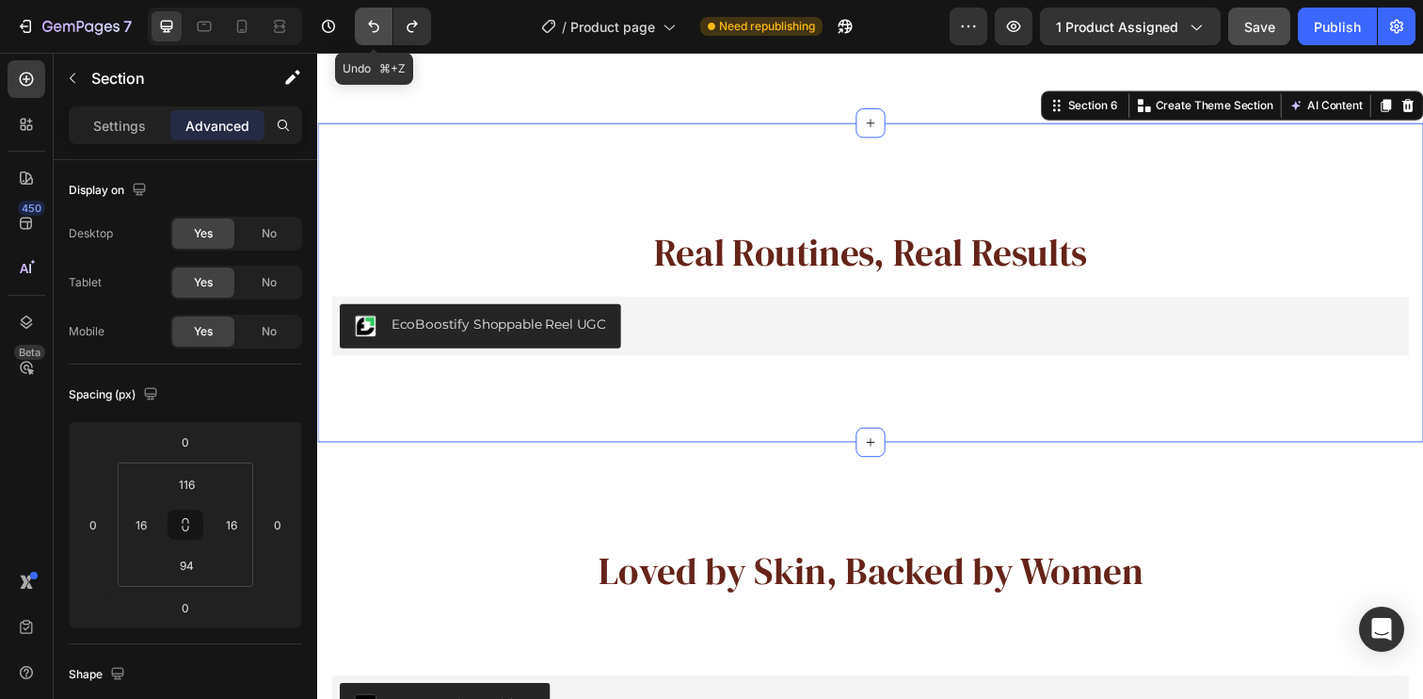
click at [367, 24] on icon "Undo/Redo" at bounding box center [373, 26] width 19 height 19
type input "130"
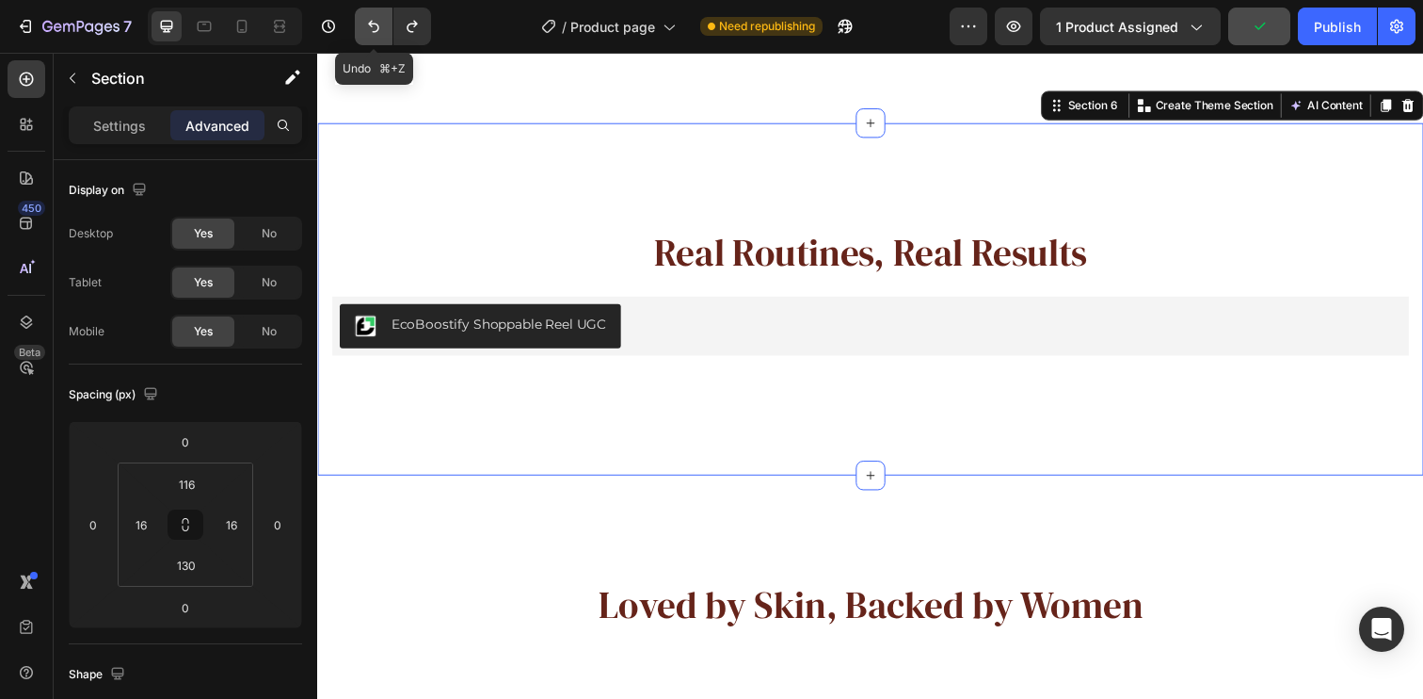
click at [367, 23] on icon "Undo/Redo" at bounding box center [373, 26] width 19 height 19
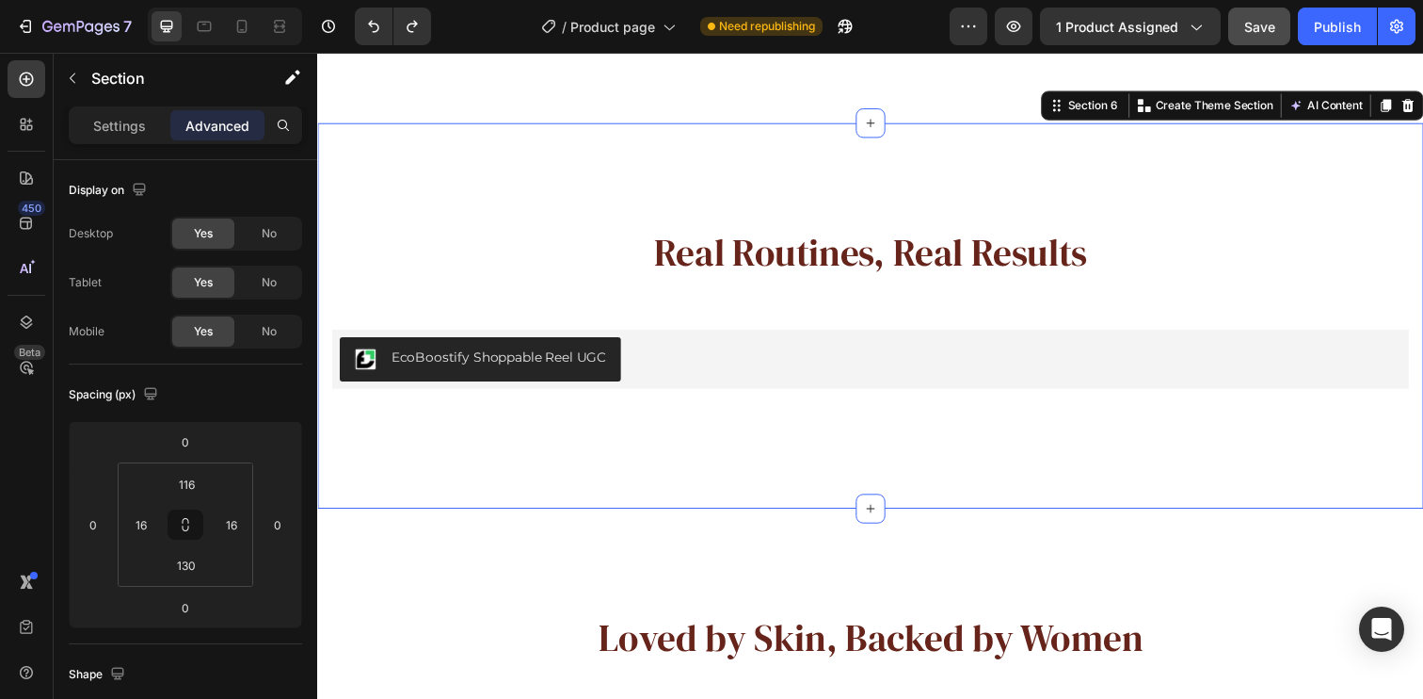
click at [1293, 195] on div "Real Routines, Real Results Heading EcoBoostify Shoppable Reel UGC EcoBoostify …" at bounding box center [882, 320] width 1130 height 393
drag, startPoint x: 1252, startPoint y: 18, endPoint x: 843, endPoint y: 138, distance: 426.0
click at [1252, 19] on span "Save" at bounding box center [1260, 27] width 31 height 16
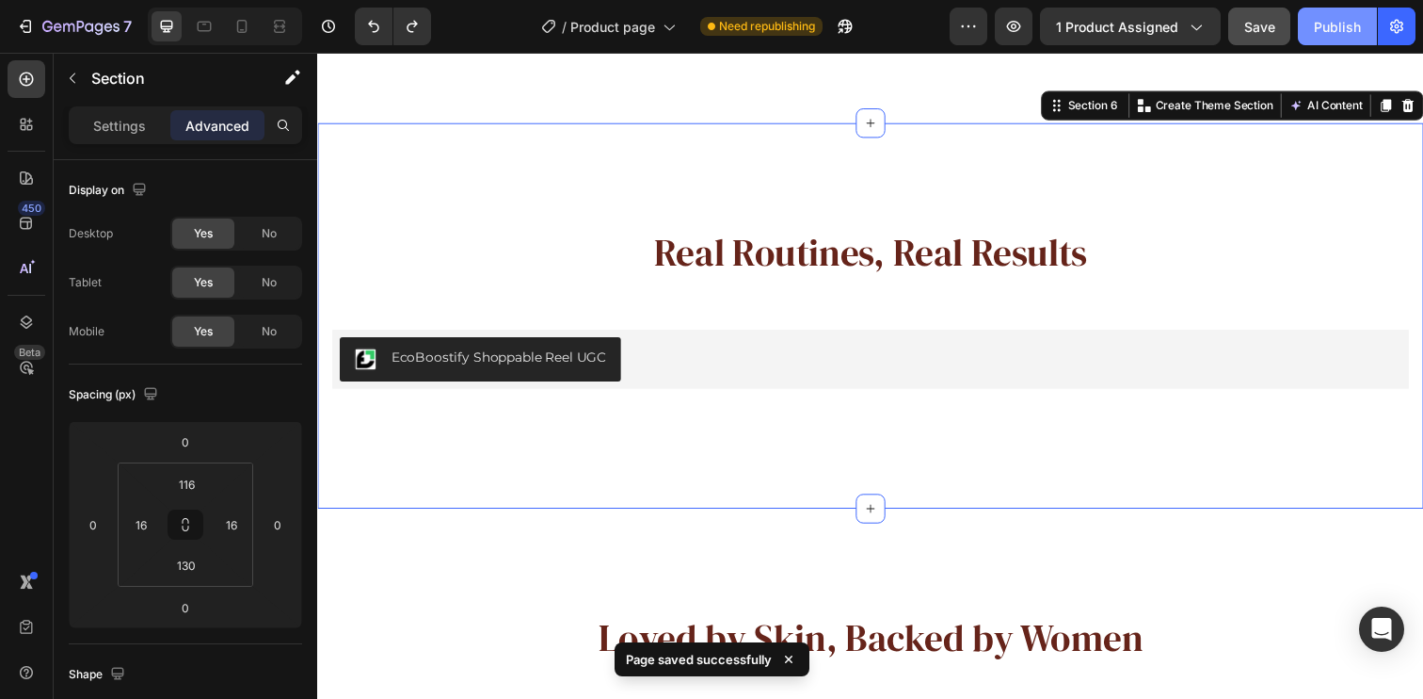
click at [1346, 27] on div "Publish" at bounding box center [1337, 27] width 47 height 20
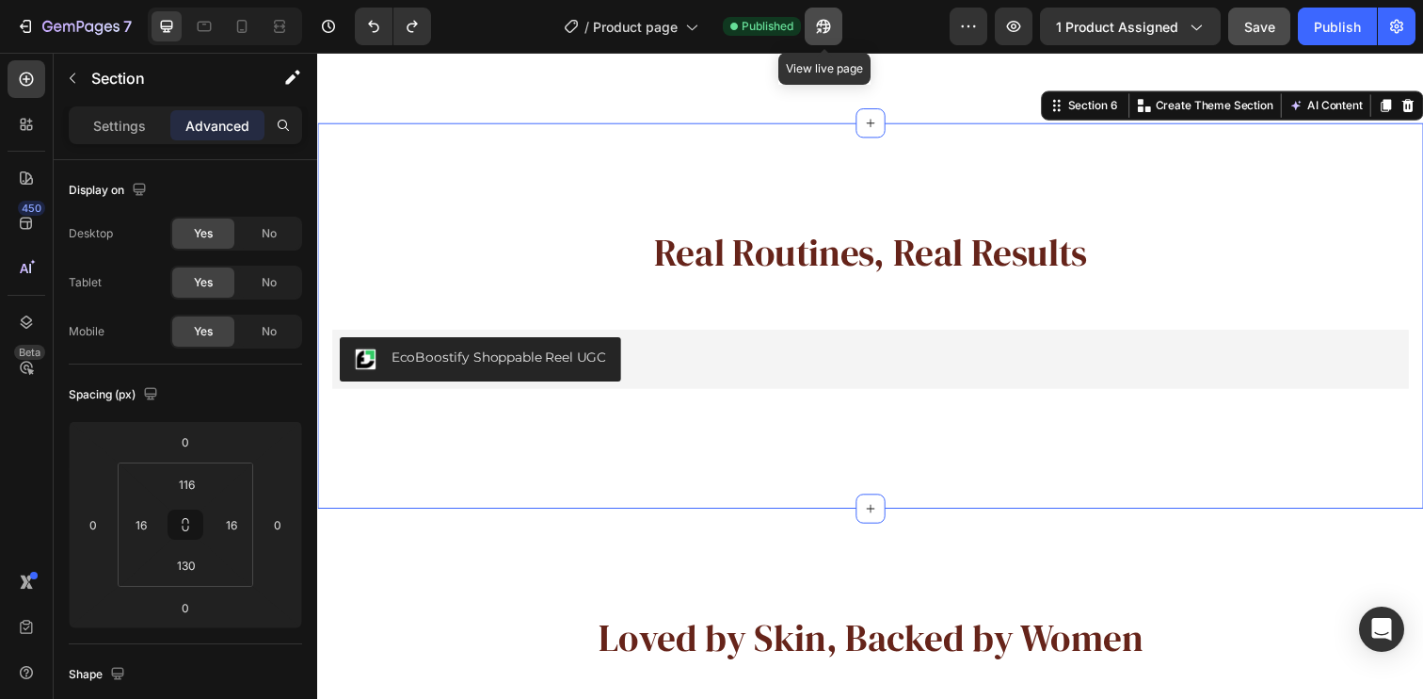
click at [824, 32] on icon "button" at bounding box center [823, 26] width 19 height 19
click at [819, 149] on div "Real Routines, Real Results Heading EcoBoostify Shoppable Reel UGC EcoBoostify …" at bounding box center [882, 320] width 1130 height 393
click at [201, 26] on icon at bounding box center [204, 26] width 19 height 19
type input "70"
type input "40"
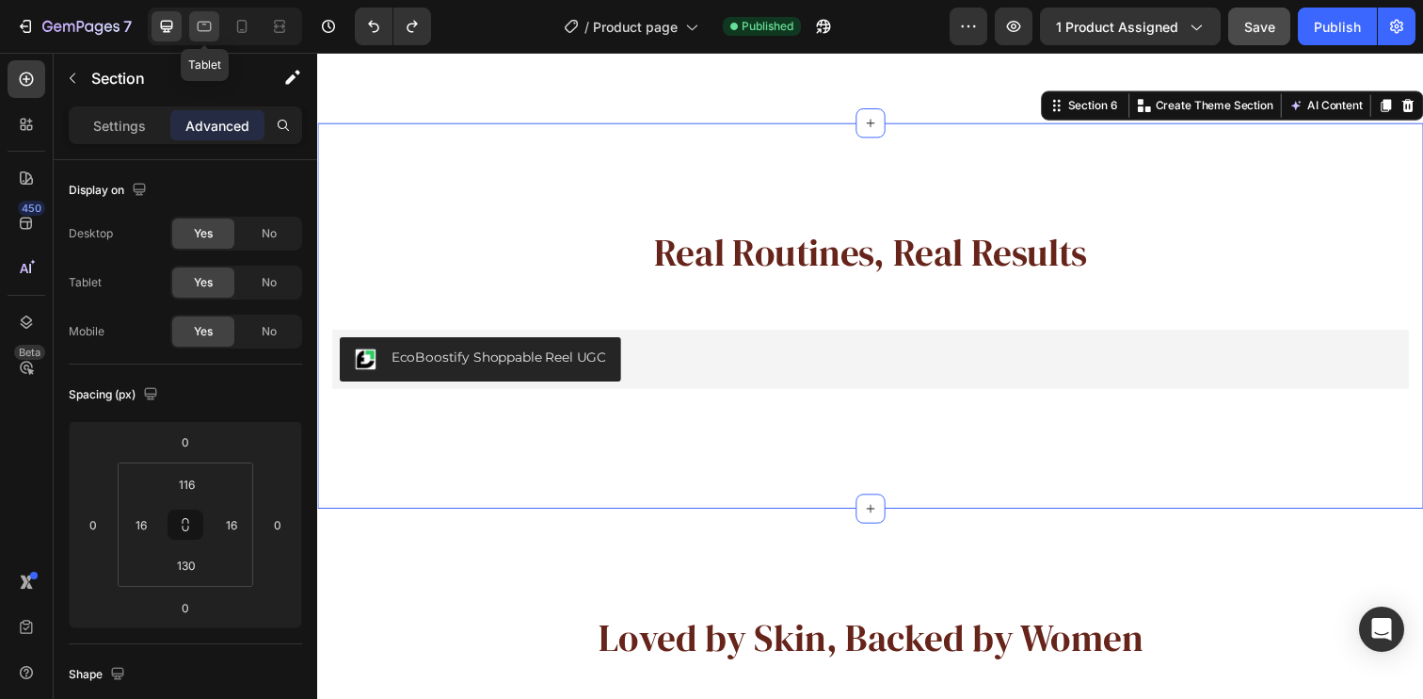
type input "70"
type input "40"
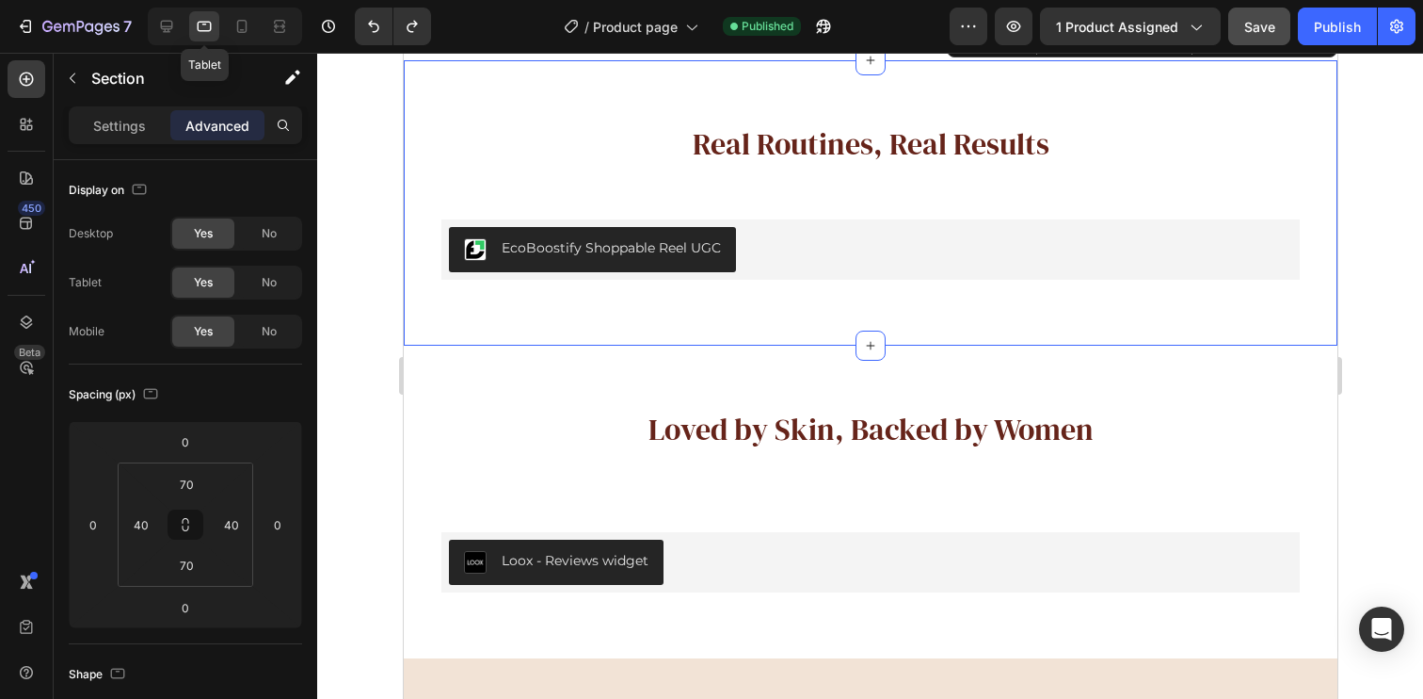
scroll to position [3238, 0]
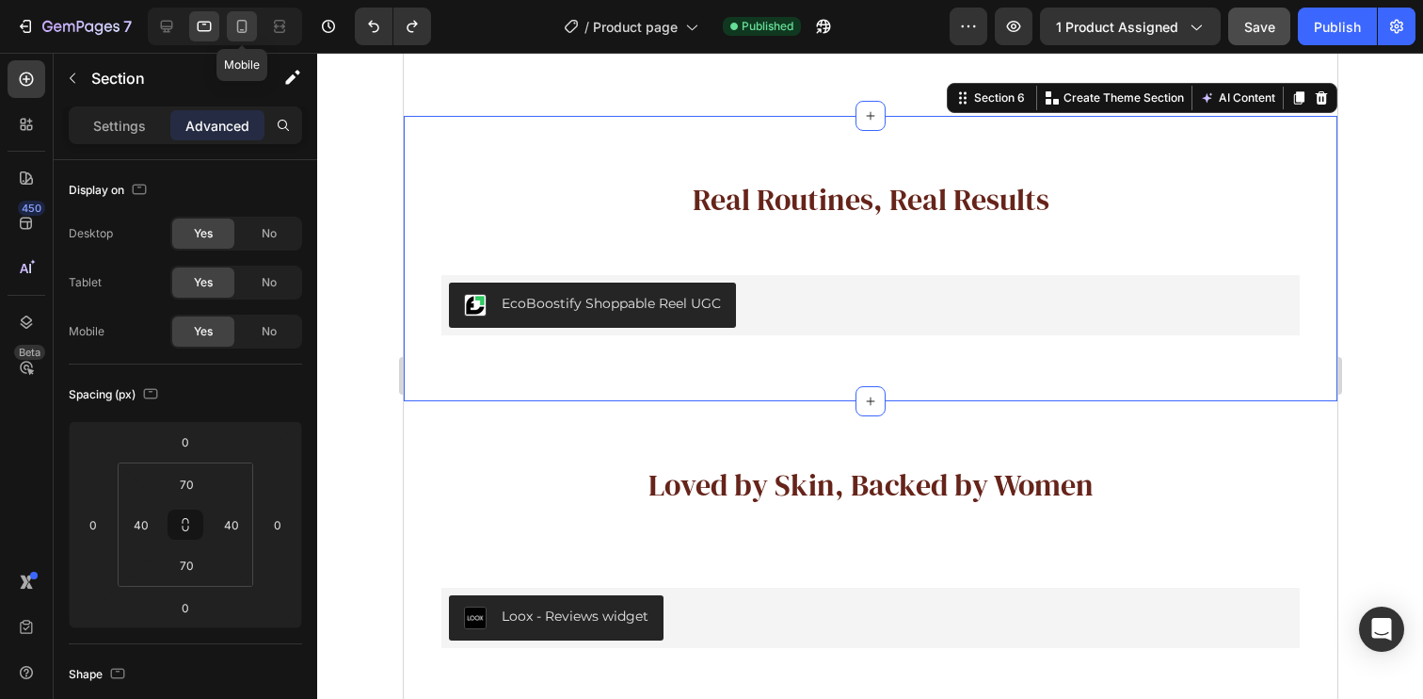
click at [239, 24] on icon at bounding box center [242, 26] width 19 height 19
type input "90"
type input "23"
type input "45"
type input "23"
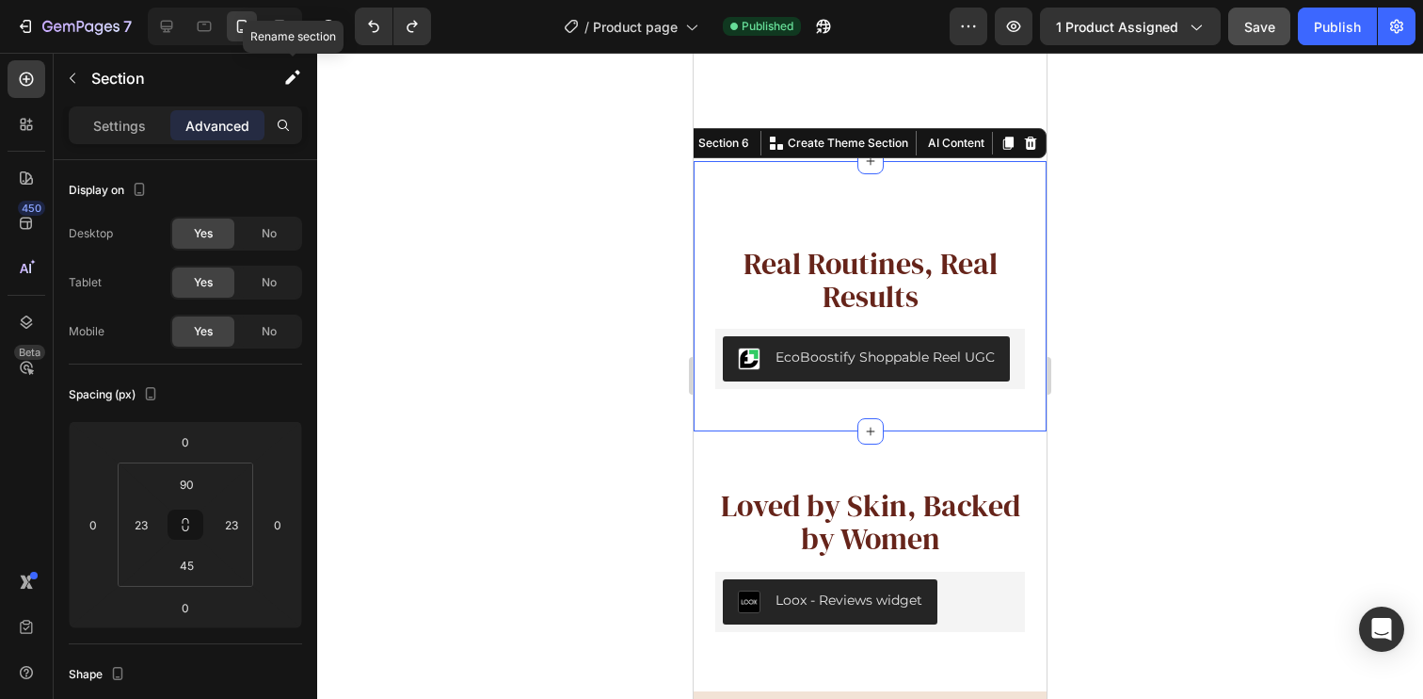
scroll to position [3332, 0]
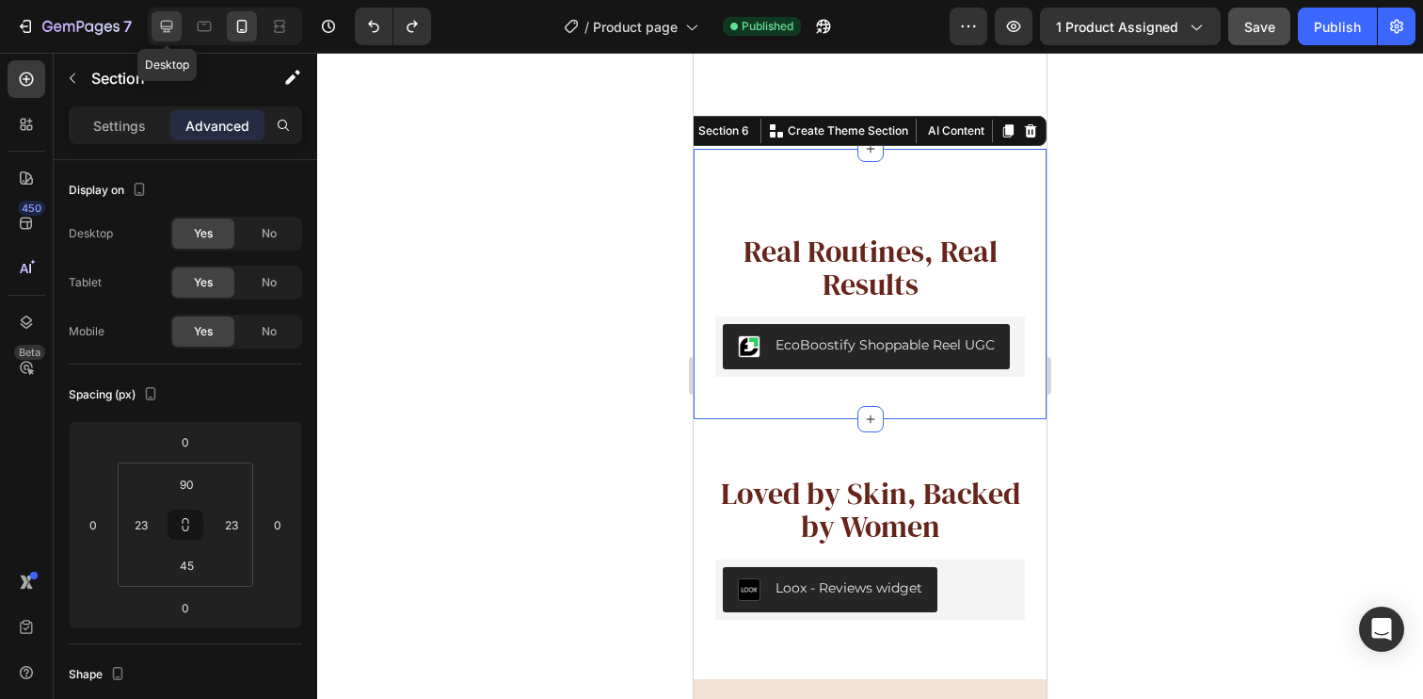
click at [153, 24] on div at bounding box center [167, 26] width 30 height 30
type input "116"
type input "16"
type input "130"
type input "16"
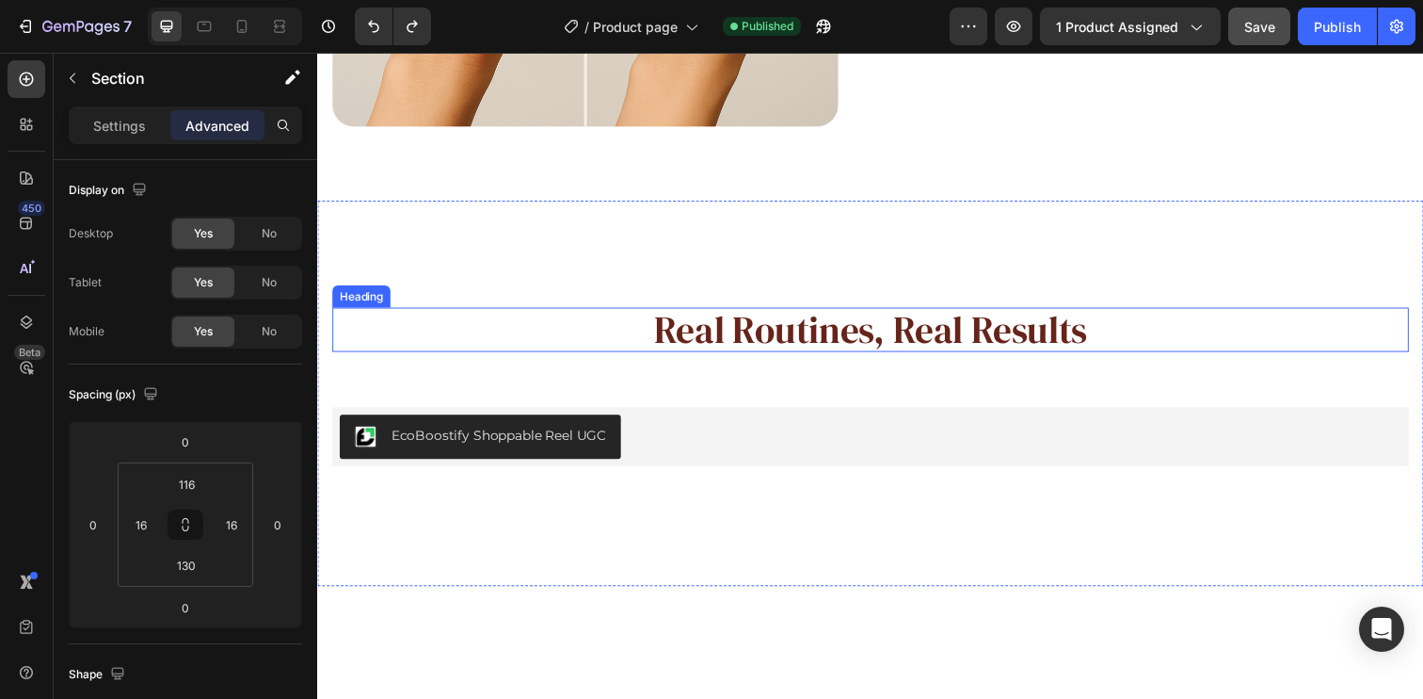
scroll to position [3295, 0]
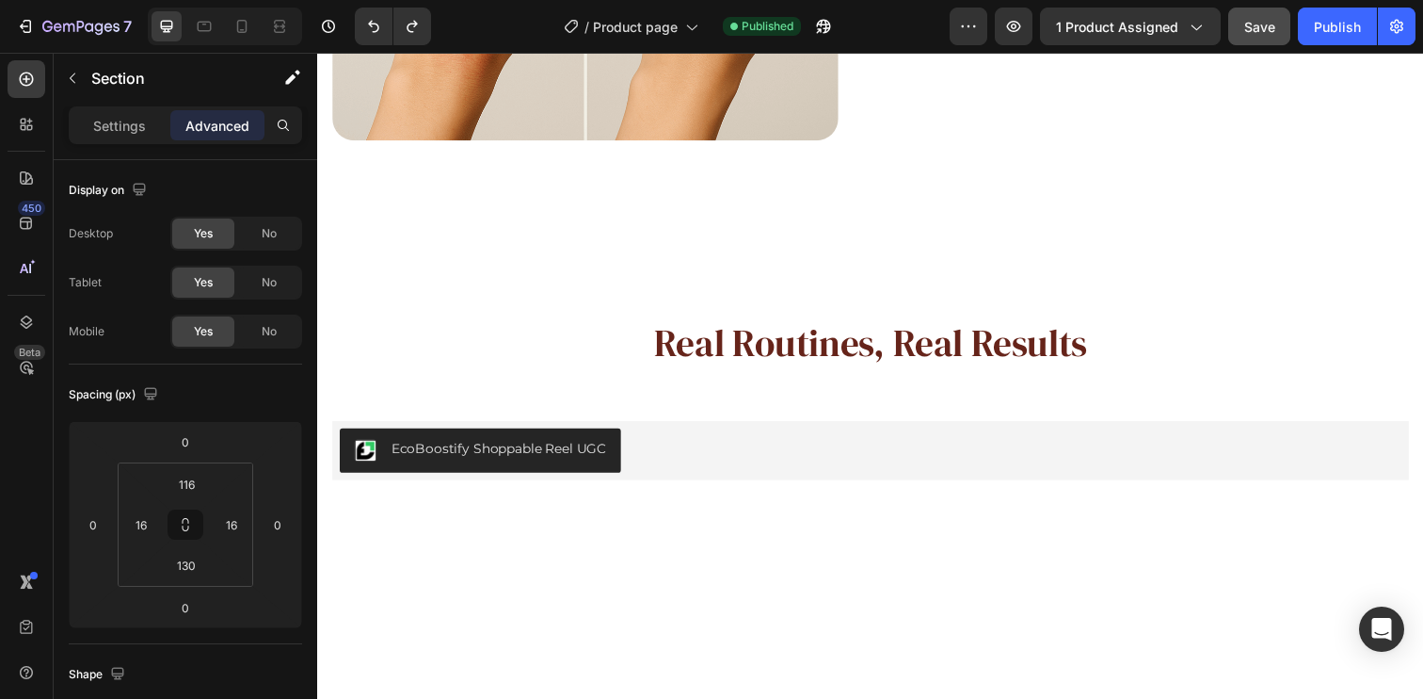
click at [630, 256] on div "Real Routines, Real Results Heading EcoBoostify Shoppable Reel UGC EcoBoostify …" at bounding box center [882, 413] width 1130 height 393
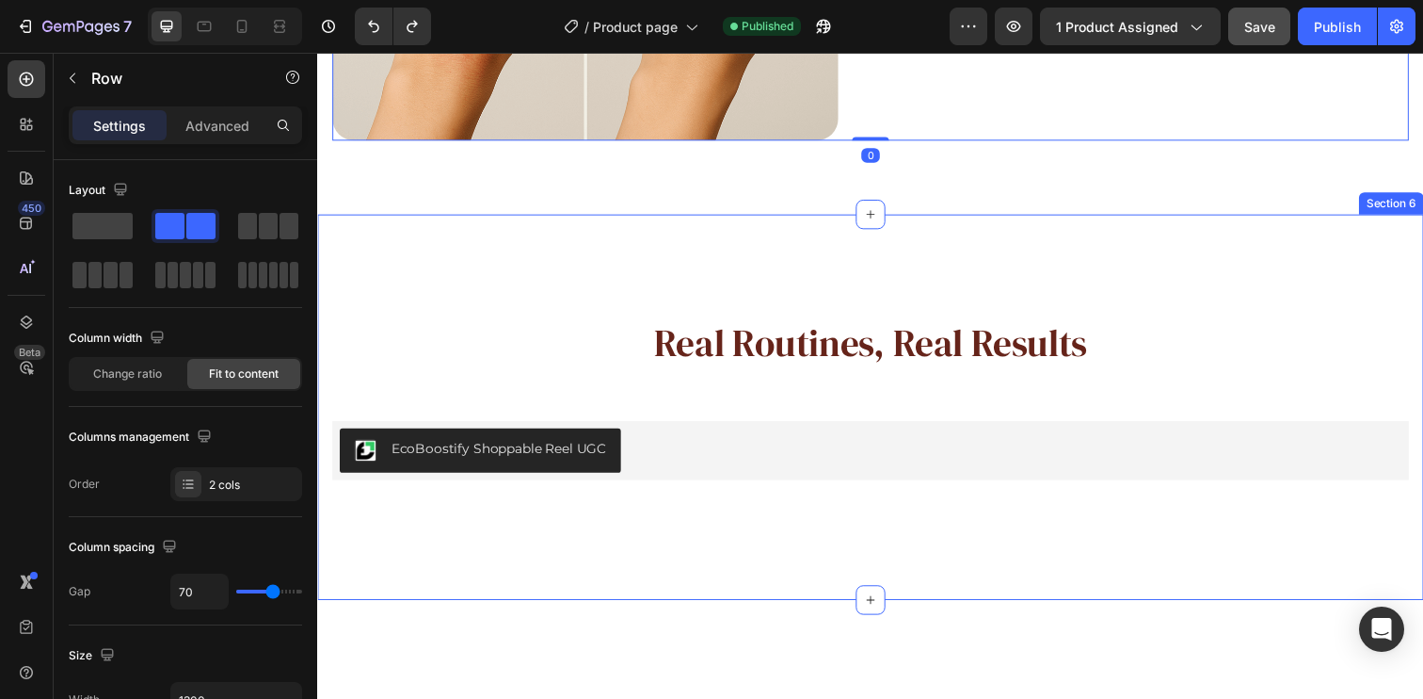
click at [1032, 286] on div "Real Routines, Real Results Heading EcoBoostify Shoppable Reel UGC EcoBoostify …" at bounding box center [882, 413] width 1130 height 393
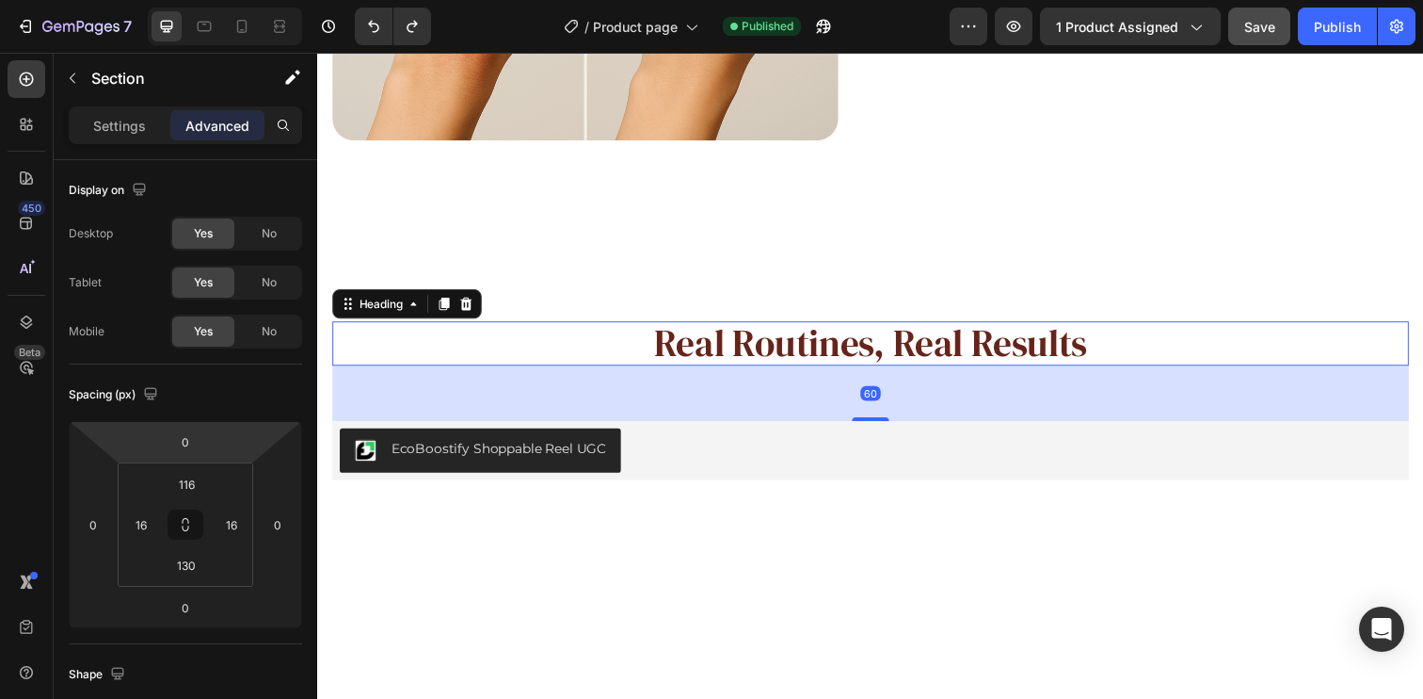
click at [459, 338] on h2 "Real Routines, Real Results" at bounding box center [882, 349] width 1100 height 45
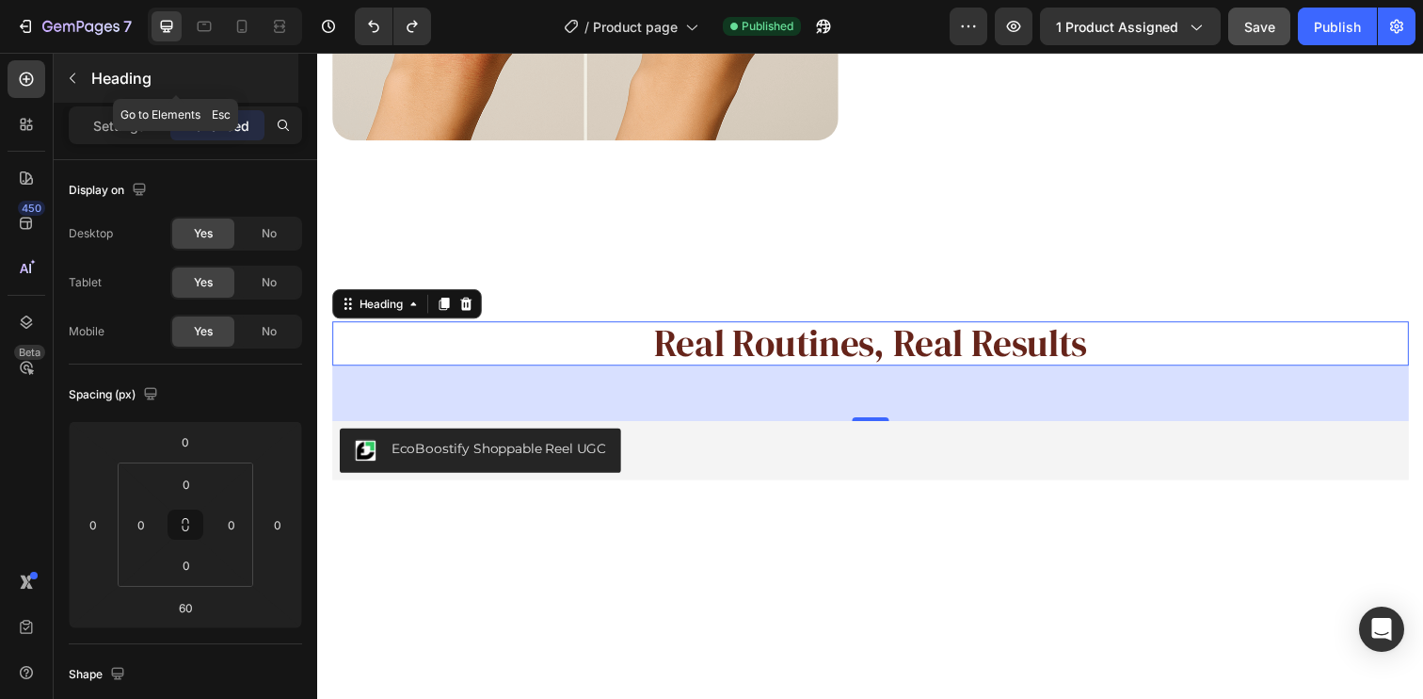
click at [74, 78] on icon "button" at bounding box center [72, 78] width 15 height 15
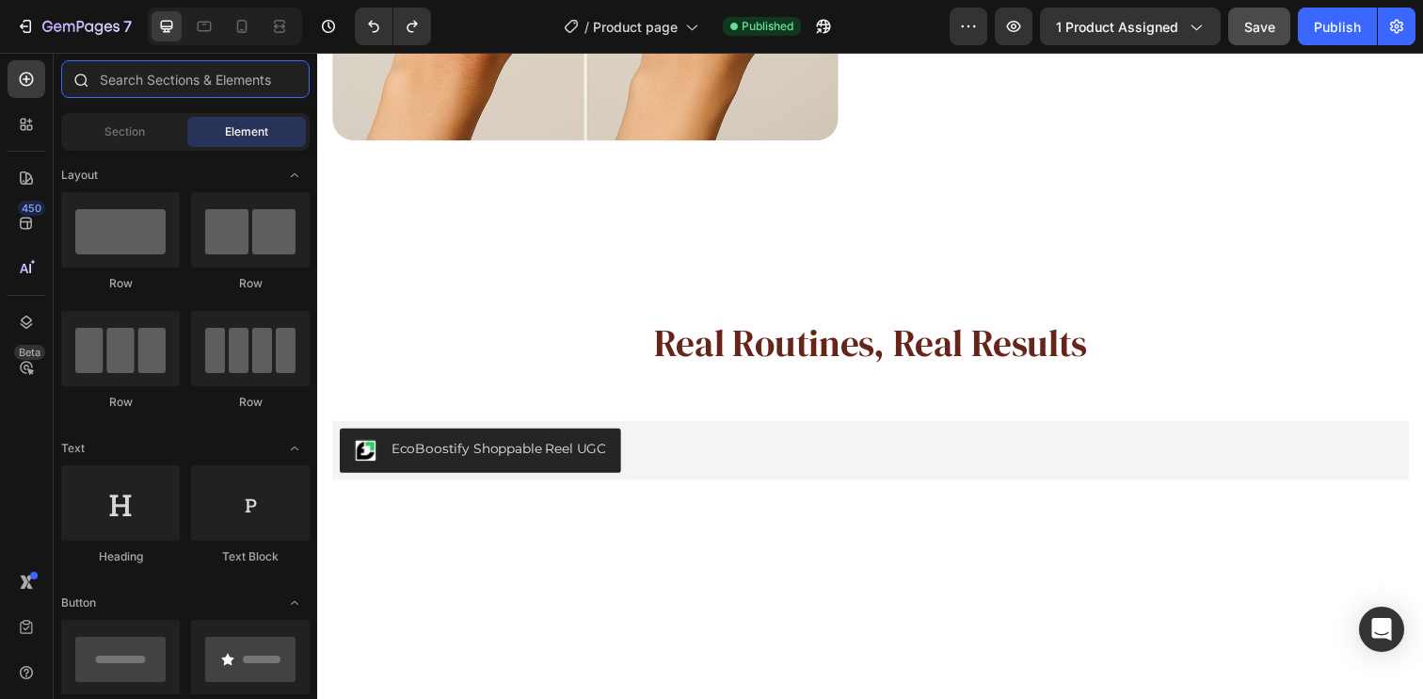
click at [179, 76] on input "text" at bounding box center [185, 79] width 249 height 38
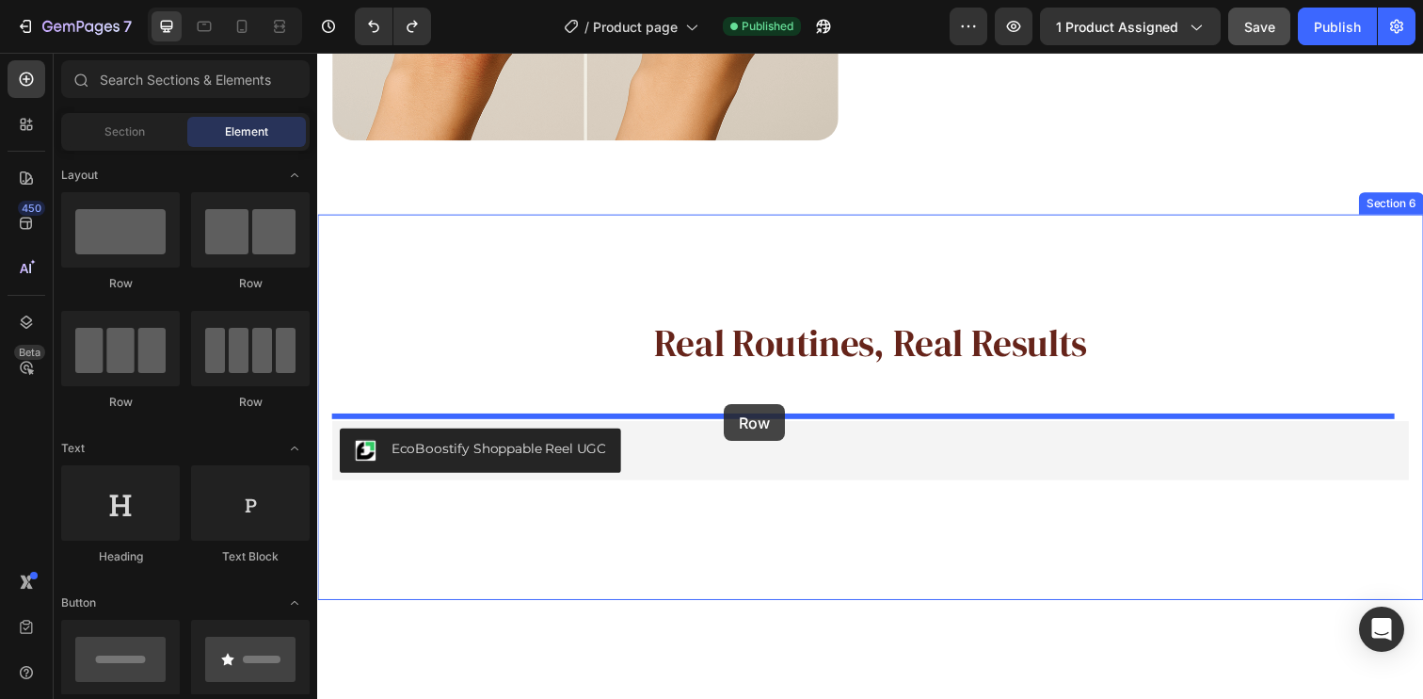
drag, startPoint x: 461, startPoint y: 292, endPoint x: 732, endPoint y: 411, distance: 296.3
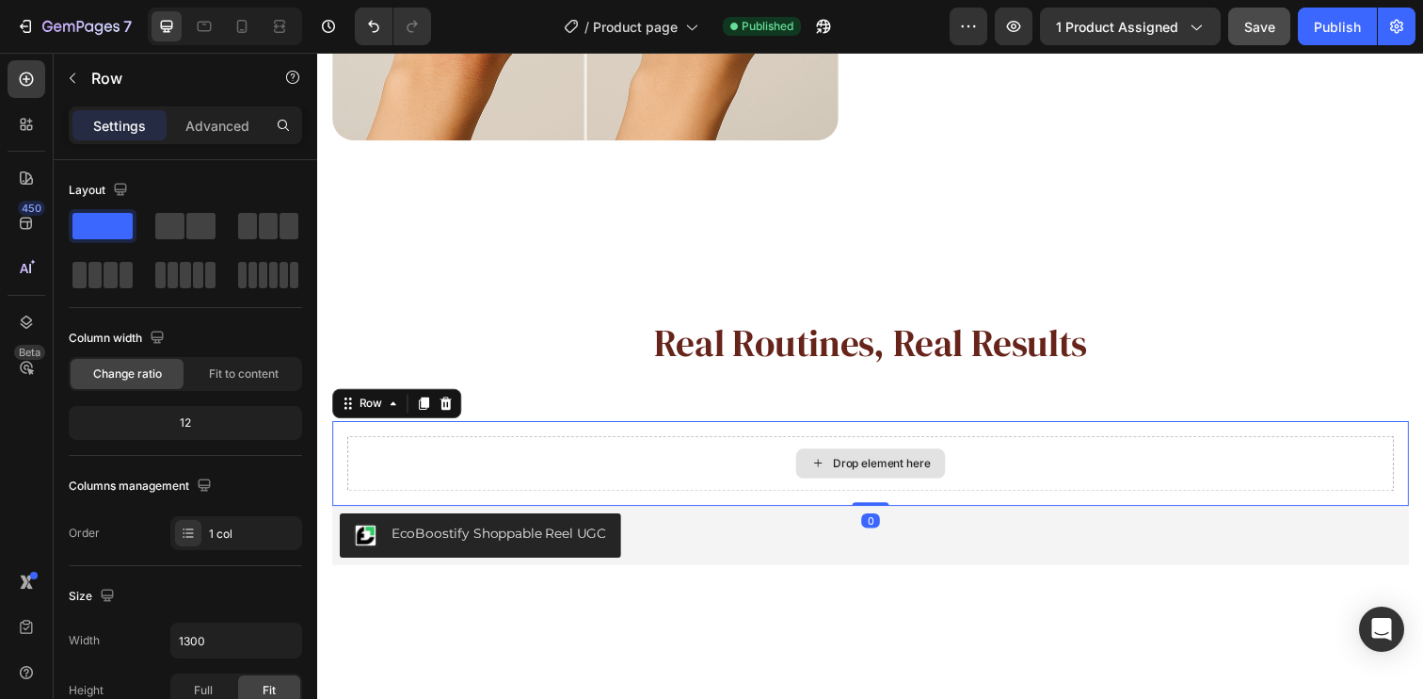
drag, startPoint x: 882, startPoint y: 561, endPoint x: 880, endPoint y: 471, distance: 90.4
click at [880, 471] on div "Drop element here Row 0" at bounding box center [882, 471] width 1100 height 87
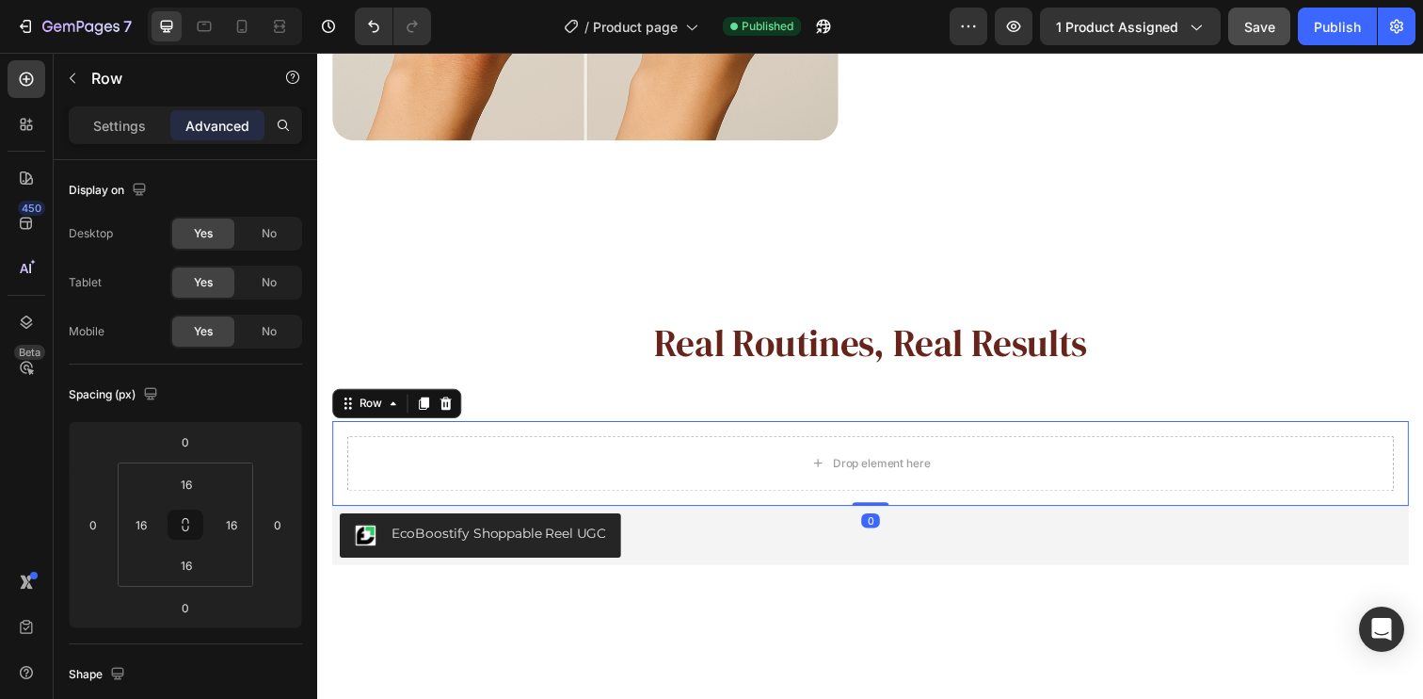
click at [642, 428] on div "Drop element here Row 0" at bounding box center [882, 471] width 1100 height 87
click at [193, 489] on input "16" at bounding box center [187, 484] width 38 height 28
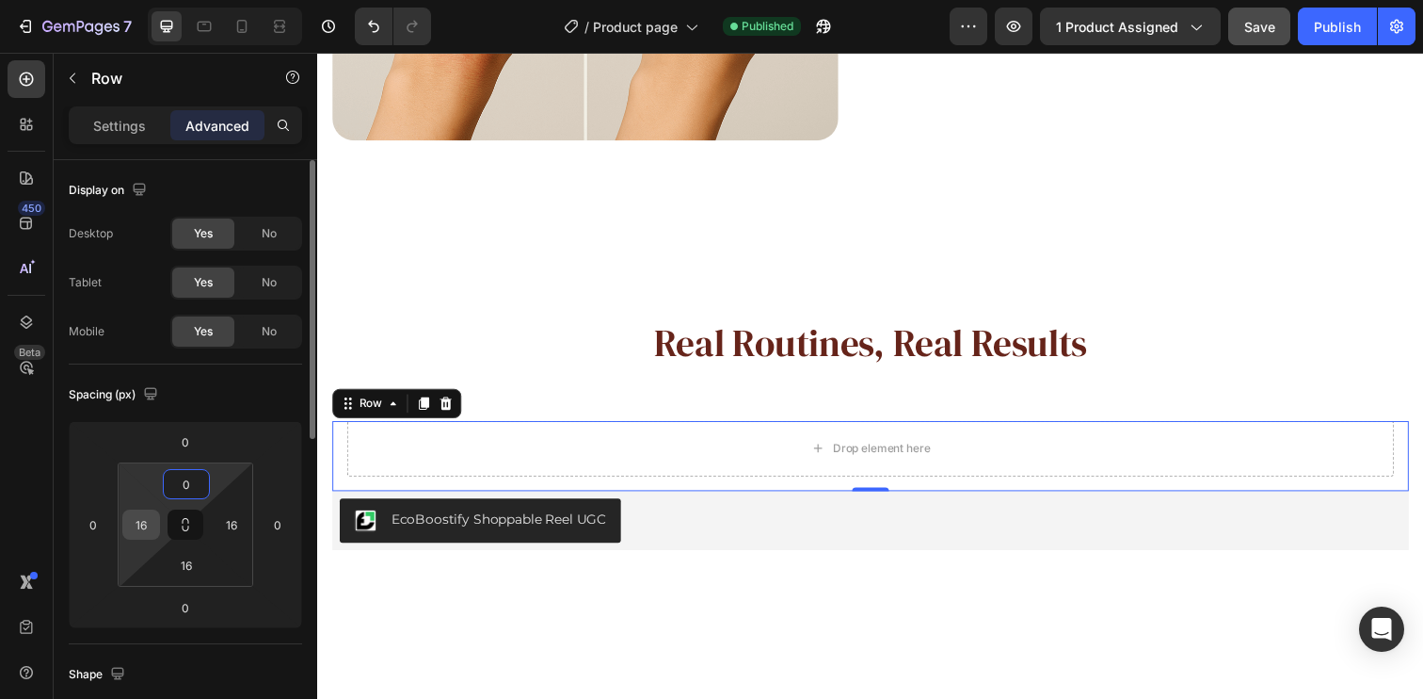
type input "0"
click at [144, 522] on input "16" at bounding box center [141, 524] width 28 height 28
type input "0"
click at [239, 522] on input "16" at bounding box center [231, 524] width 28 height 28
type input "0"
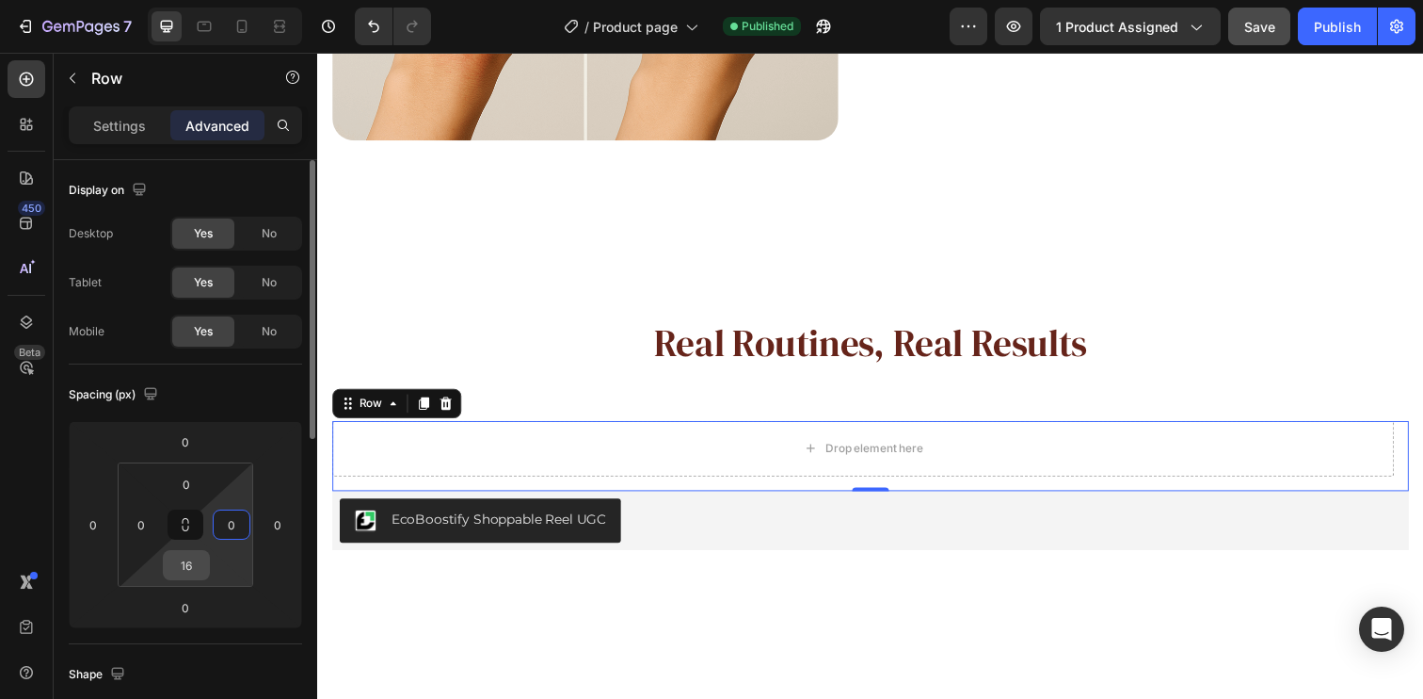
click at [188, 567] on input "16" at bounding box center [187, 565] width 38 height 28
type input "0"
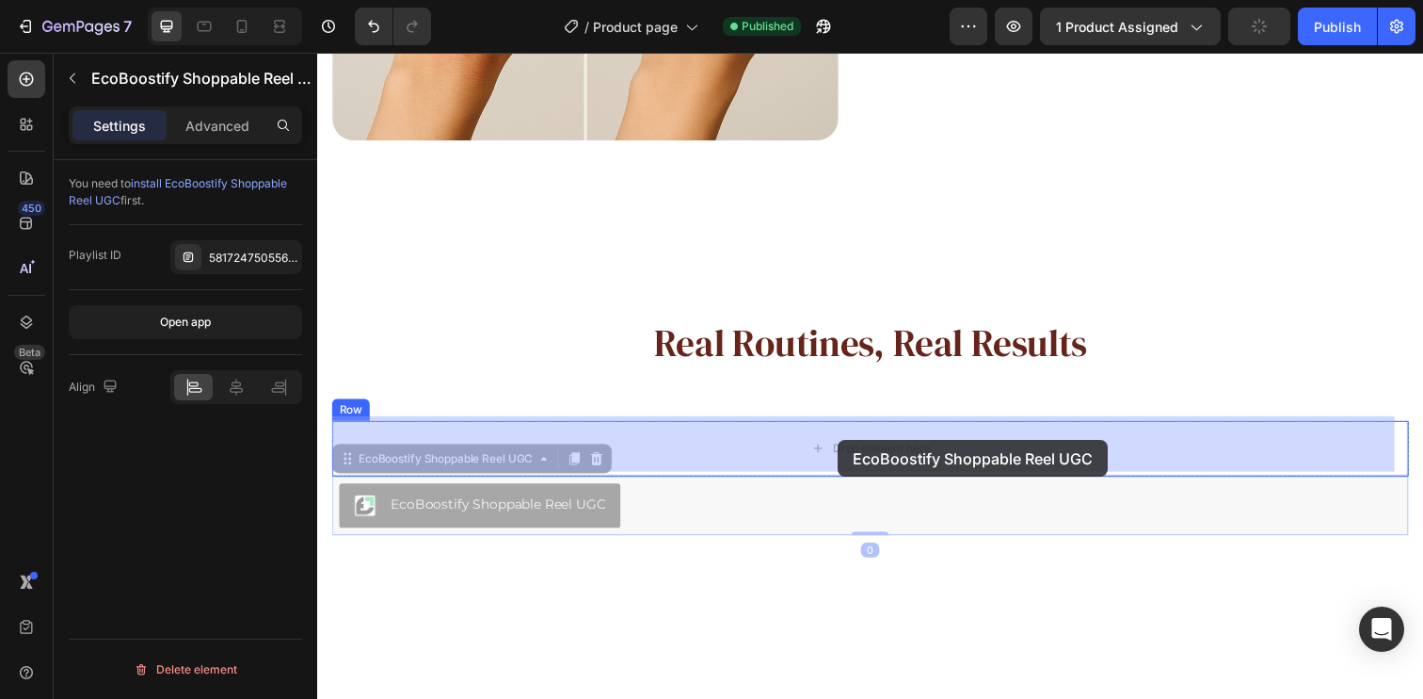
drag, startPoint x: 851, startPoint y: 514, endPoint x: 849, endPoint y: 448, distance: 65.9
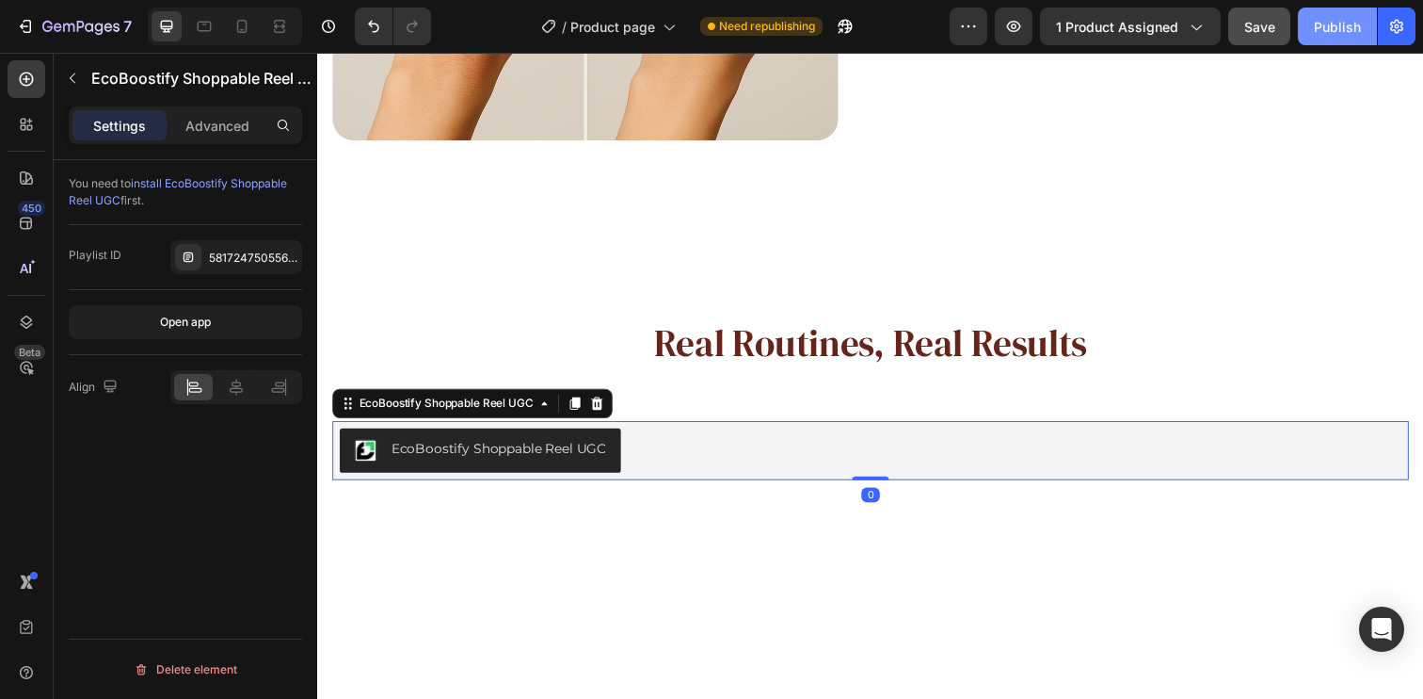
click at [1342, 23] on div "Publish" at bounding box center [1337, 27] width 47 height 20
click at [873, 436] on div "EcoBoostify Shoppable Reel UGC" at bounding box center [882, 458] width 1084 height 45
click at [485, 403] on div "EcoBoostify Shoppable Reel UGC" at bounding box center [448, 410] width 185 height 17
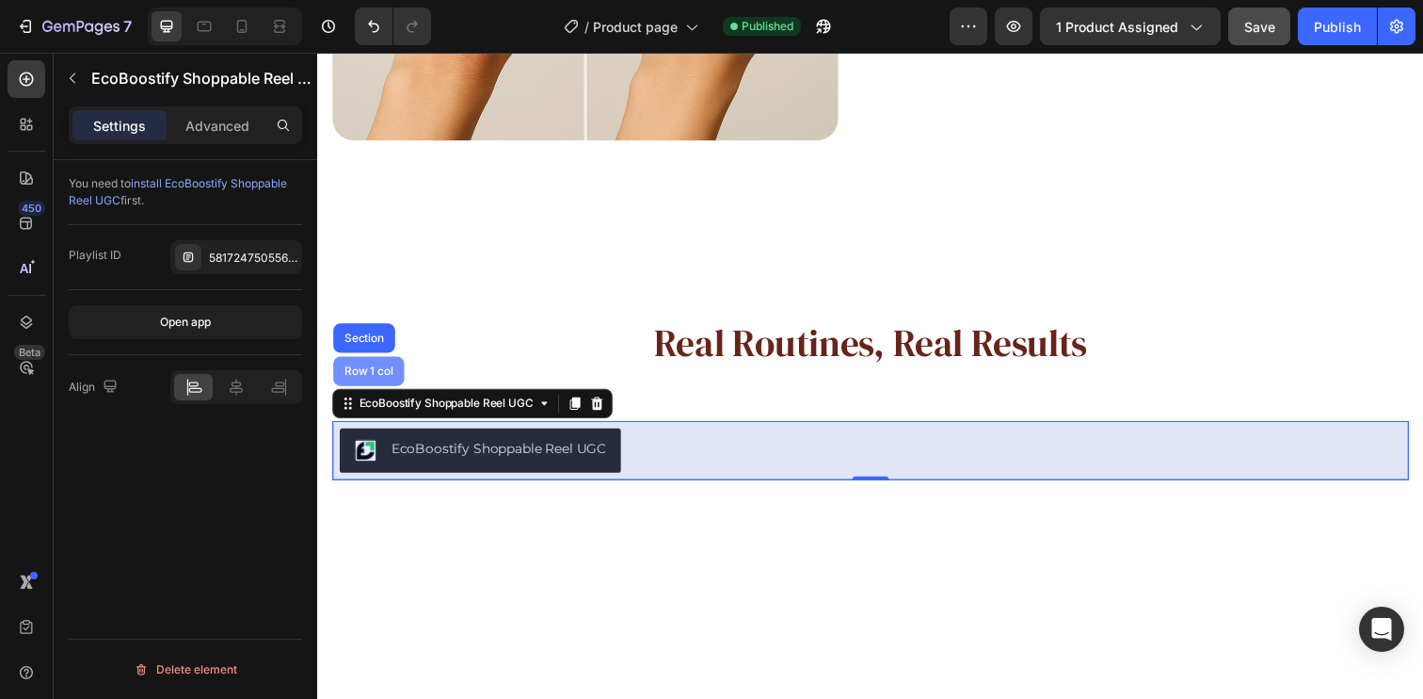
click at [361, 376] on div "Row 1 col" at bounding box center [369, 377] width 57 height 11
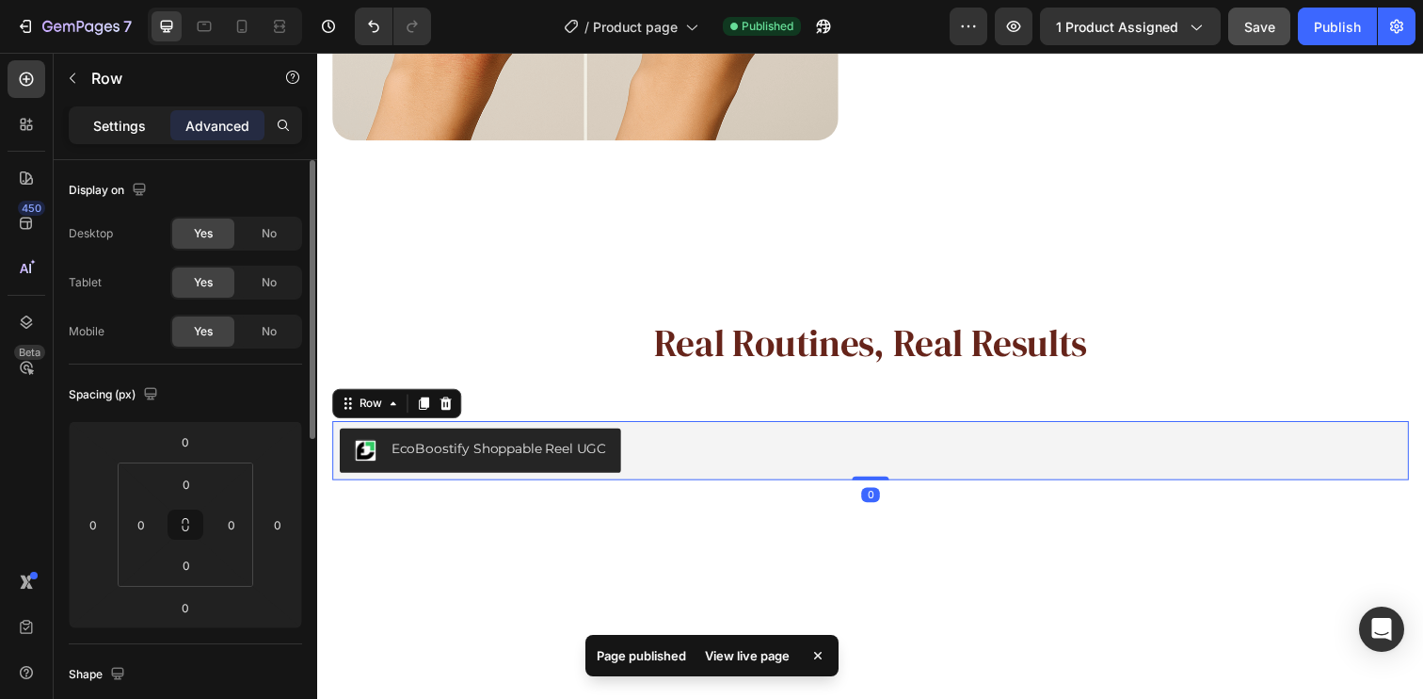
click at [116, 110] on div "Settings" at bounding box center [119, 125] width 94 height 30
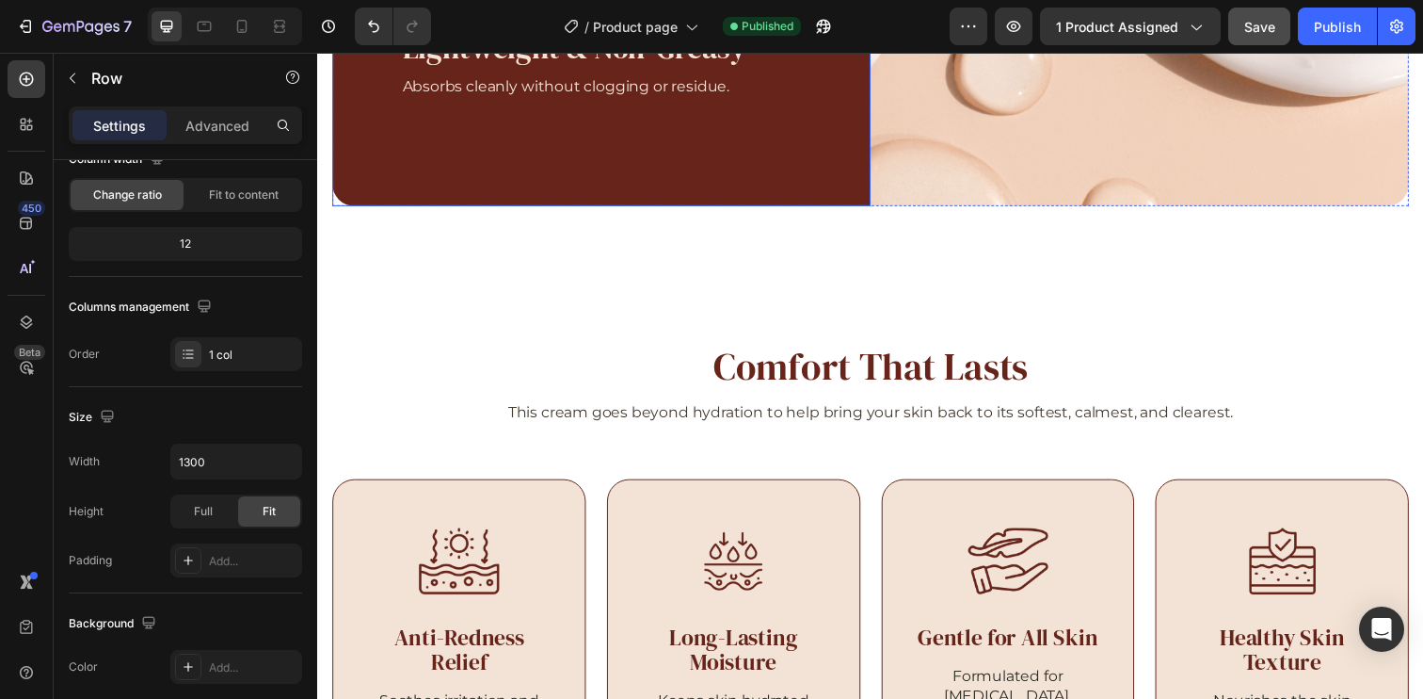
scroll to position [2018, 0]
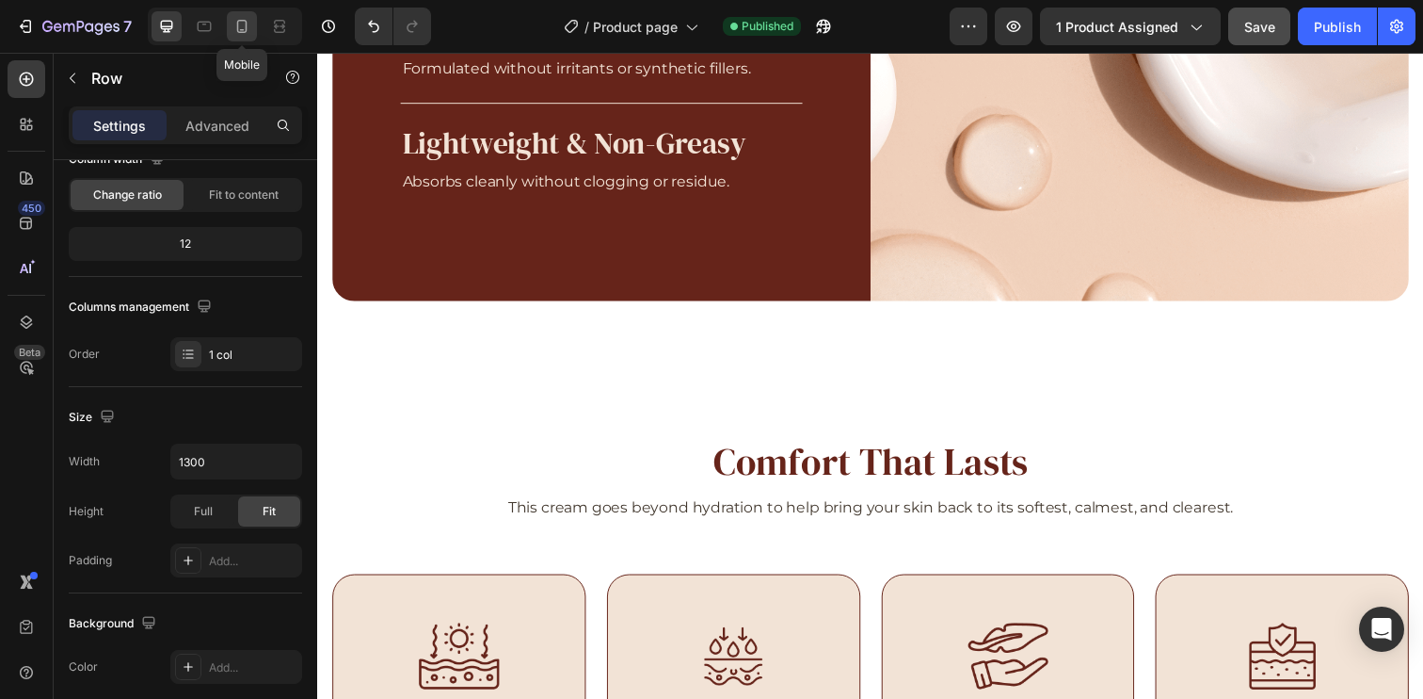
click at [237, 26] on icon at bounding box center [242, 26] width 10 height 13
type input "100%"
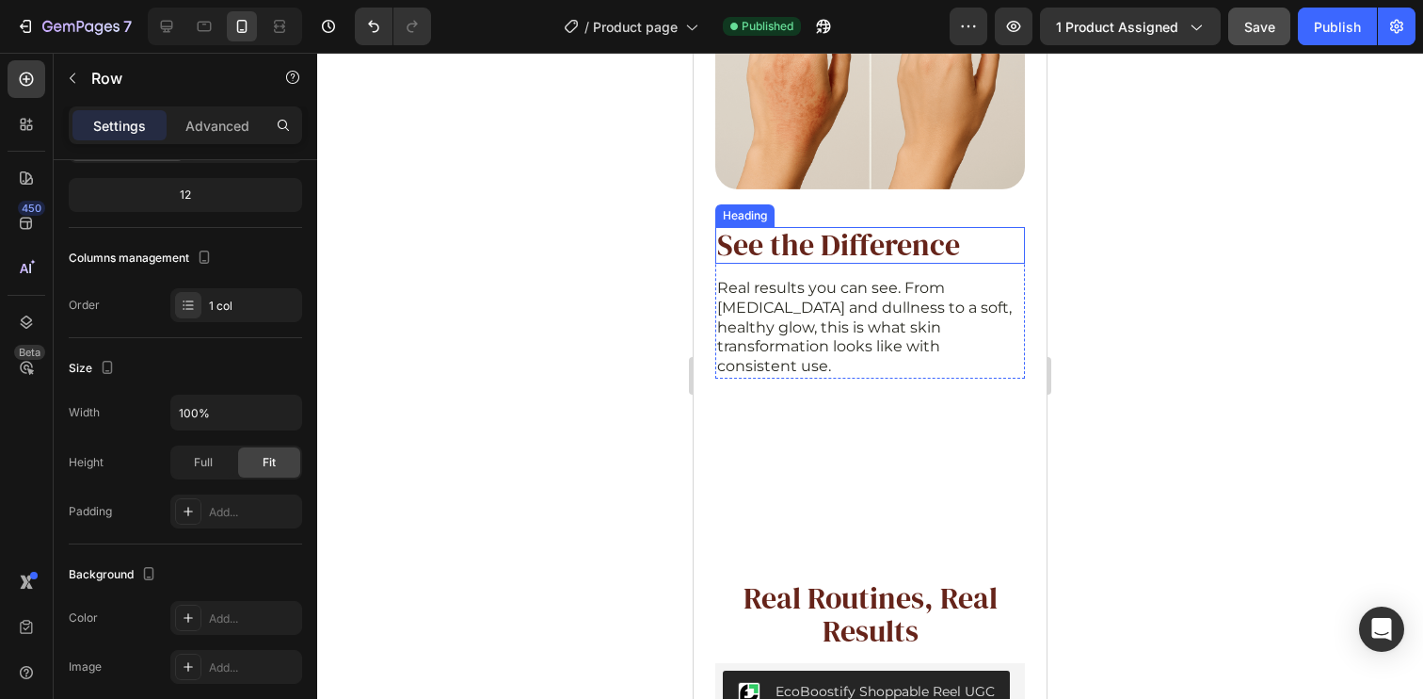
scroll to position [4010, 0]
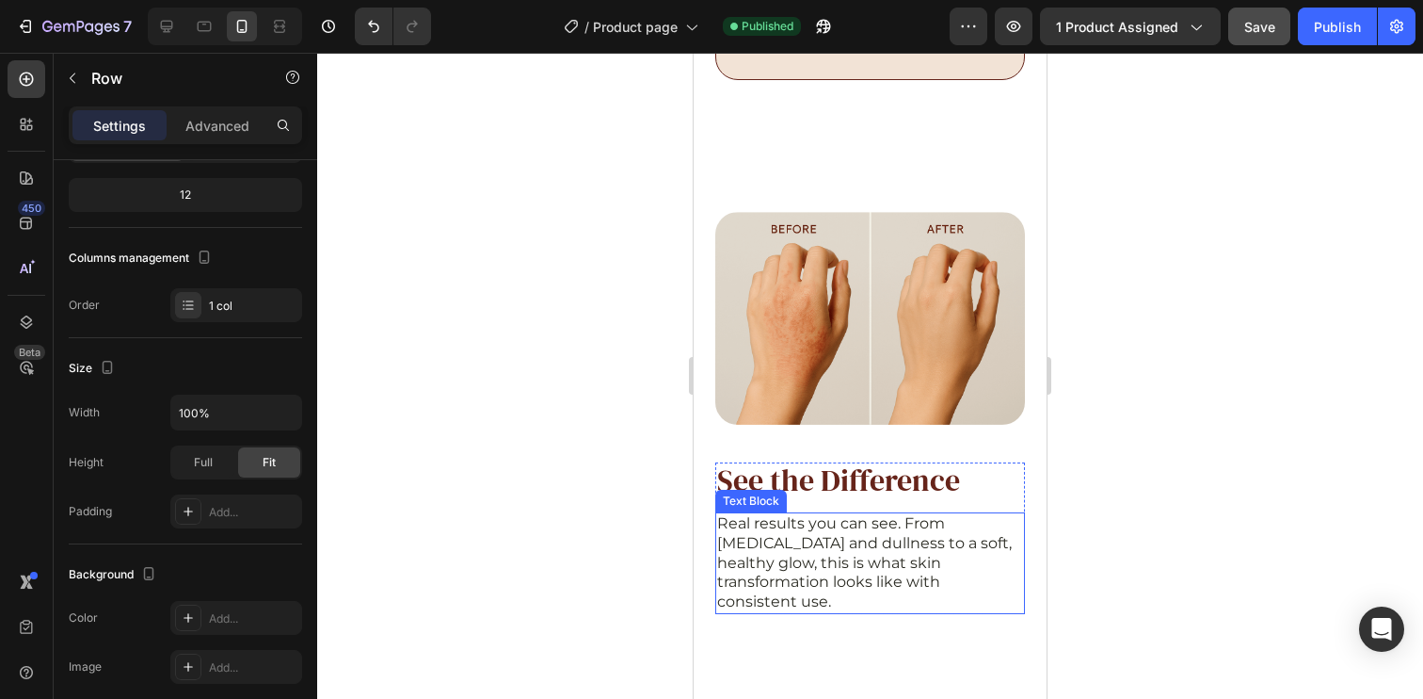
click at [845, 514] on p "Real results you can see. From [MEDICAL_DATA] and dullness to a soft, healthy g…" at bounding box center [870, 563] width 306 height 98
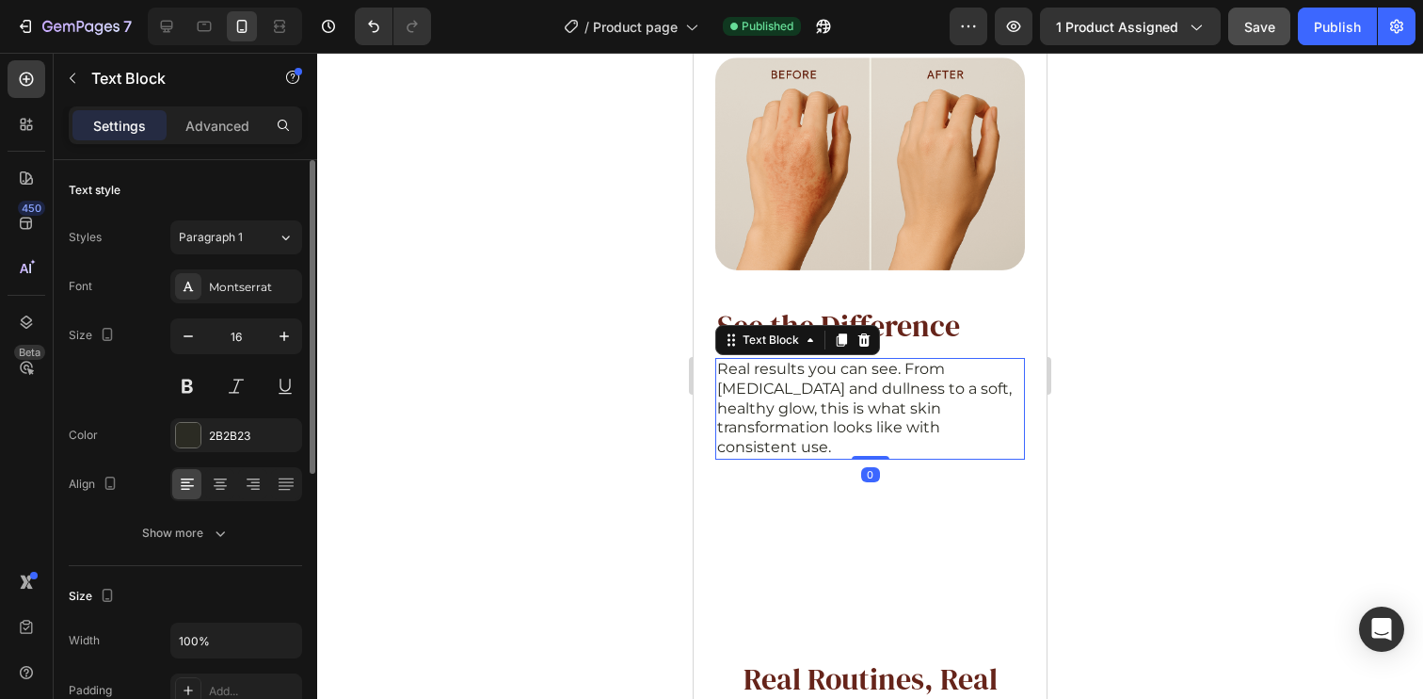
scroll to position [4172, 0]
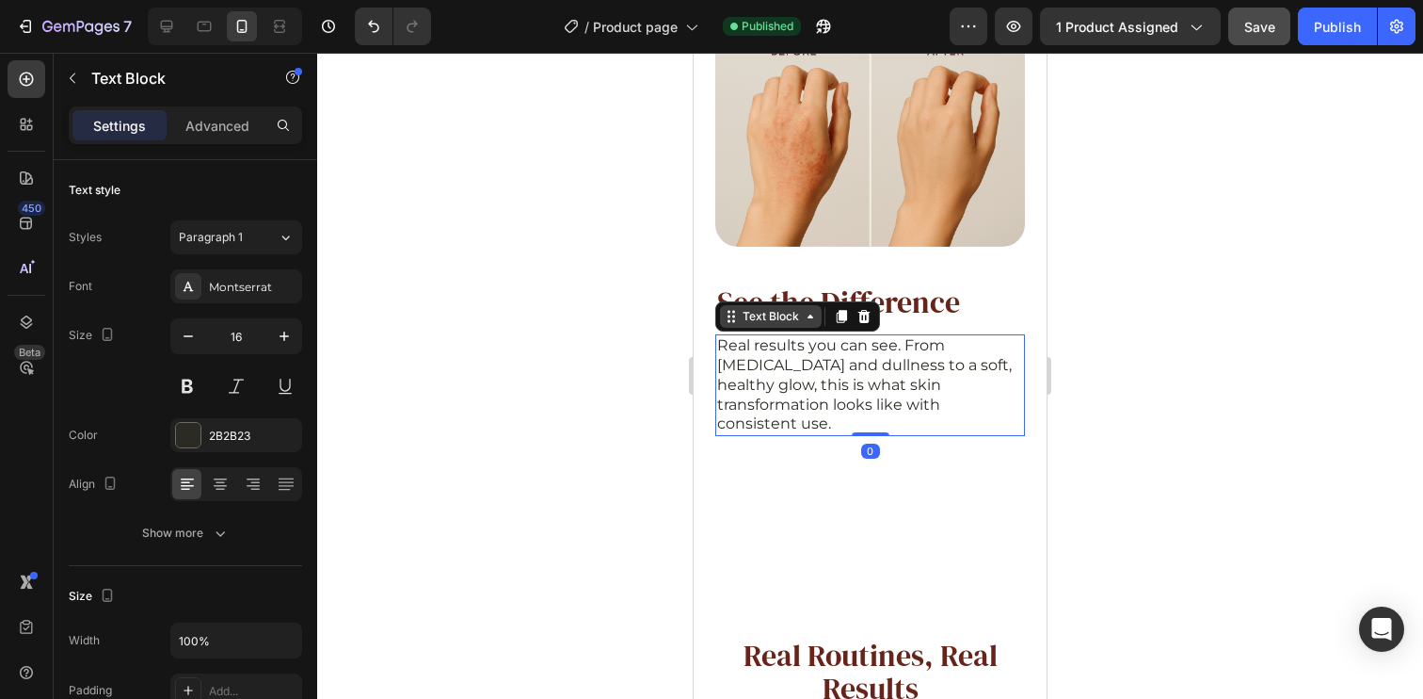
click at [791, 313] on div "Text Block" at bounding box center [771, 316] width 64 height 17
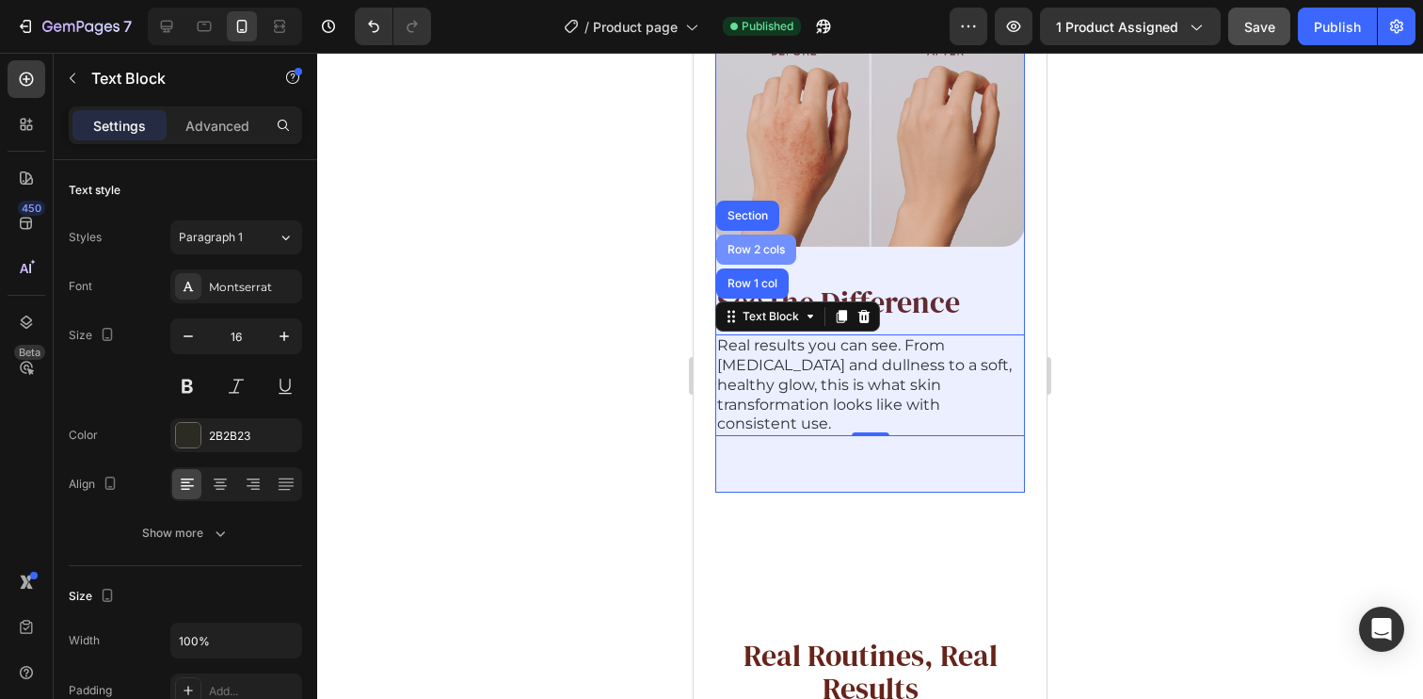
click at [756, 244] on div "Row 2 cols" at bounding box center [756, 249] width 65 height 11
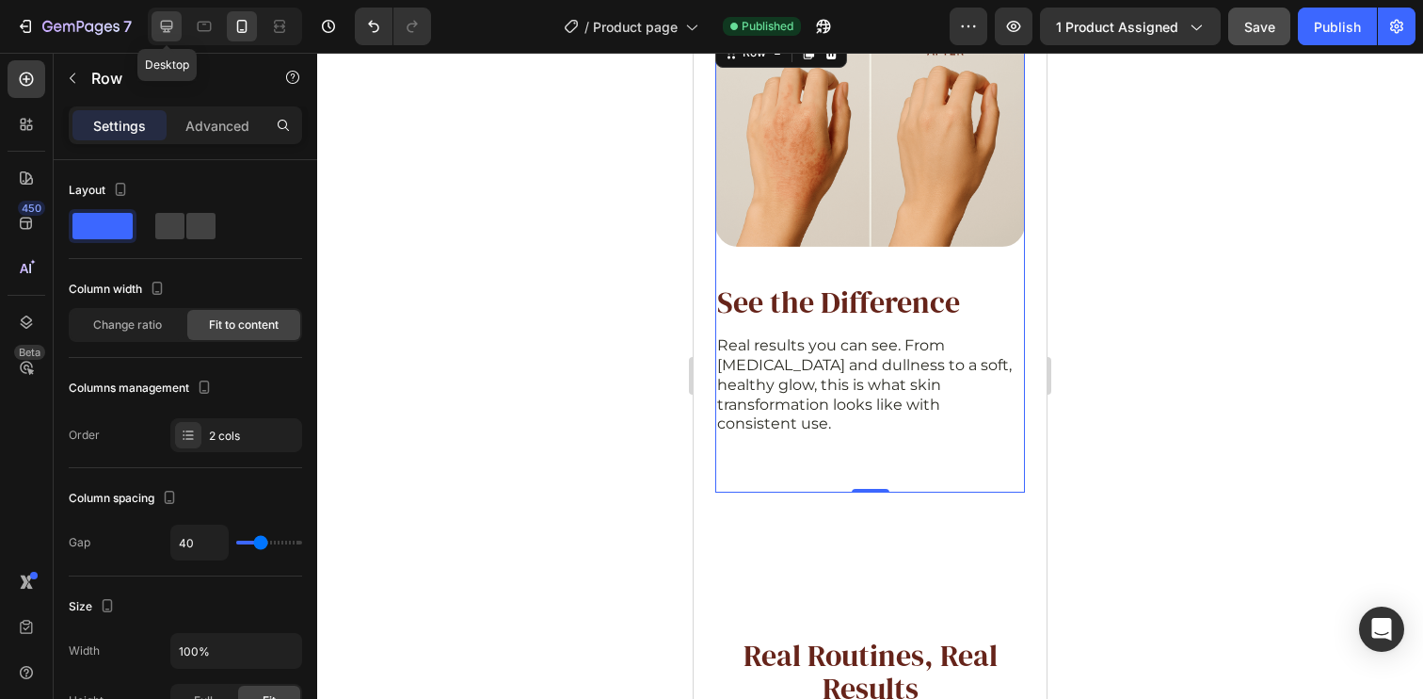
click at [169, 30] on icon at bounding box center [166, 26] width 19 height 19
type input "1300"
type input "70"
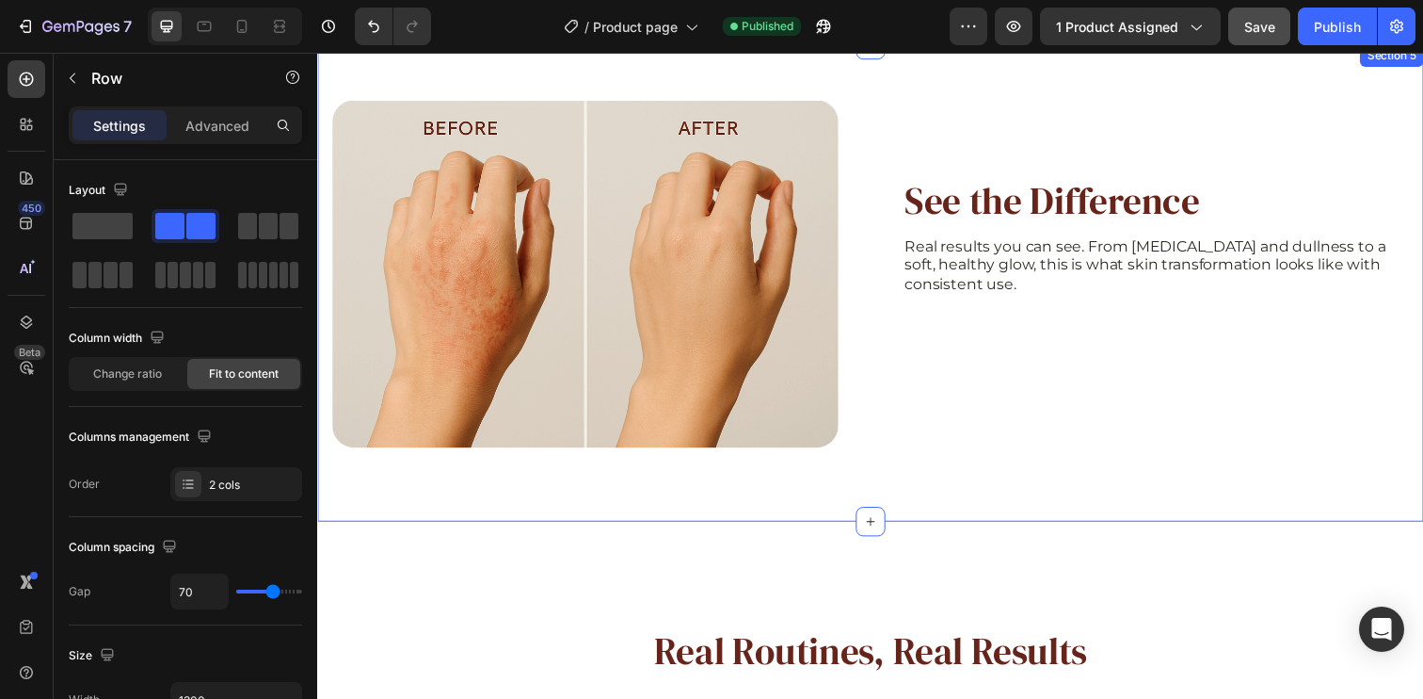
scroll to position [3394, 0]
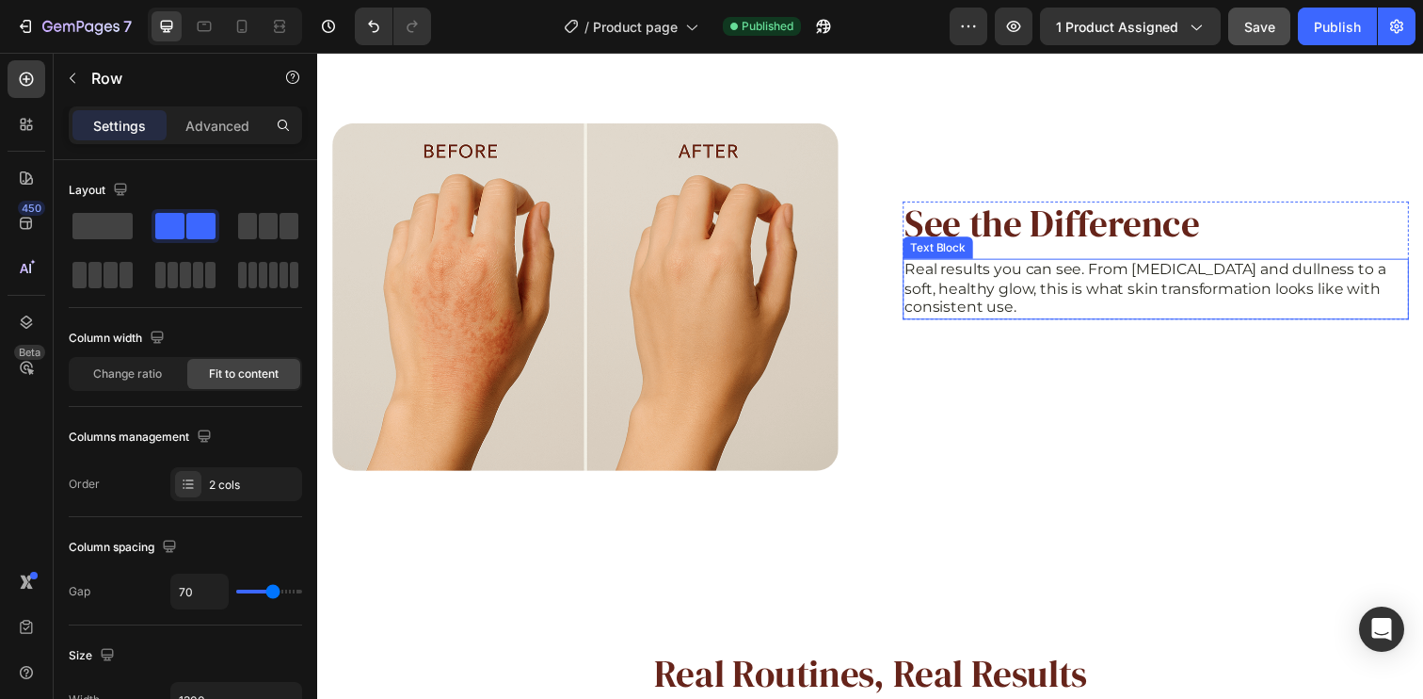
click at [1036, 297] on p "Real results you can see. From [MEDICAL_DATA] and dullness to a soft, healthy g…" at bounding box center [1173, 294] width 513 height 58
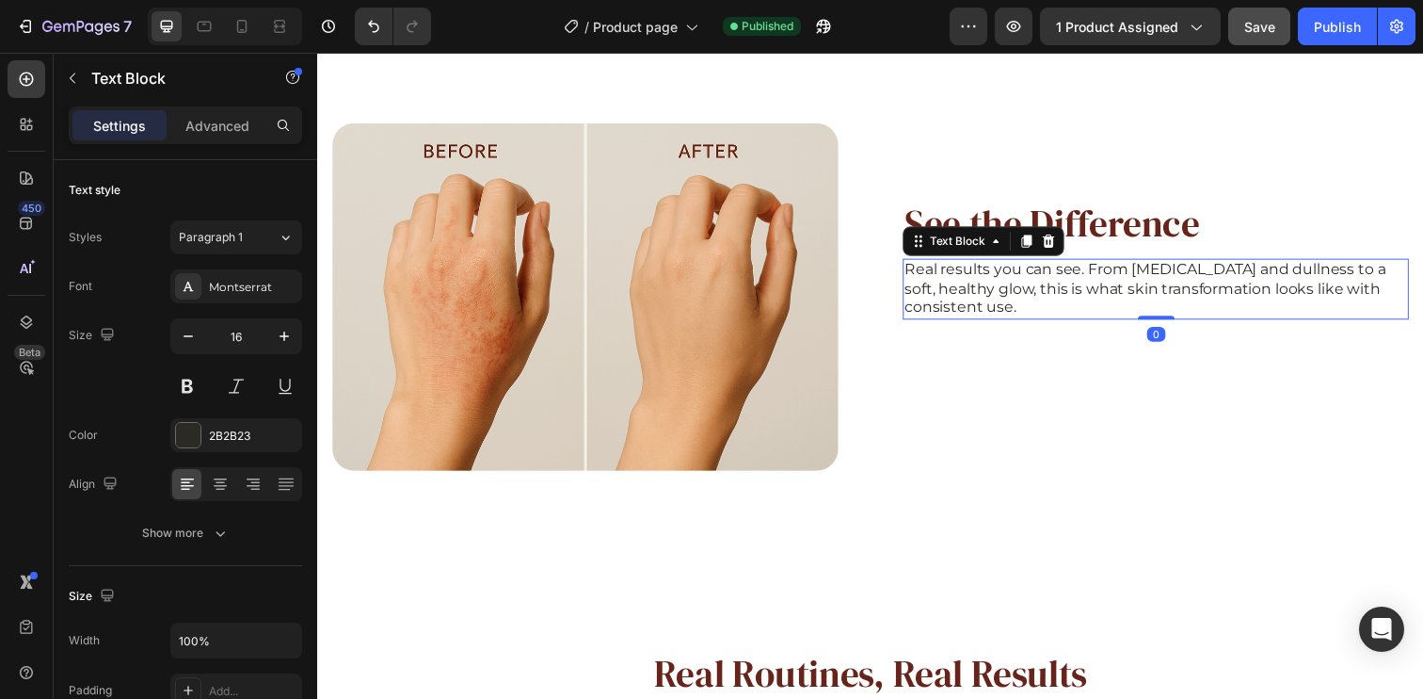
click at [973, 257] on div "Text Block" at bounding box center [997, 245] width 165 height 30
click at [963, 243] on div "Text Block" at bounding box center [971, 244] width 64 height 17
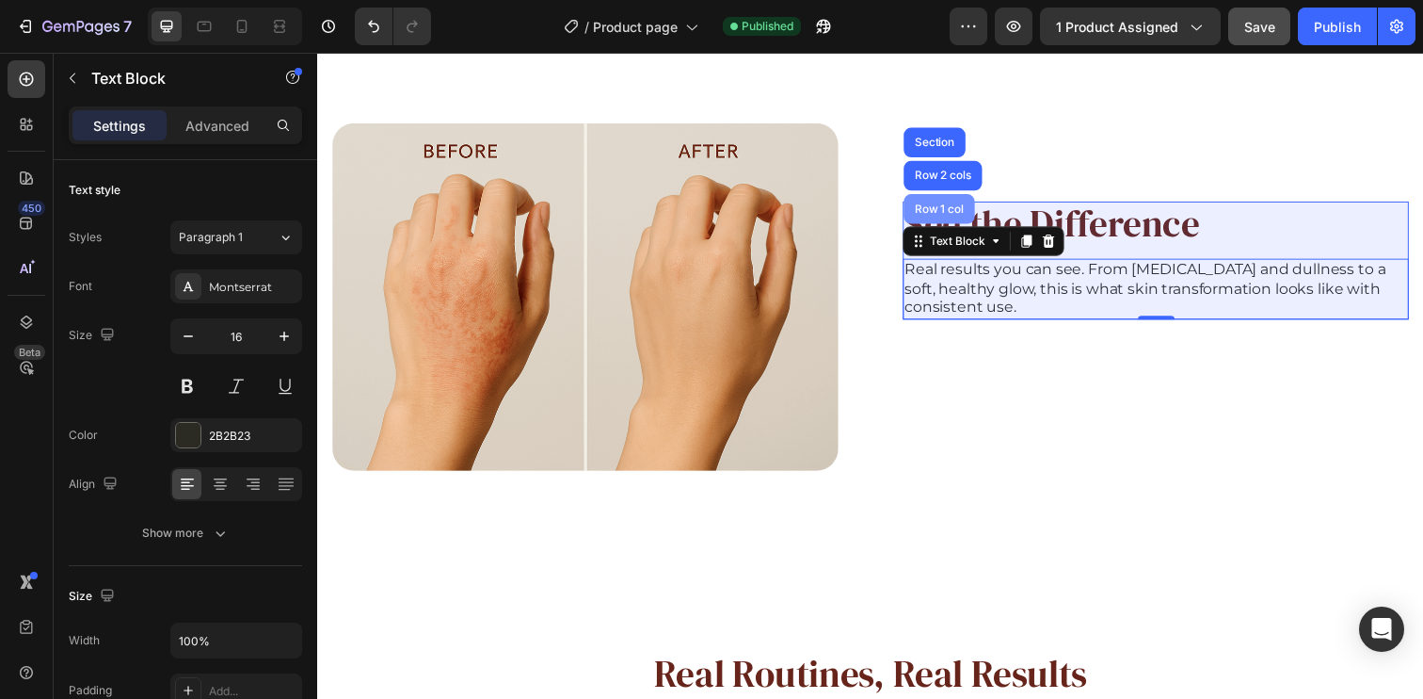
click at [960, 206] on div "Row 1 col" at bounding box center [952, 211] width 57 height 11
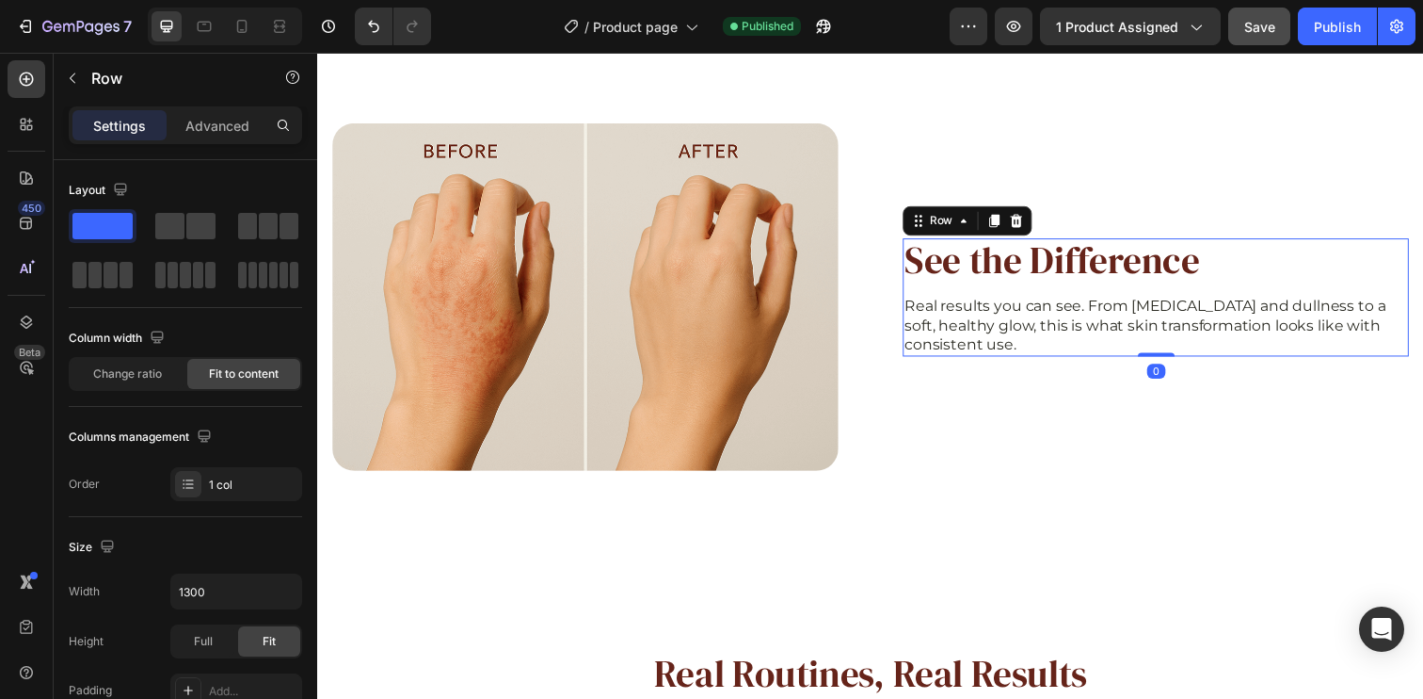
drag, startPoint x: 1156, startPoint y: 394, endPoint x: 1145, endPoint y: 303, distance: 92.0
click at [1145, 303] on div "See the Difference Heading Real results you can see. From [MEDICAL_DATA] and du…" at bounding box center [1173, 302] width 517 height 120
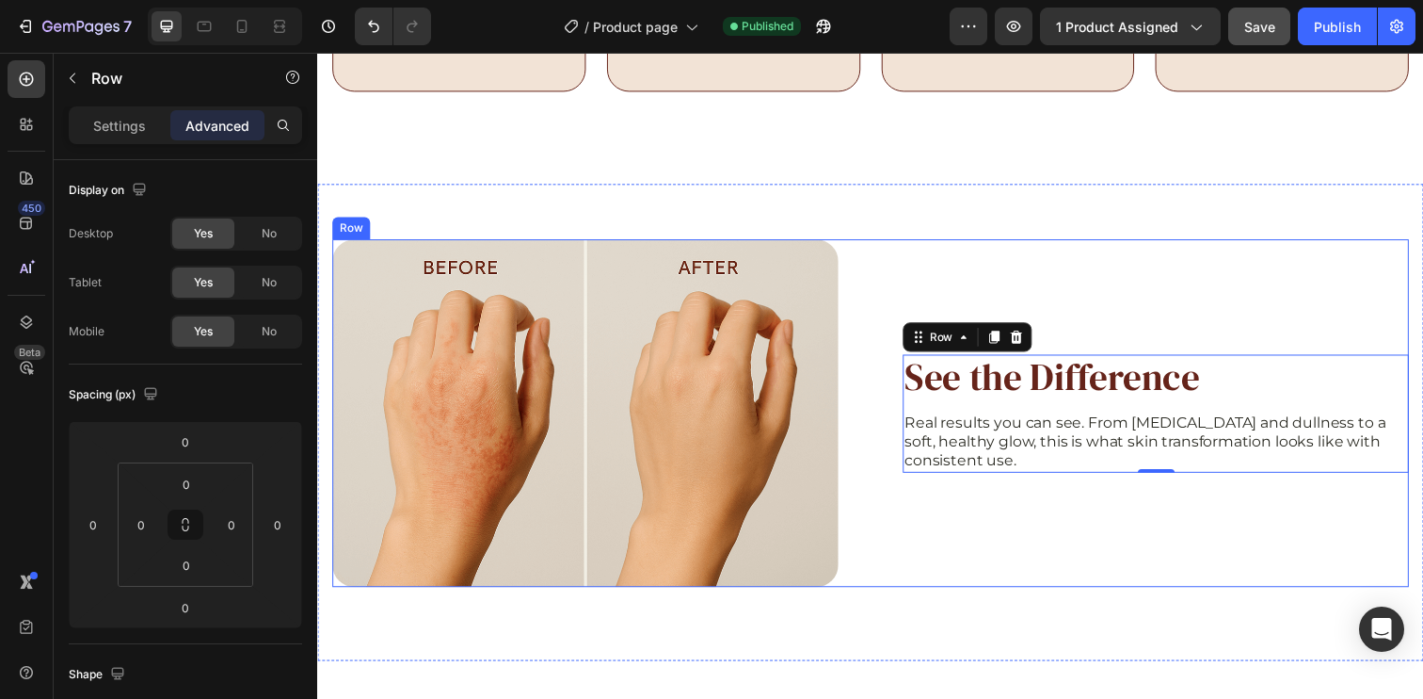
scroll to position [3247, 0]
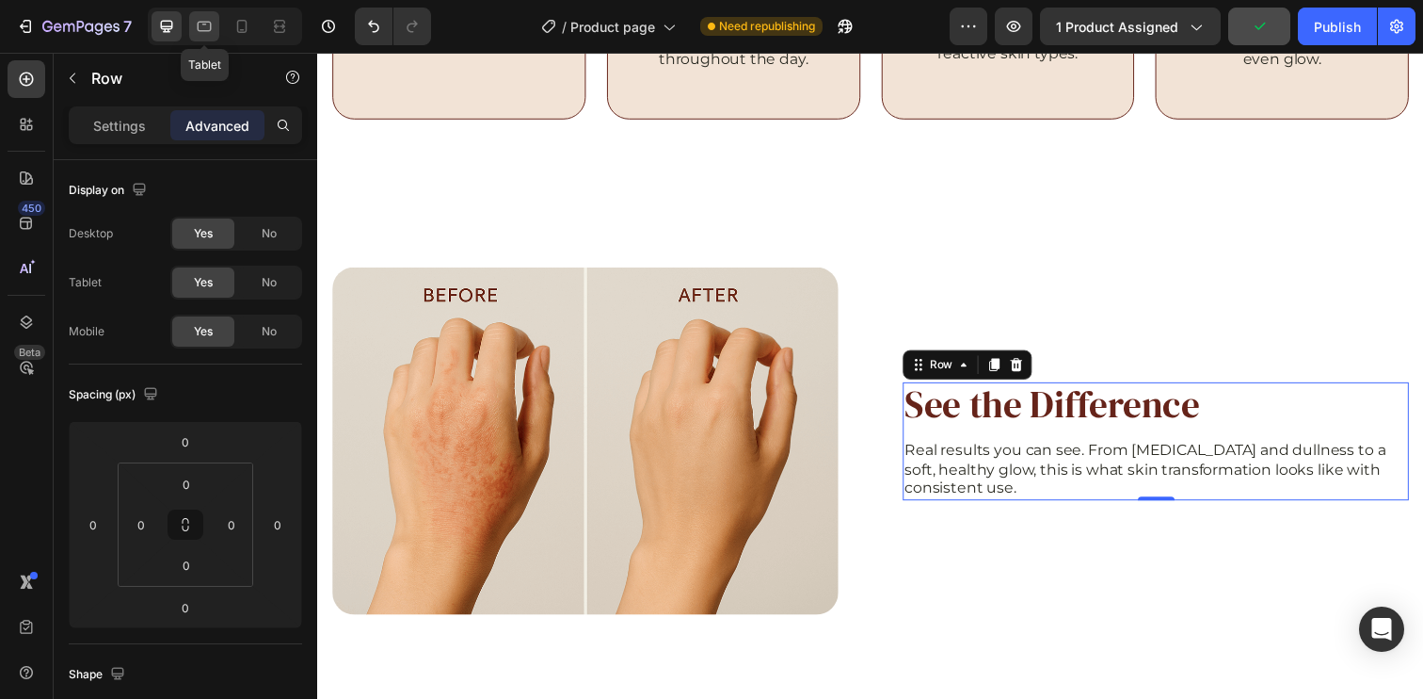
click at [191, 27] on div at bounding box center [204, 26] width 30 height 30
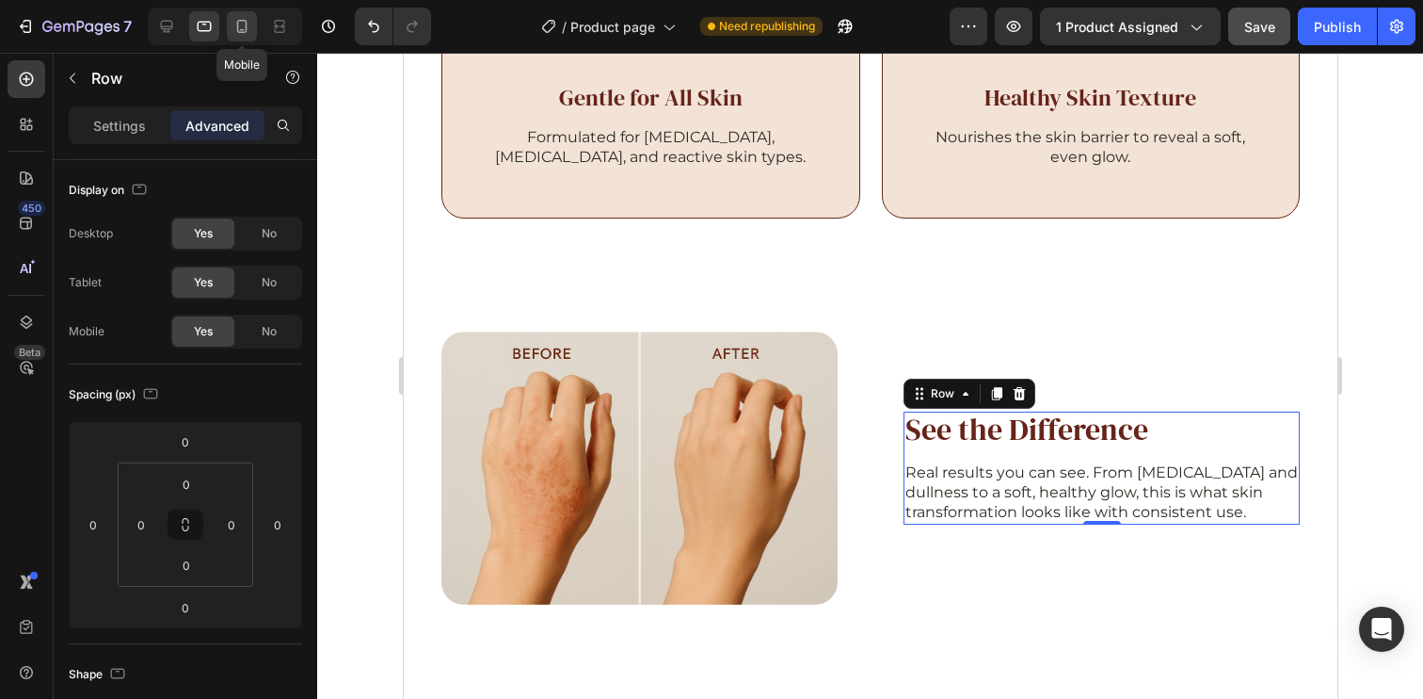
click at [240, 26] on icon at bounding box center [242, 26] width 19 height 19
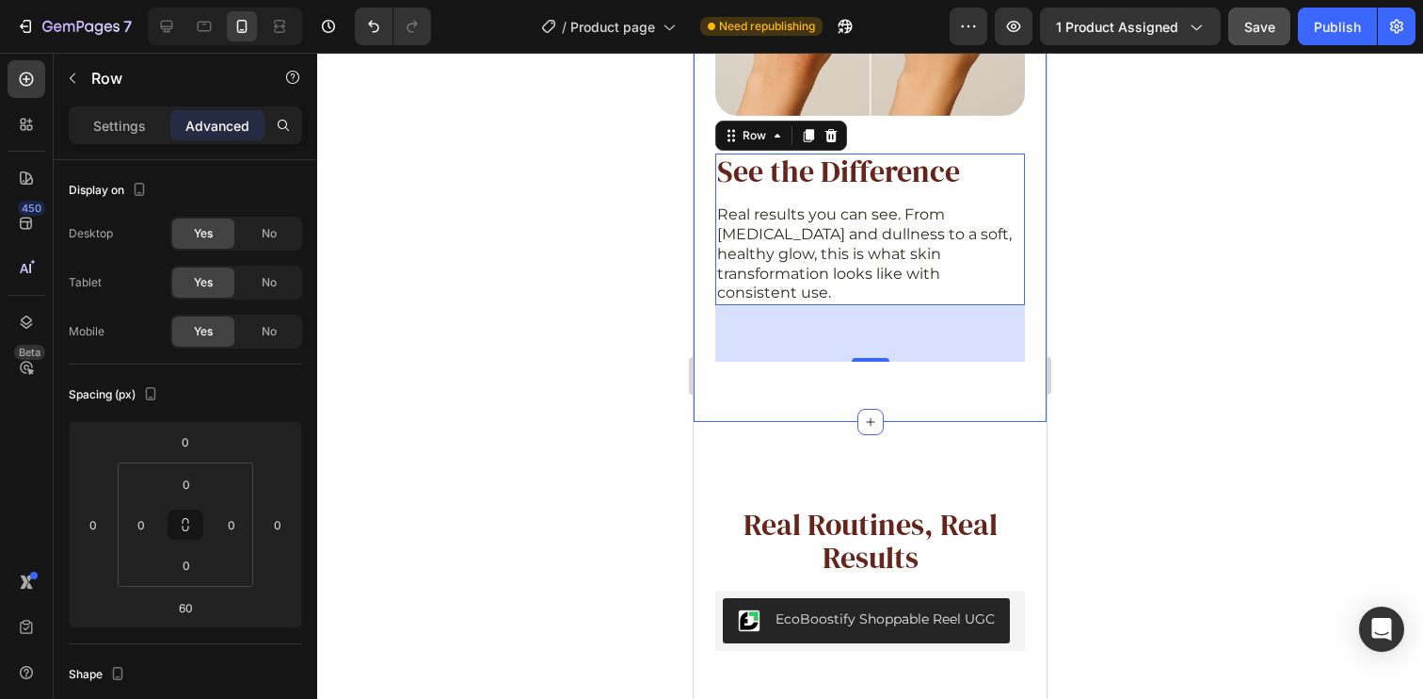
scroll to position [4298, 0]
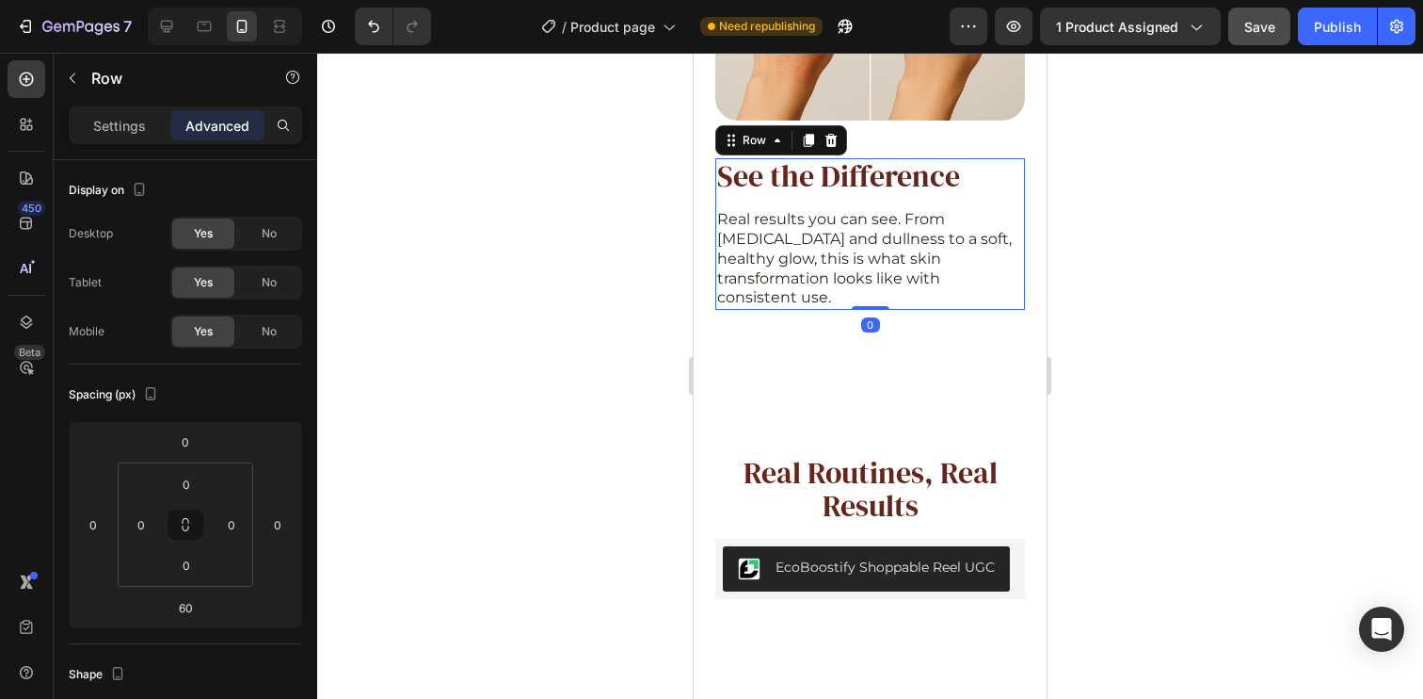
drag, startPoint x: 866, startPoint y: 332, endPoint x: 868, endPoint y: 246, distance: 86.6
click at [868, 246] on div "See the Difference Heading Real results you can see. From [MEDICAL_DATA] and du…" at bounding box center [870, 234] width 310 height 152
type input "0"
click at [1353, 26] on div "Publish" at bounding box center [1337, 27] width 47 height 20
click at [195, 32] on icon at bounding box center [204, 26] width 19 height 19
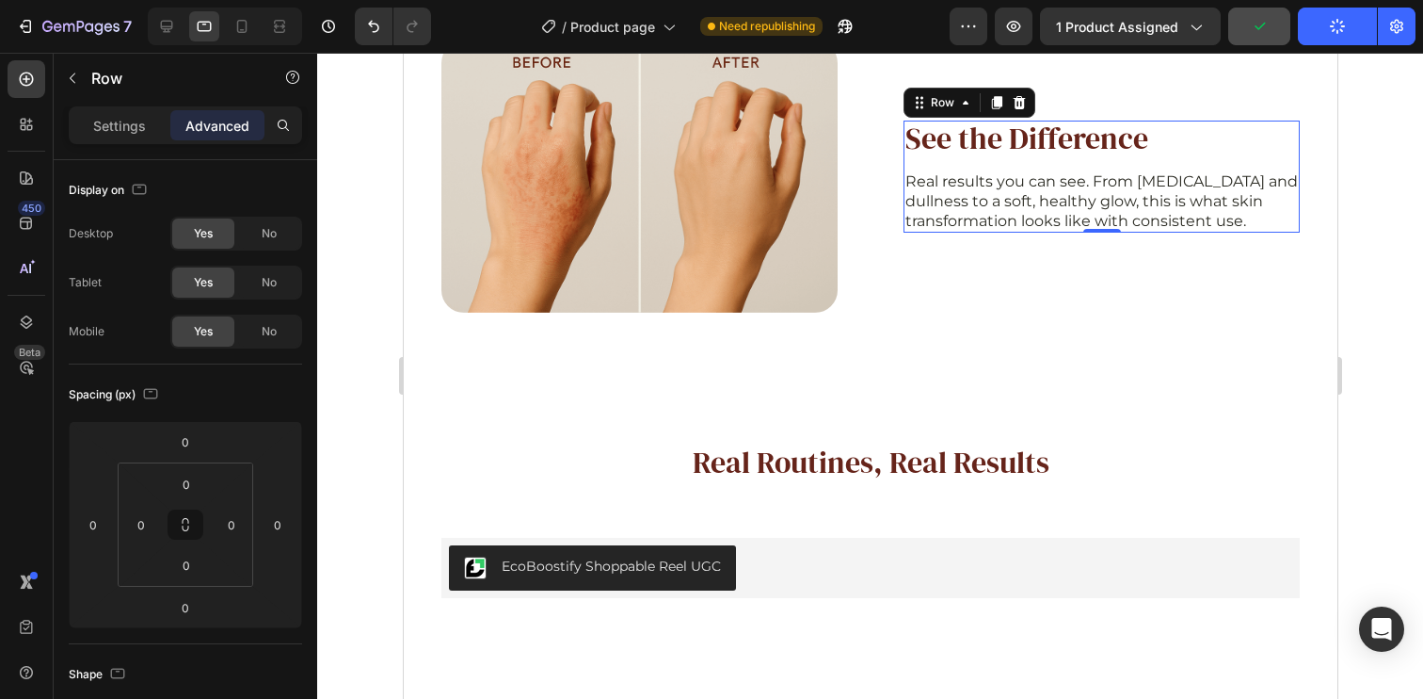
click at [185, 33] on div at bounding box center [225, 27] width 154 height 38
click at [175, 35] on icon at bounding box center [166, 26] width 19 height 19
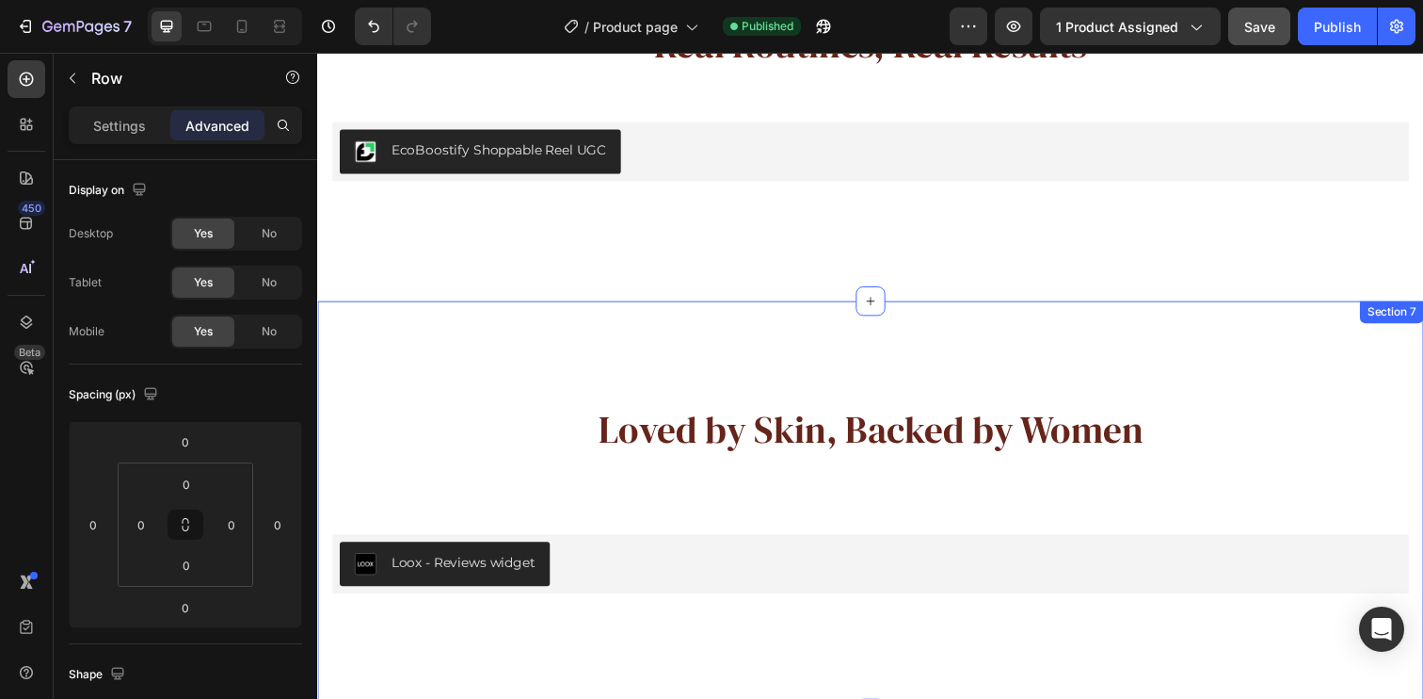
scroll to position [3930, 0]
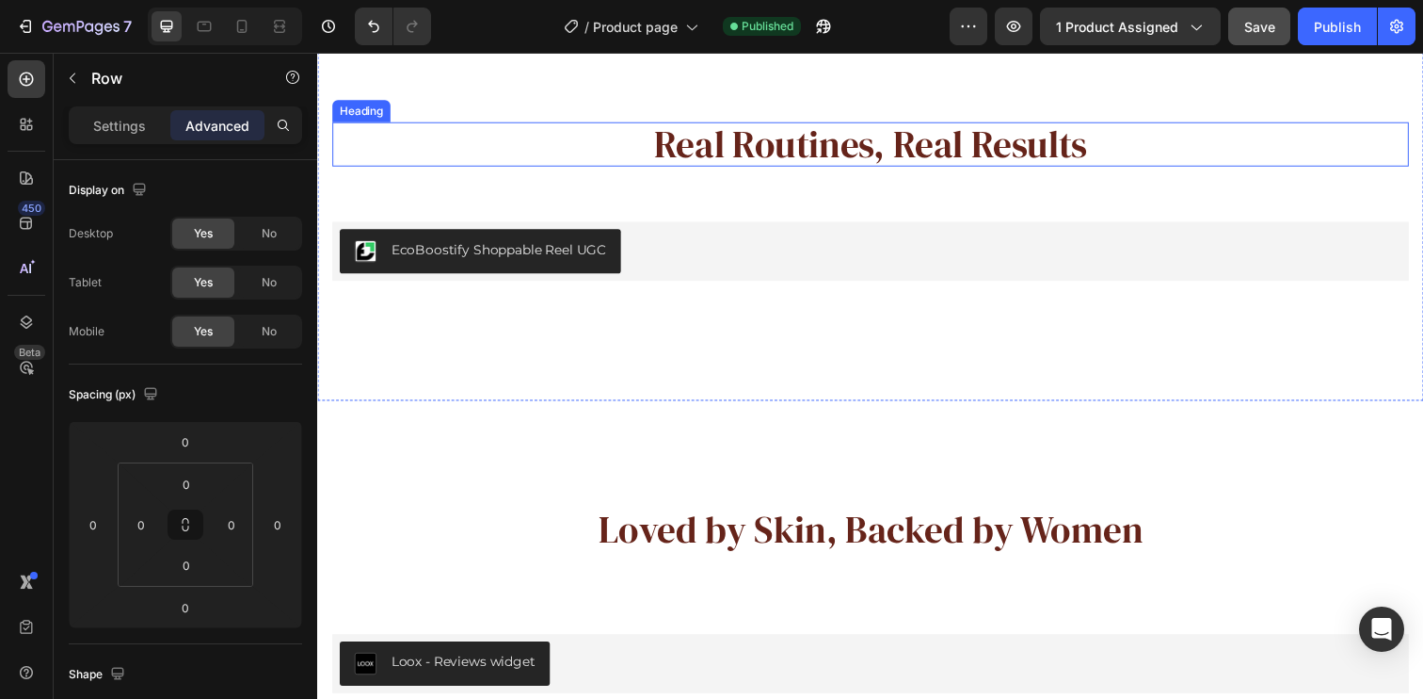
click at [847, 151] on h2 "Real Routines, Real Results" at bounding box center [882, 145] width 1100 height 45
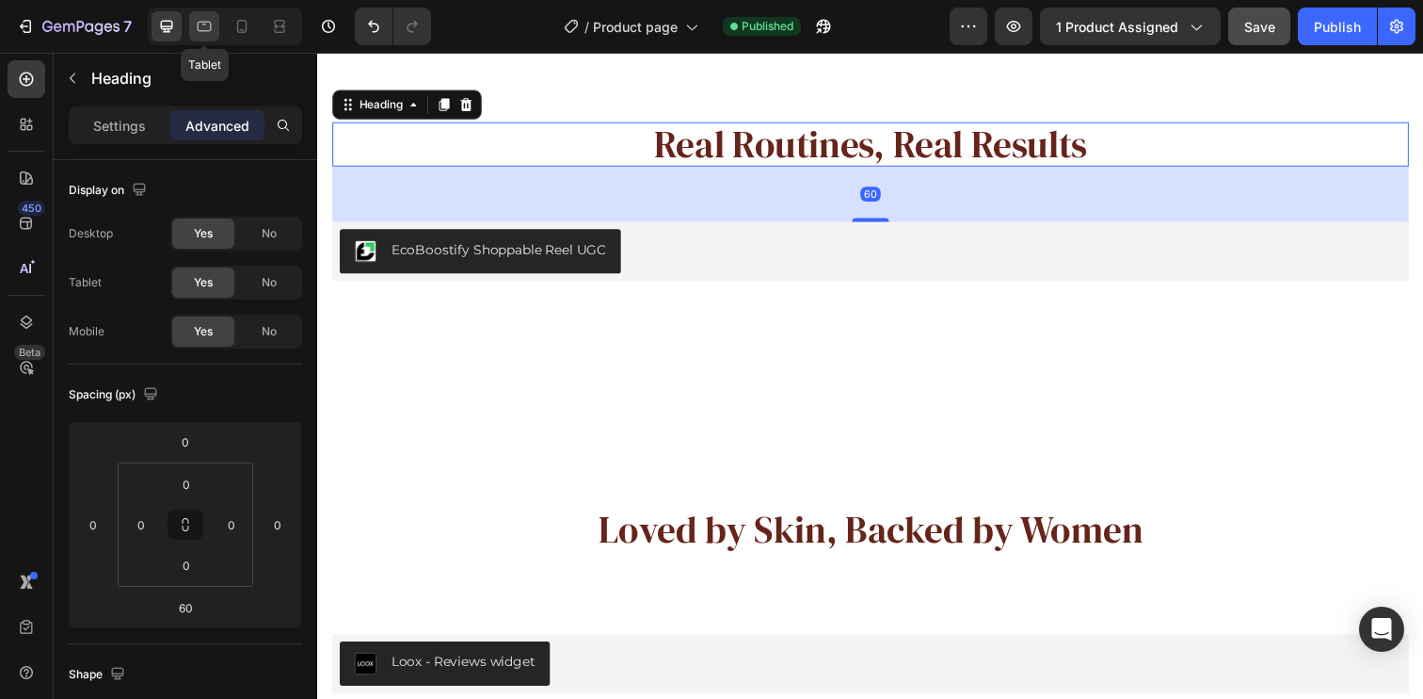
click at [206, 30] on icon at bounding box center [205, 27] width 14 height 10
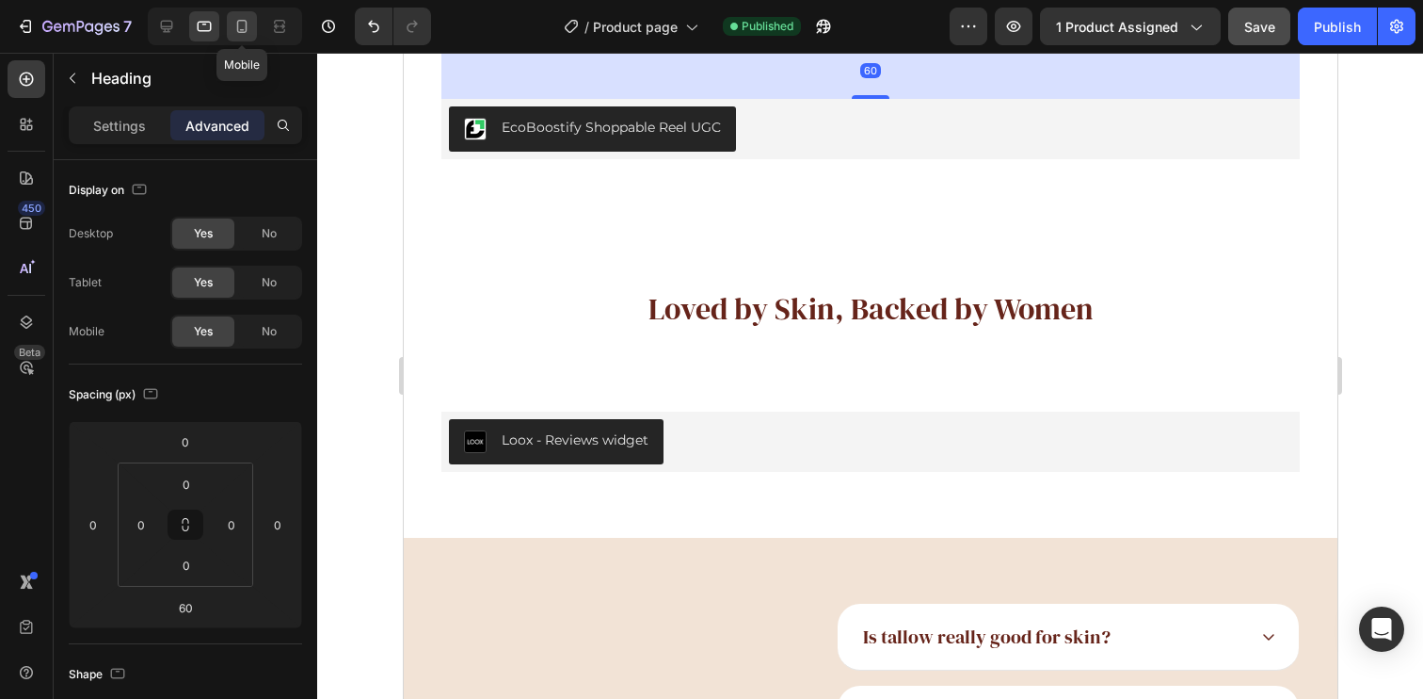
click at [236, 24] on icon at bounding box center [242, 26] width 19 height 19
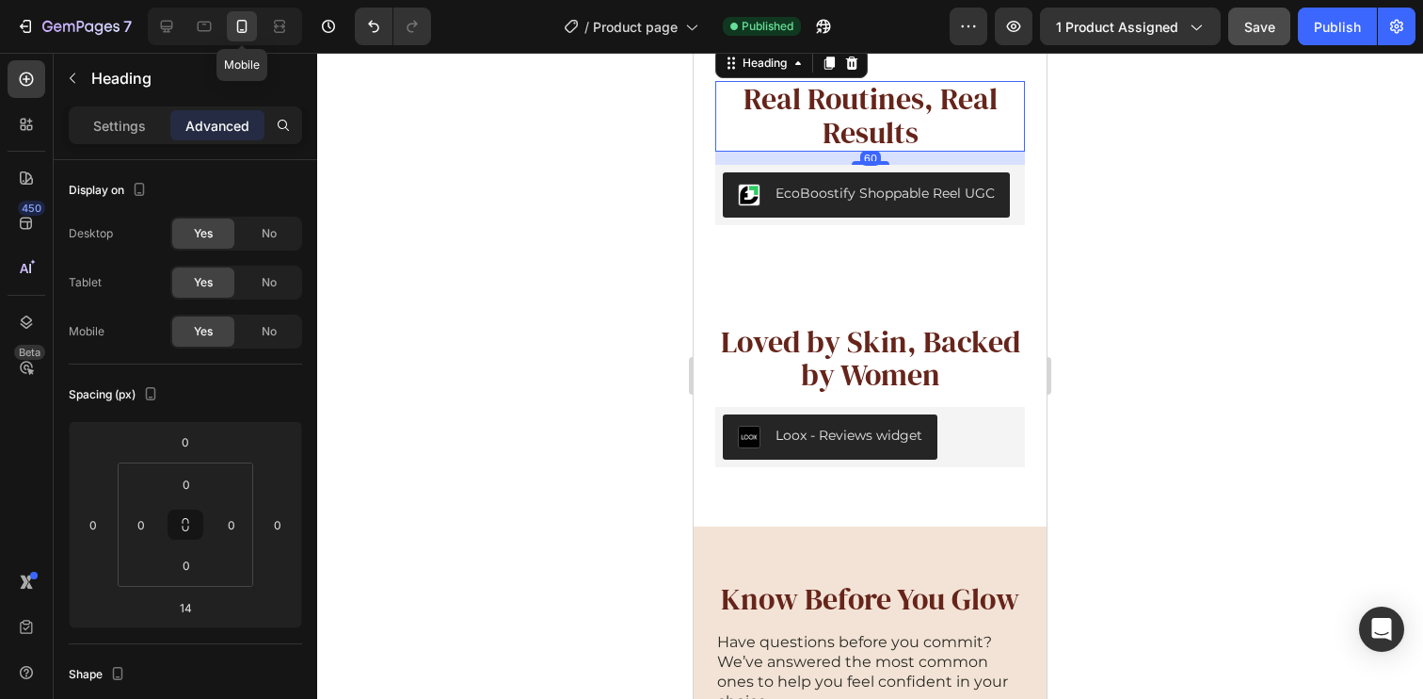
scroll to position [3775, 0]
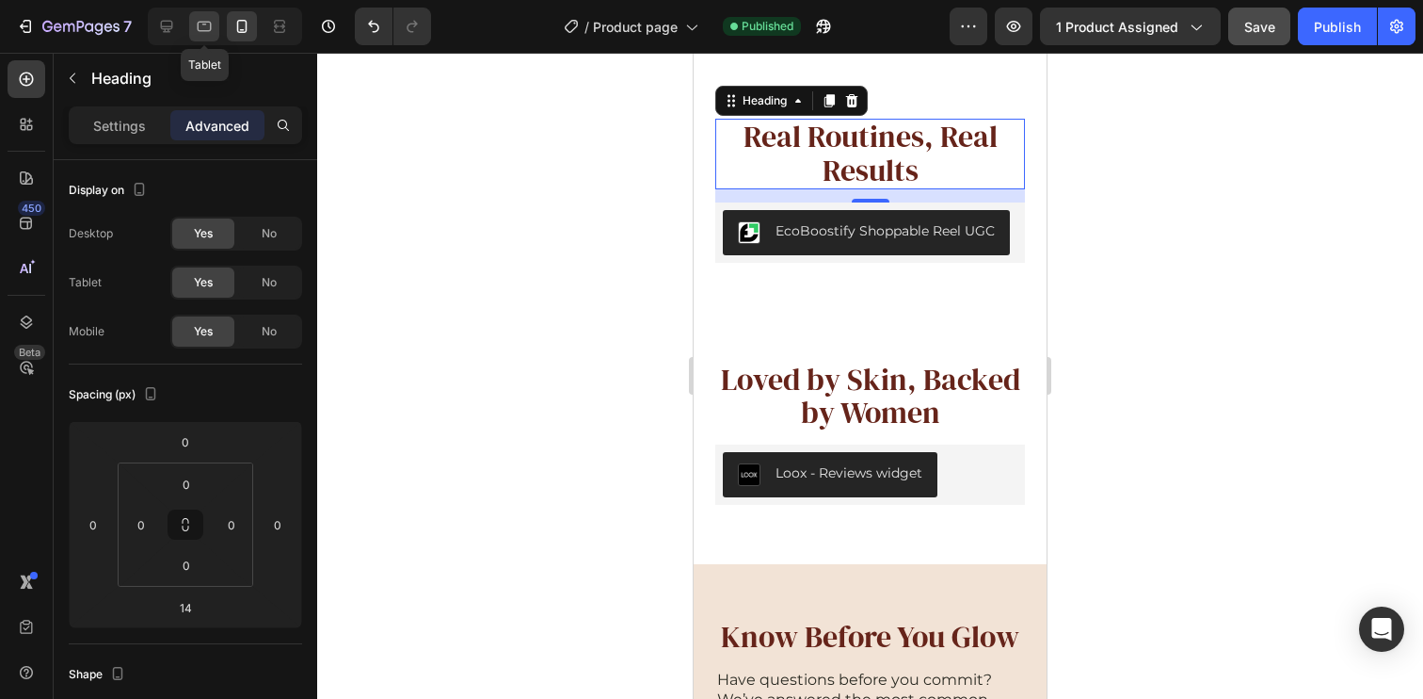
click at [212, 38] on div at bounding box center [204, 26] width 30 height 30
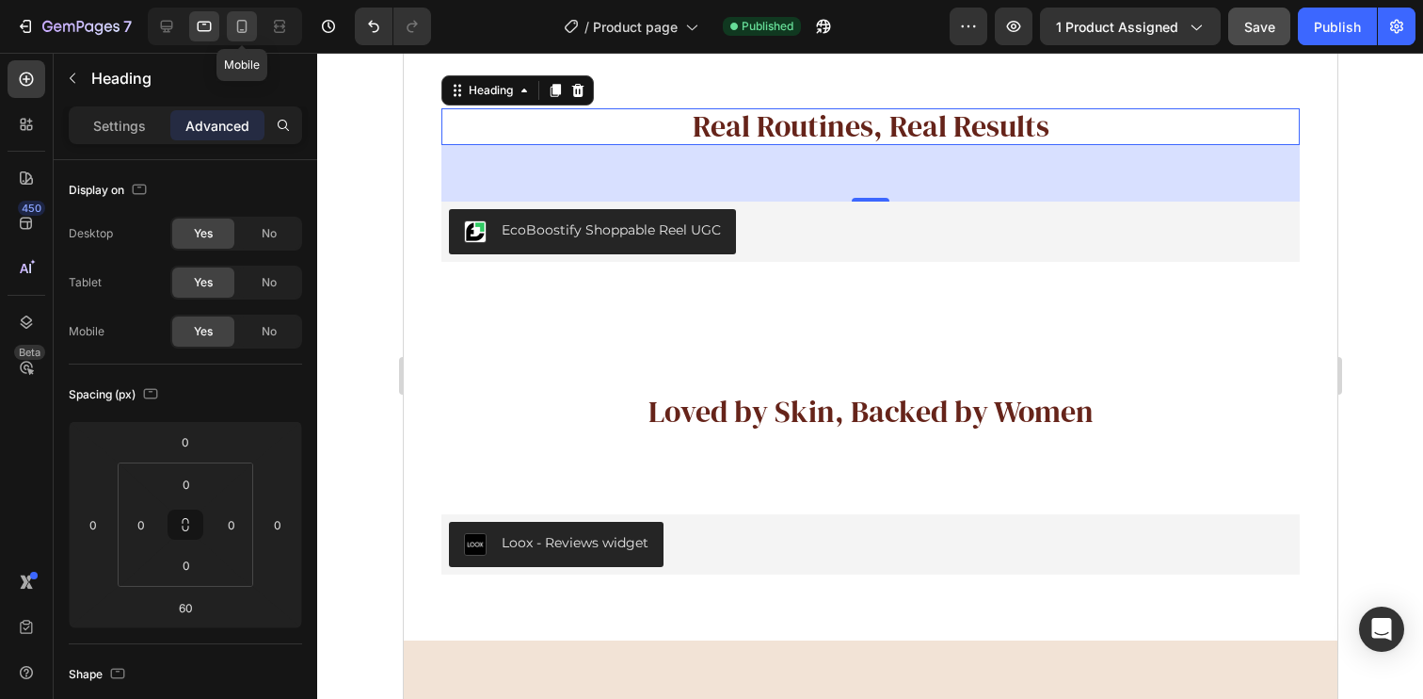
click at [242, 27] on icon at bounding box center [242, 26] width 19 height 19
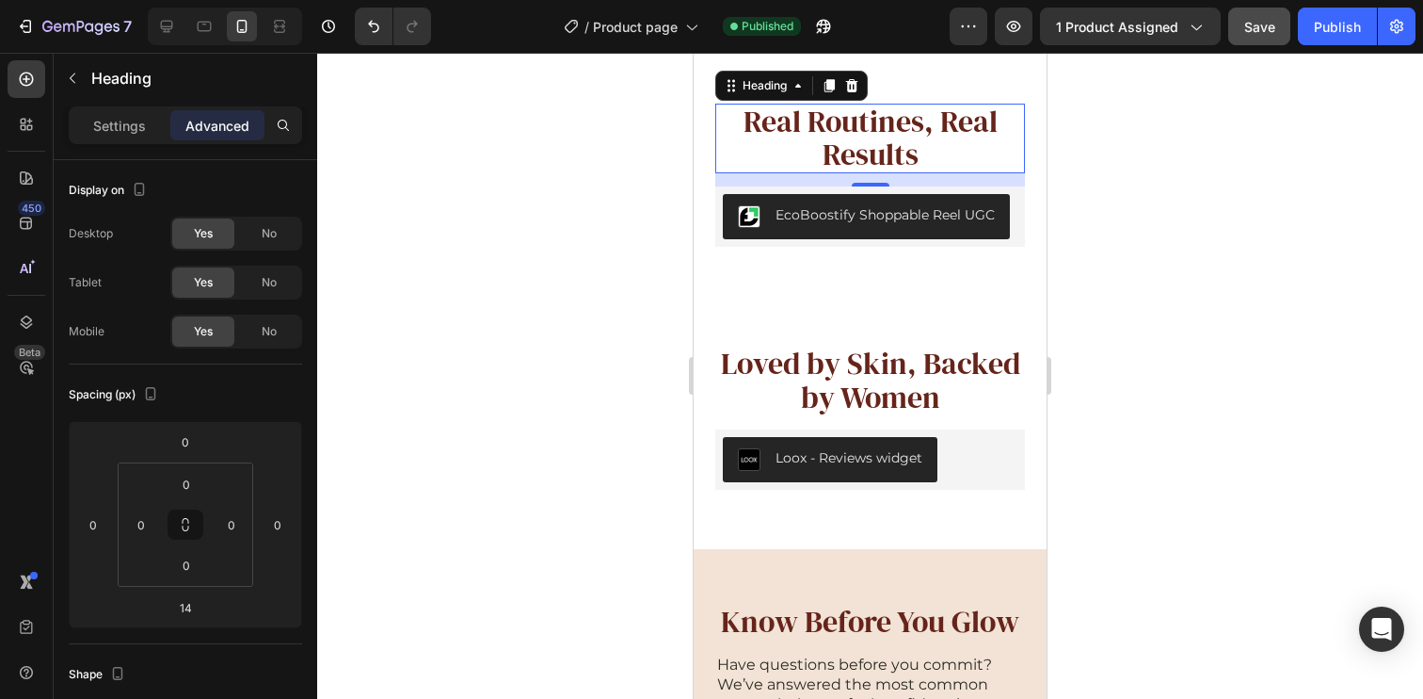
scroll to position [3644, 0]
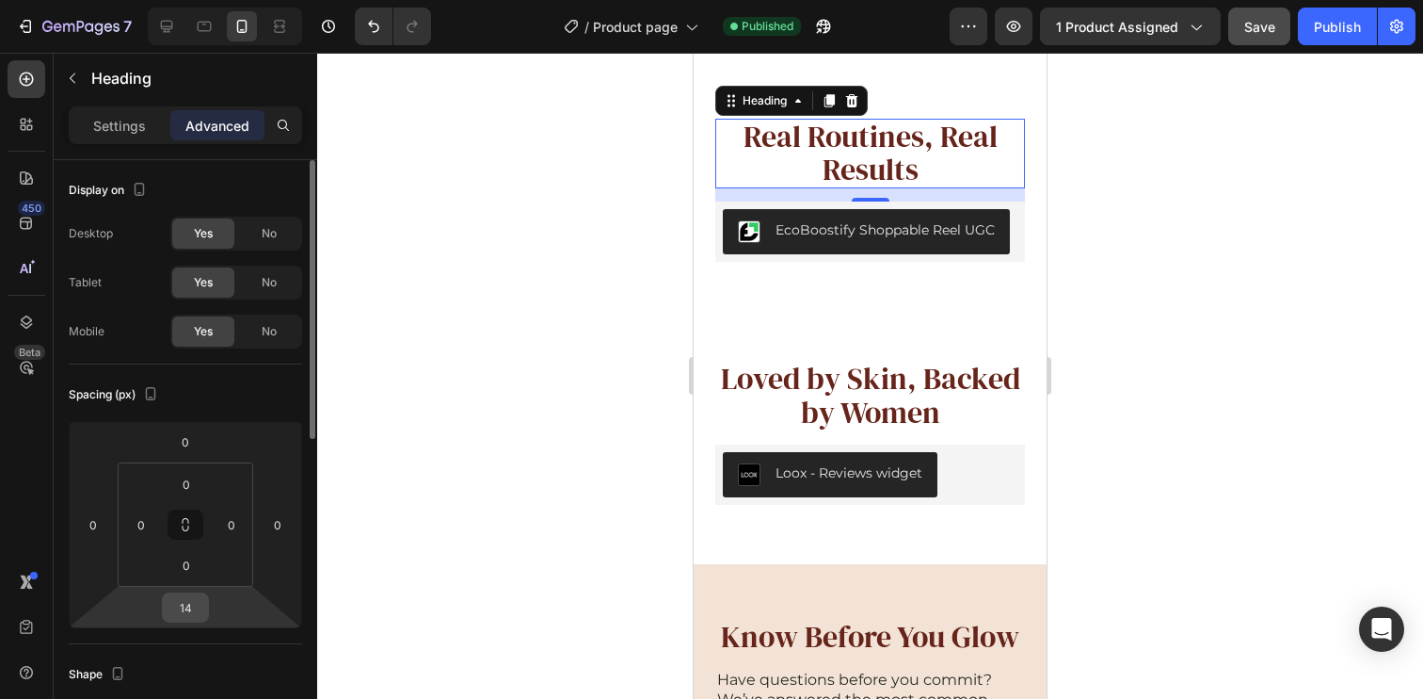
click at [188, 605] on input "14" at bounding box center [186, 607] width 38 height 28
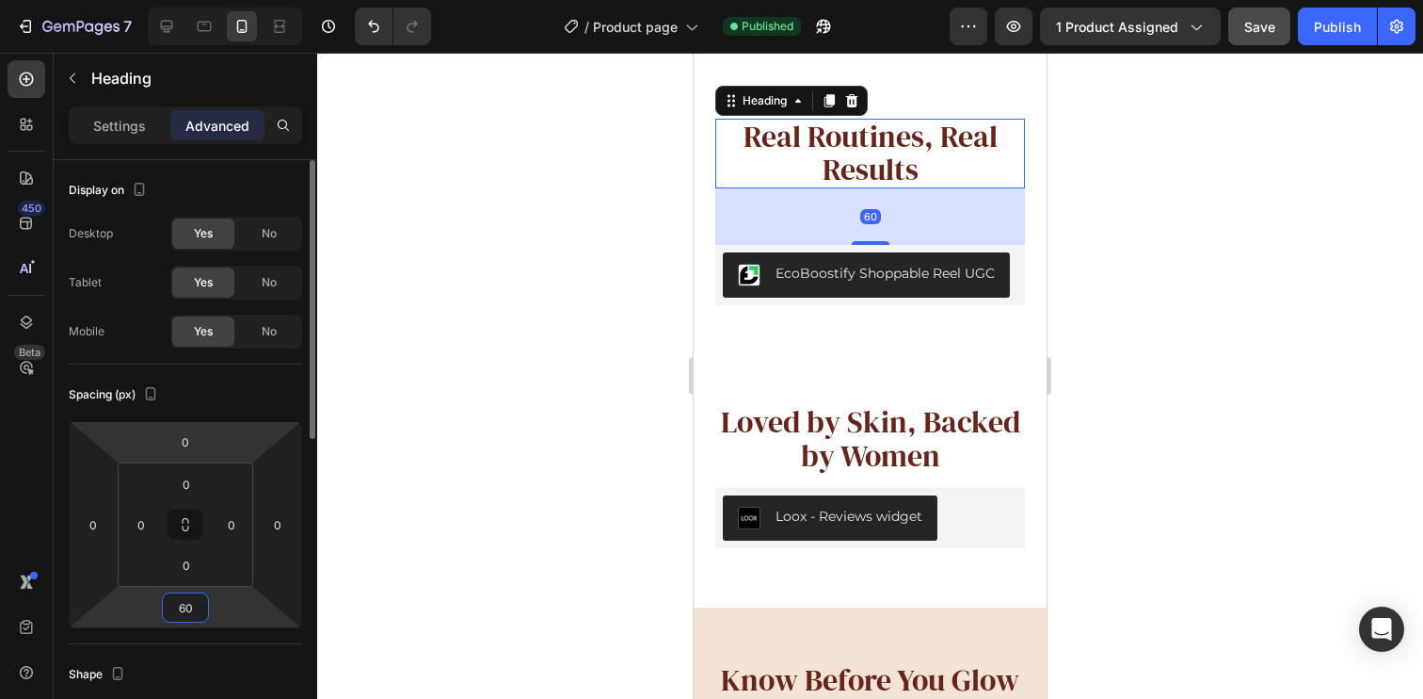
type input "60"
click at [249, 385] on div "Spacing (px)" at bounding box center [185, 394] width 233 height 30
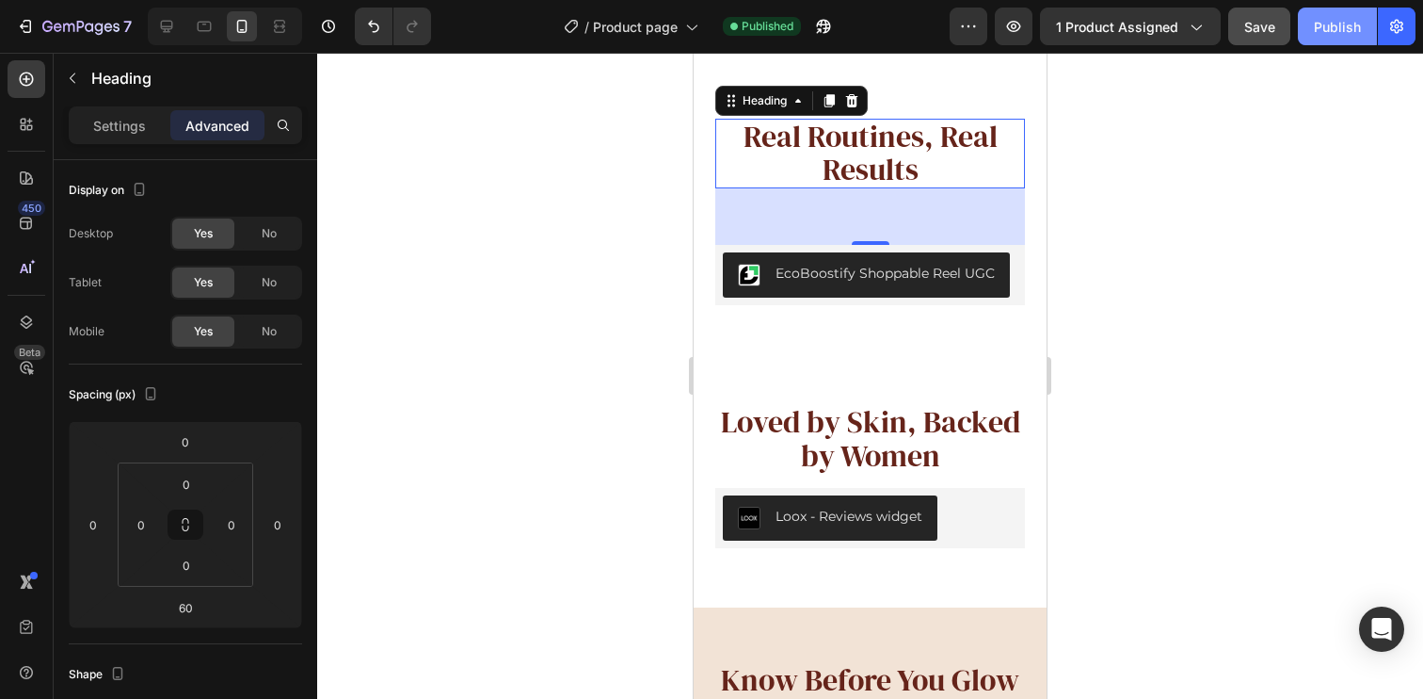
click at [1321, 18] on div "Publish" at bounding box center [1337, 27] width 47 height 20
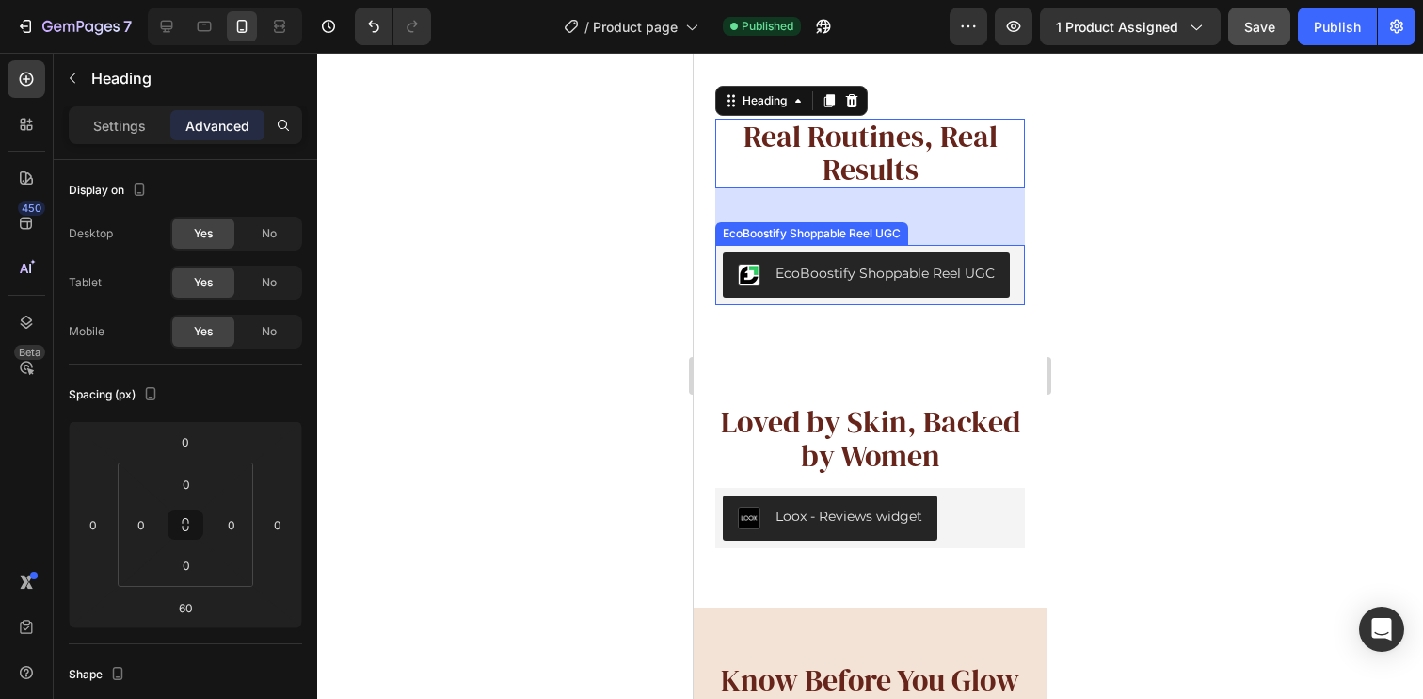
scroll to position [3262, 0]
